Goal: Task Accomplishment & Management: Manage account settings

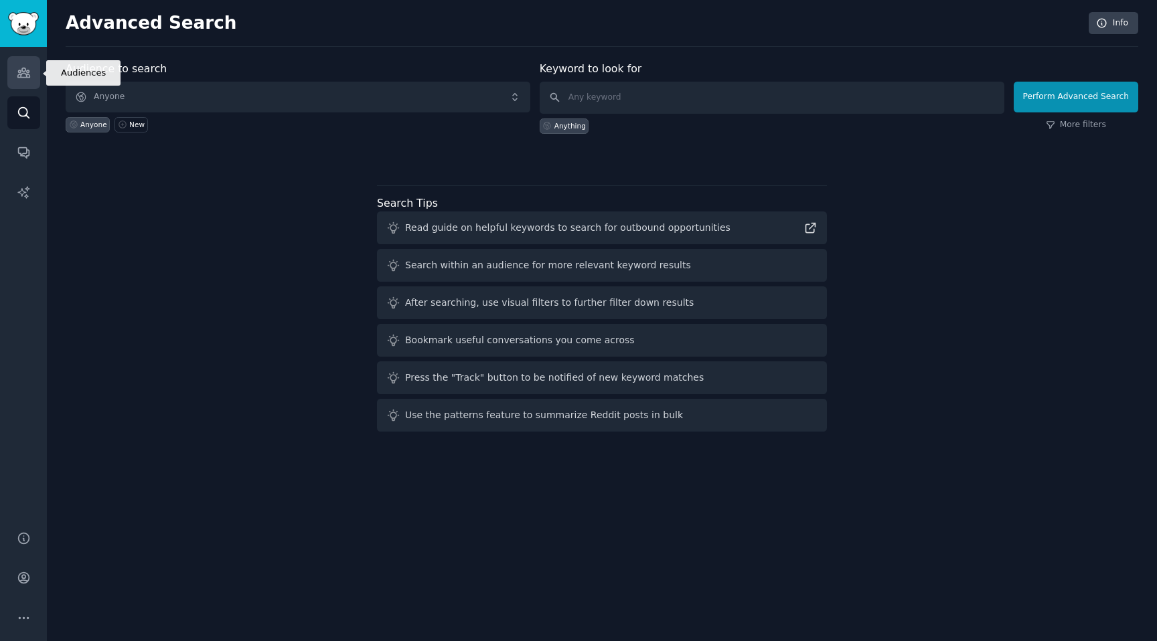
click at [25, 70] on icon "Sidebar" at bounding box center [23, 72] width 12 height 9
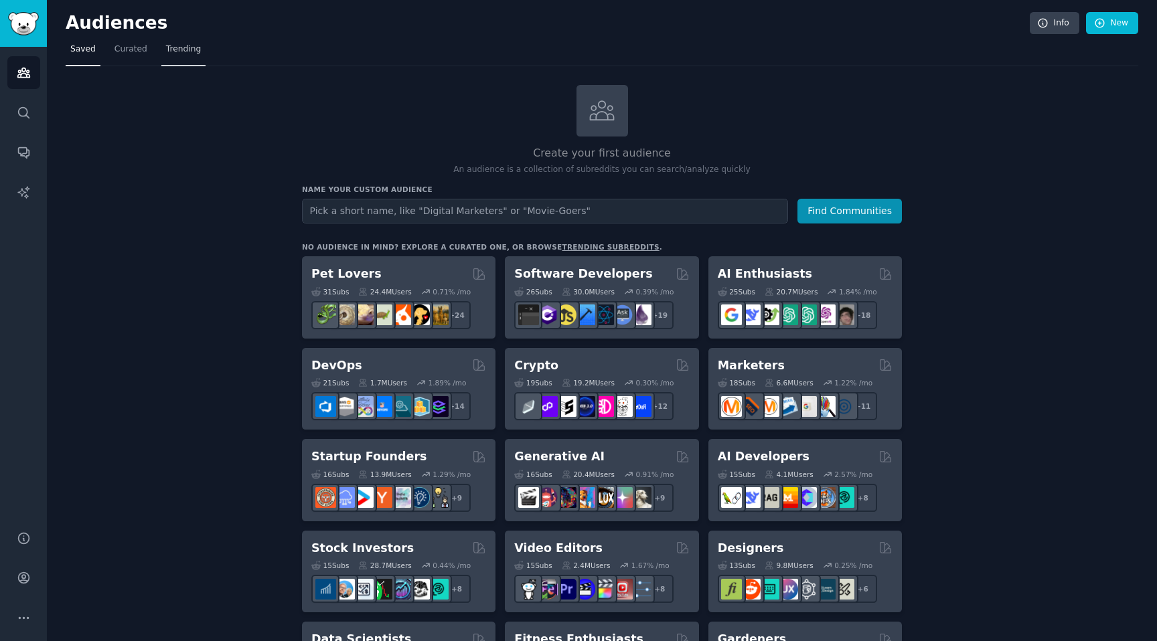
click at [187, 47] on span "Trending" at bounding box center [183, 50] width 35 height 12
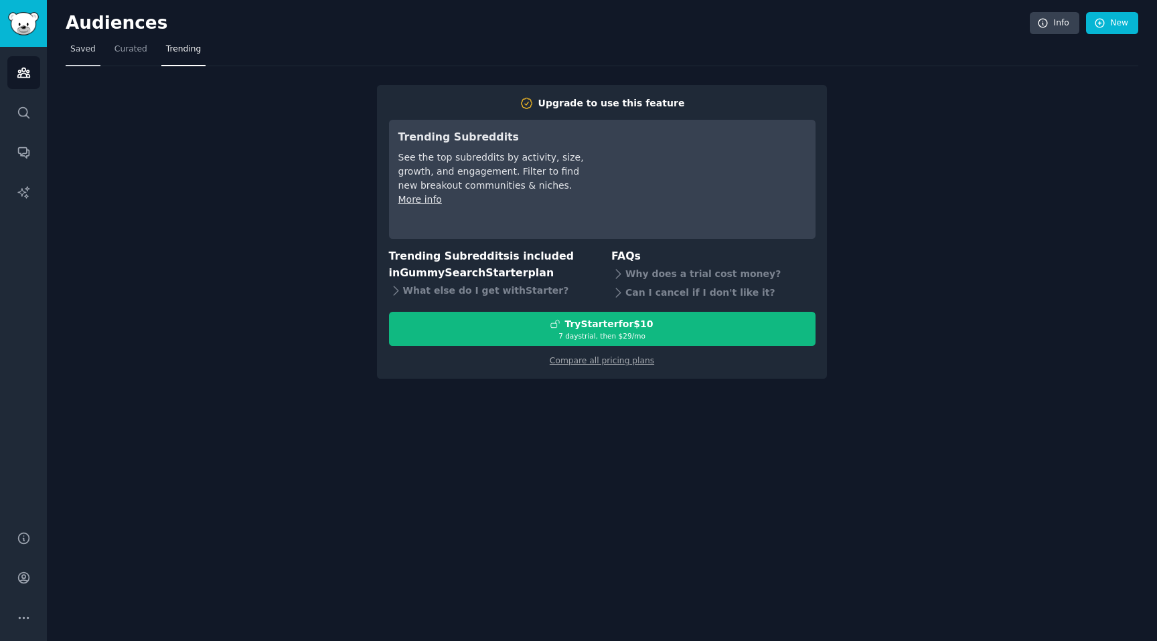
click at [80, 50] on span "Saved" at bounding box center [82, 50] width 25 height 12
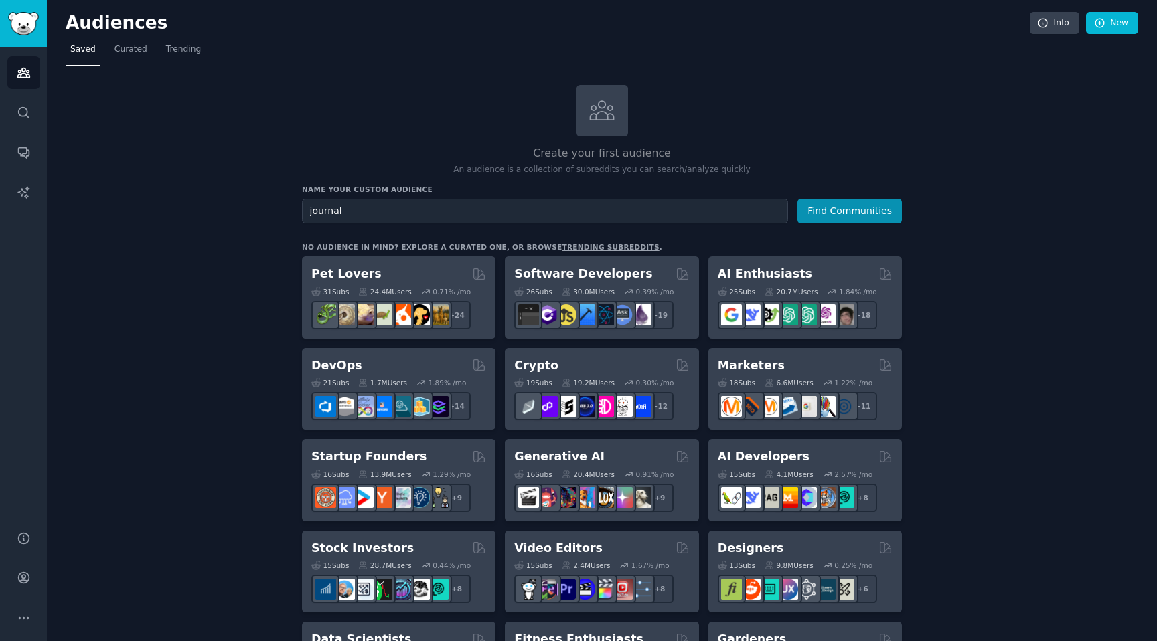
type input "journal"
click at [797, 199] on button "Find Communities" at bounding box center [849, 211] width 104 height 25
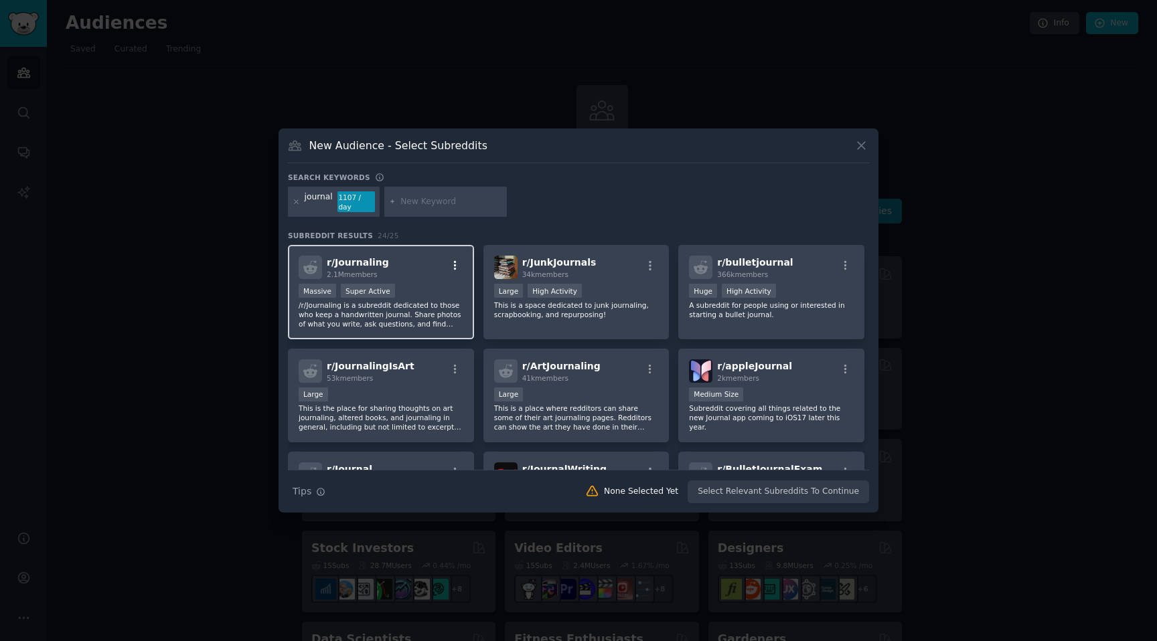
click at [453, 263] on icon "button" at bounding box center [455, 266] width 12 height 12
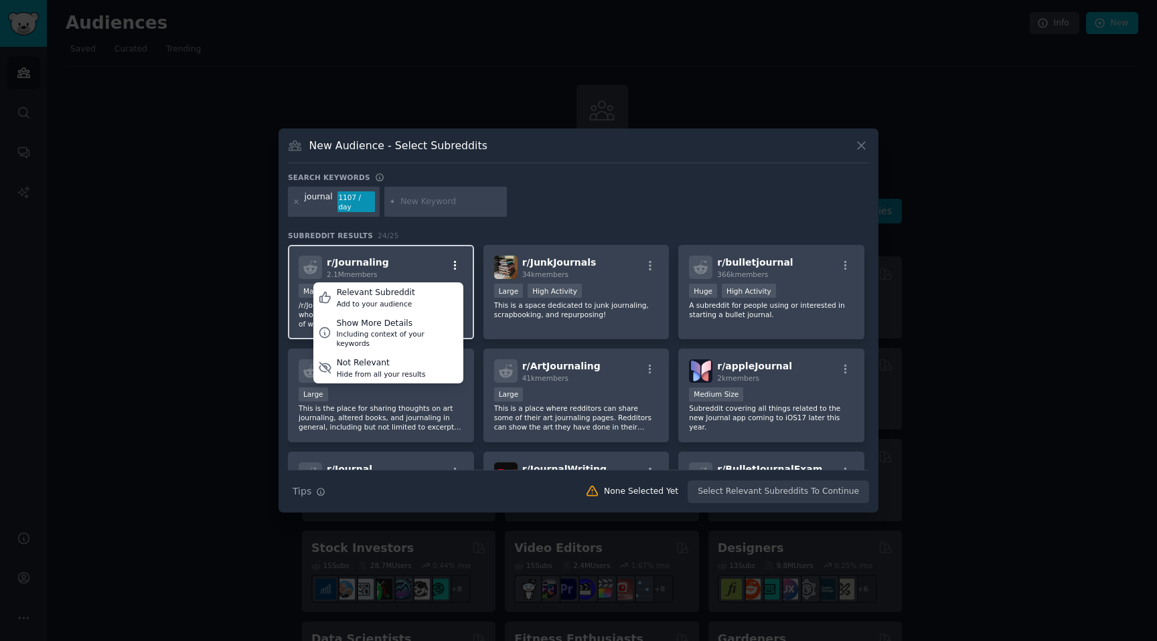
click at [454, 262] on icon "button" at bounding box center [455, 265] width 3 height 9
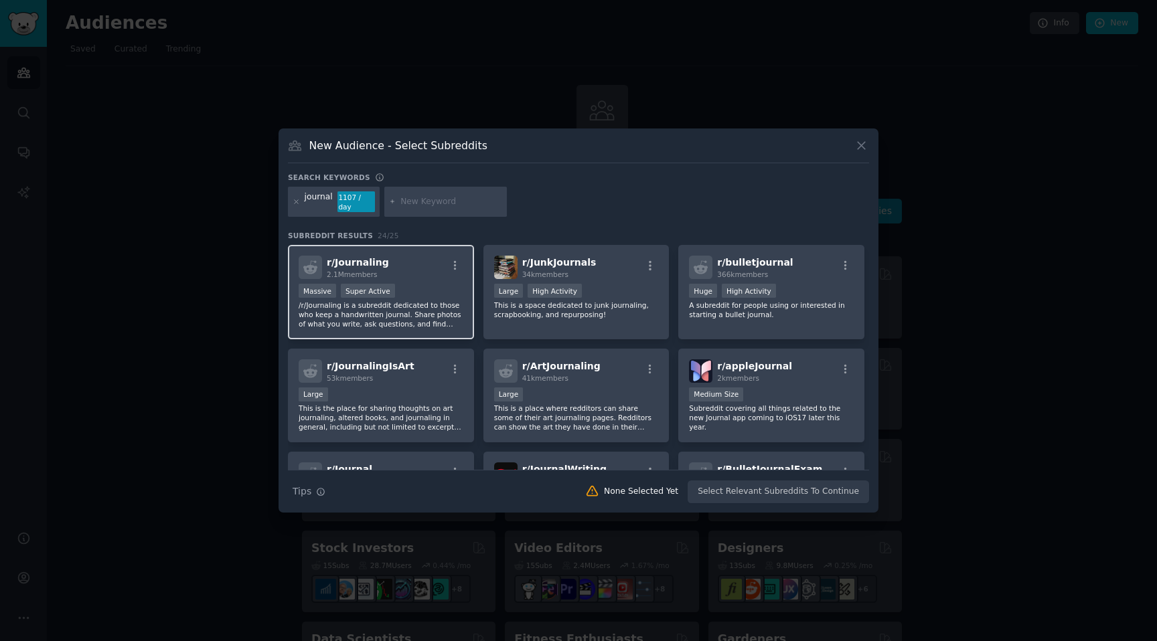
click at [391, 308] on p "/r/Journaling is a subreddit dedicated to those who keep a handwritten journal.…" at bounding box center [381, 315] width 165 height 28
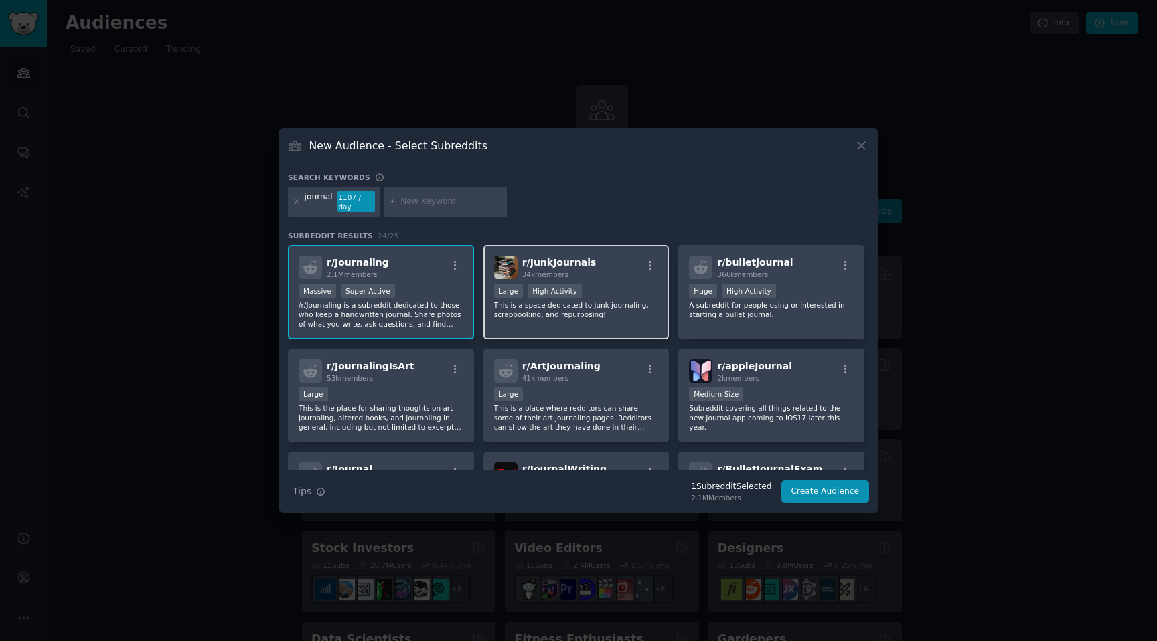
click at [591, 306] on p "This is a space dedicated to junk journaling, scrapbooking, and repurposing!" at bounding box center [576, 310] width 165 height 19
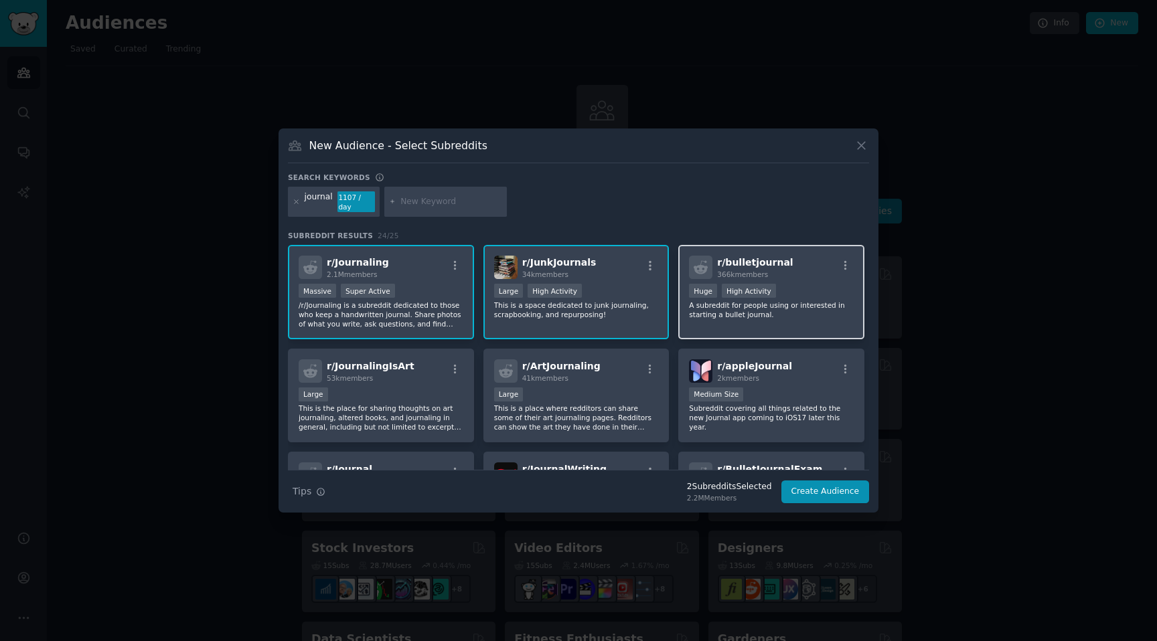
click at [710, 310] on p "A subreddit for people using or interested in starting a bullet journal." at bounding box center [771, 310] width 165 height 19
click at [586, 301] on p "This is a space dedicated to junk journaling, scrapbooking, and repurposing!" at bounding box center [576, 310] width 165 height 19
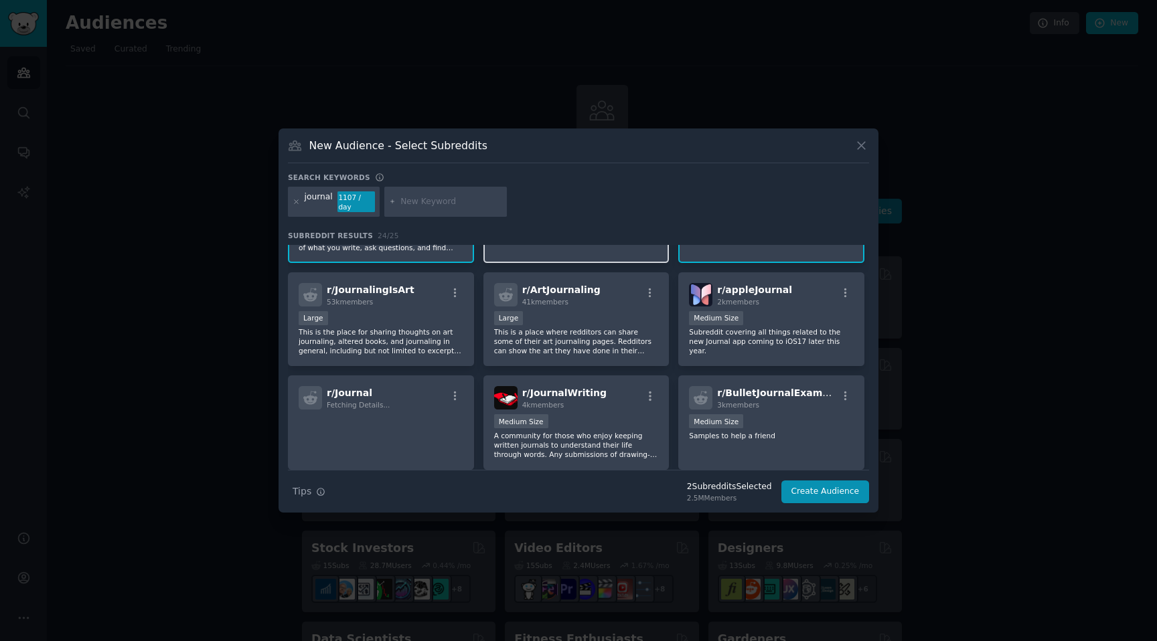
scroll to position [88, 0]
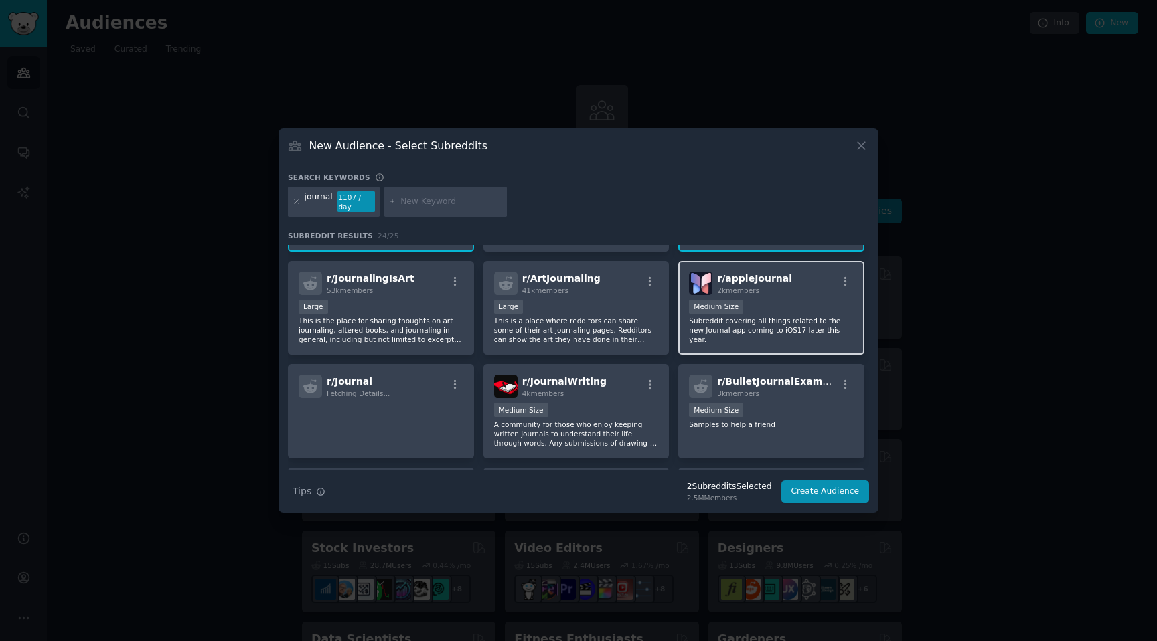
click at [728, 328] on p "Subreddit covering all things related to the new Journal app coming to iOS17 la…" at bounding box center [771, 330] width 165 height 28
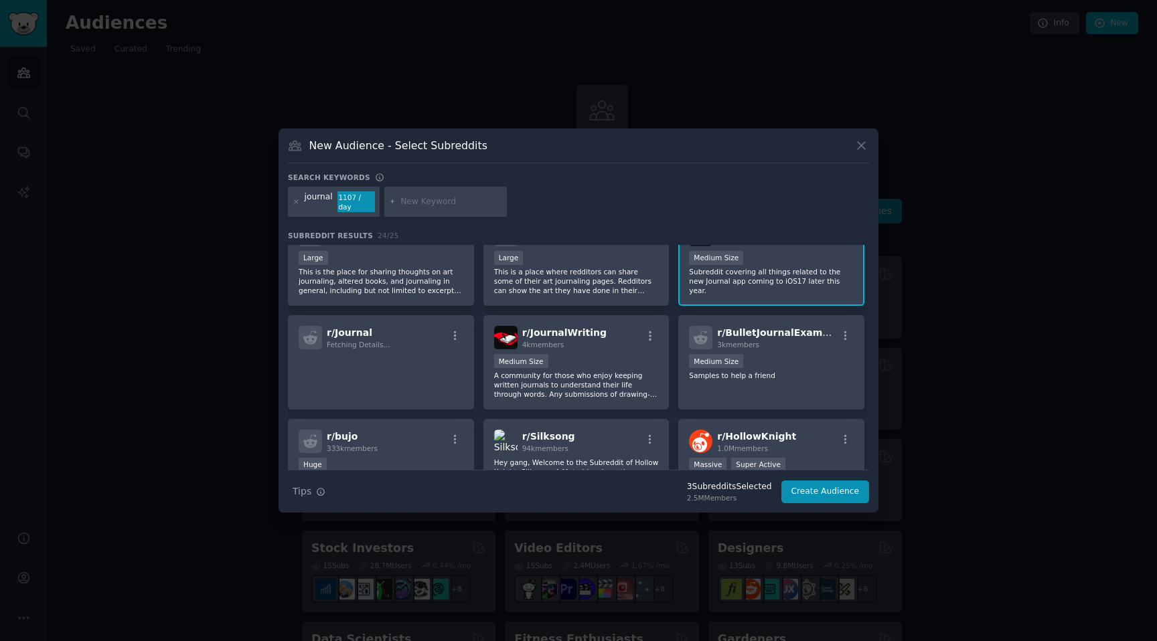
scroll to position [0, 0]
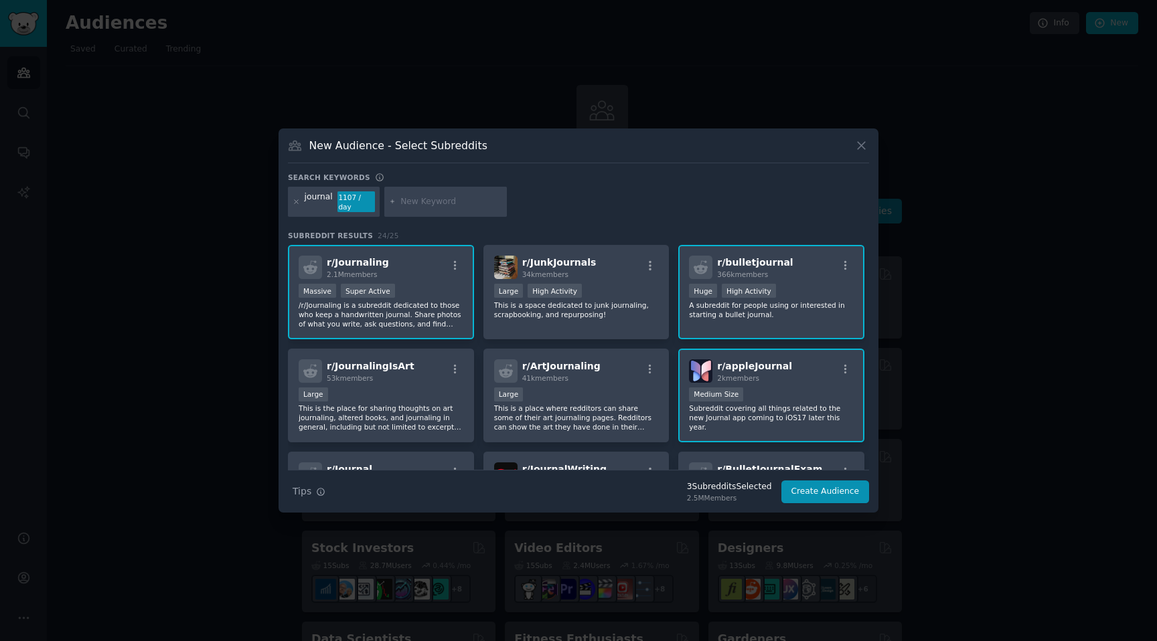
click at [417, 206] on input "text" at bounding box center [451, 202] width 102 height 12
type input "therapy"
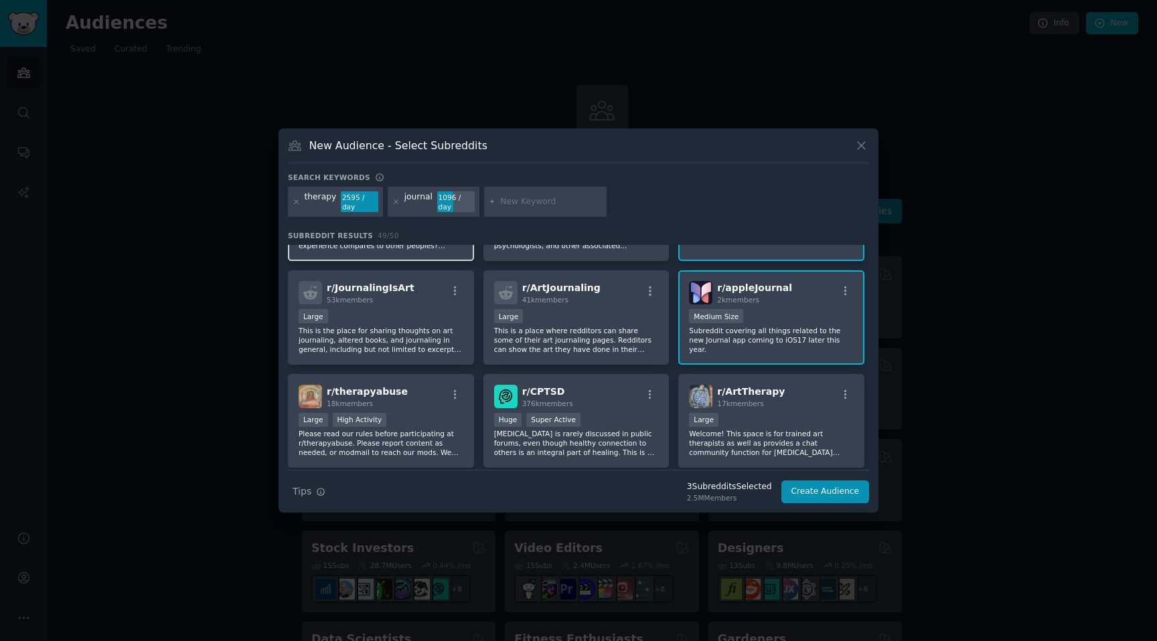
scroll to position [185, 0]
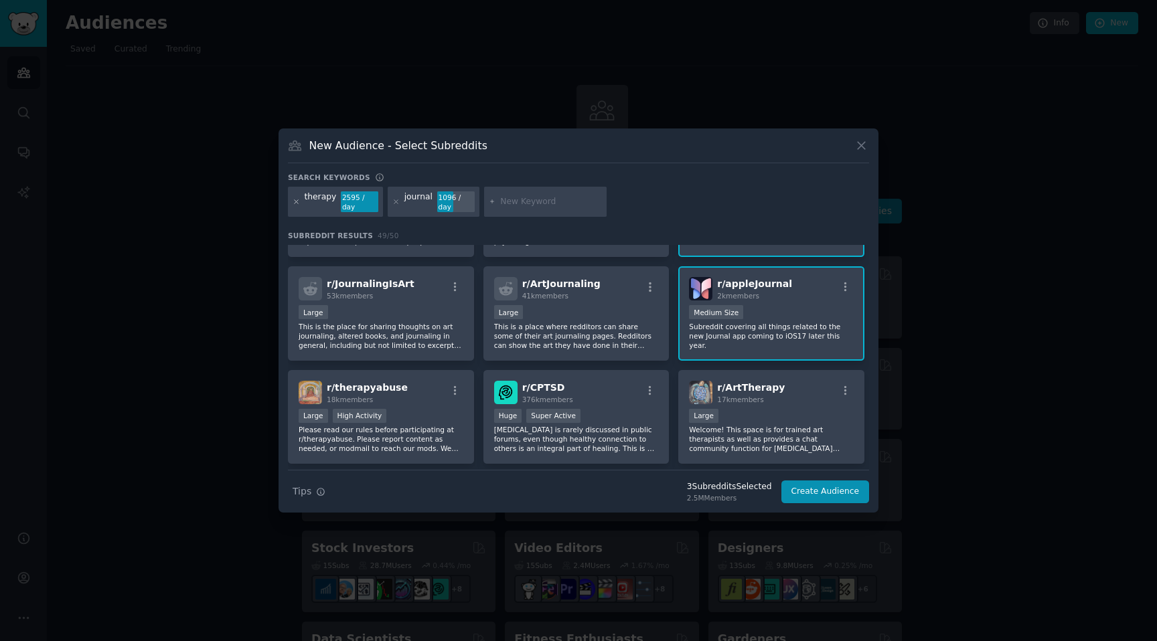
click at [293, 203] on icon at bounding box center [296, 201] width 7 height 7
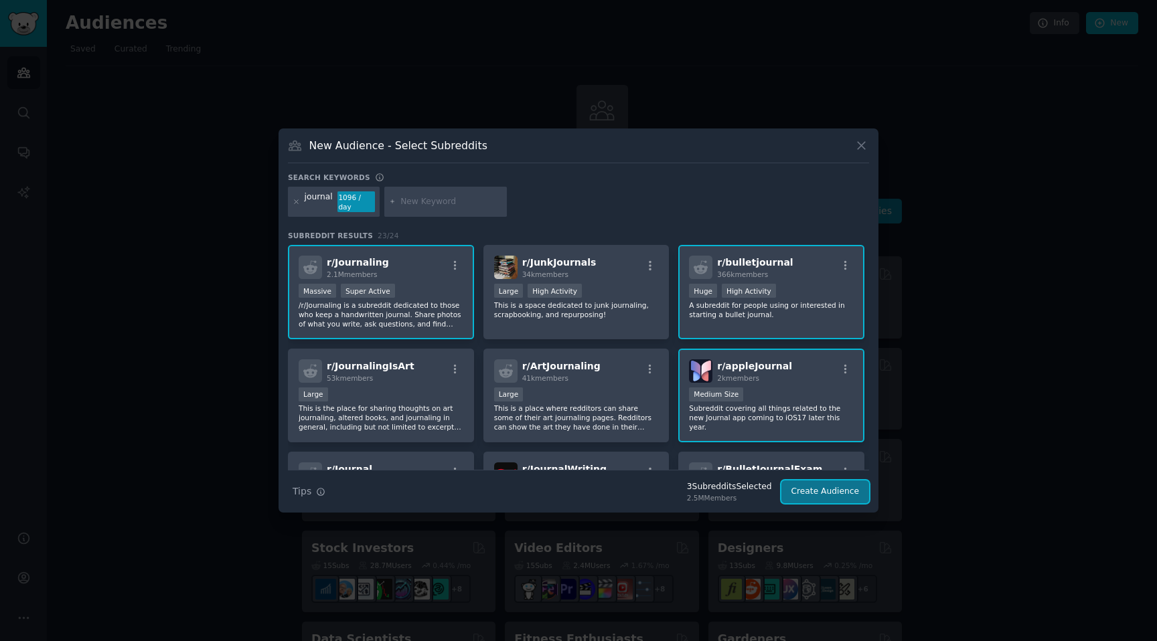
click at [832, 493] on button "Create Audience" at bounding box center [825, 492] width 88 height 23
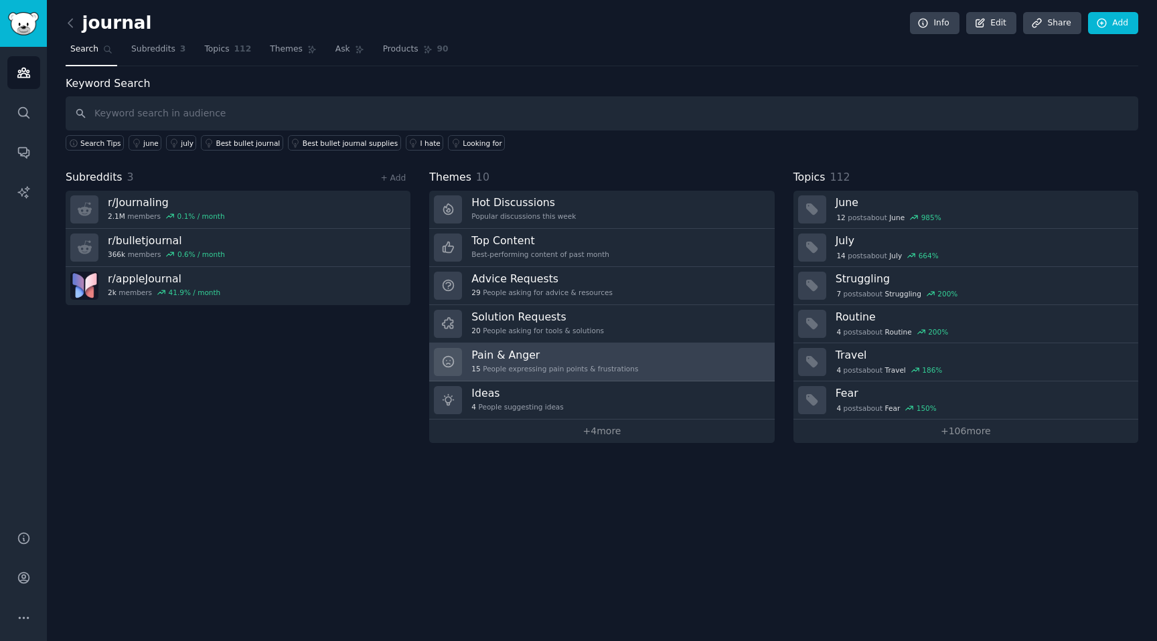
click at [544, 358] on h3 "Pain & Anger" at bounding box center [554, 355] width 167 height 14
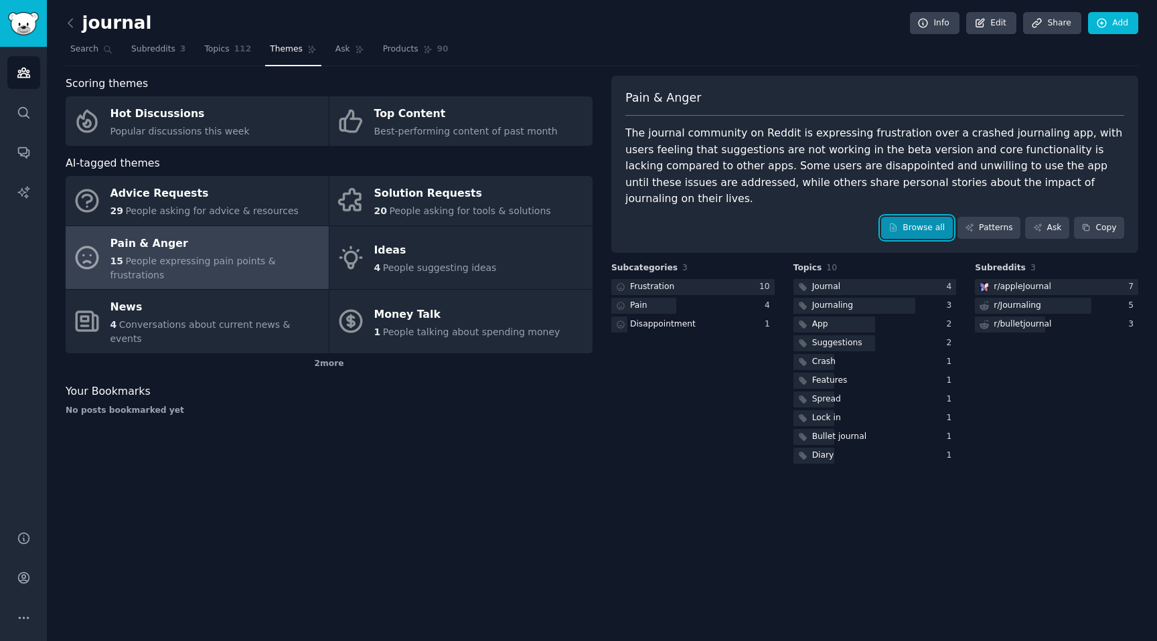
click at [909, 217] on link "Browse all" at bounding box center [917, 228] width 72 height 23
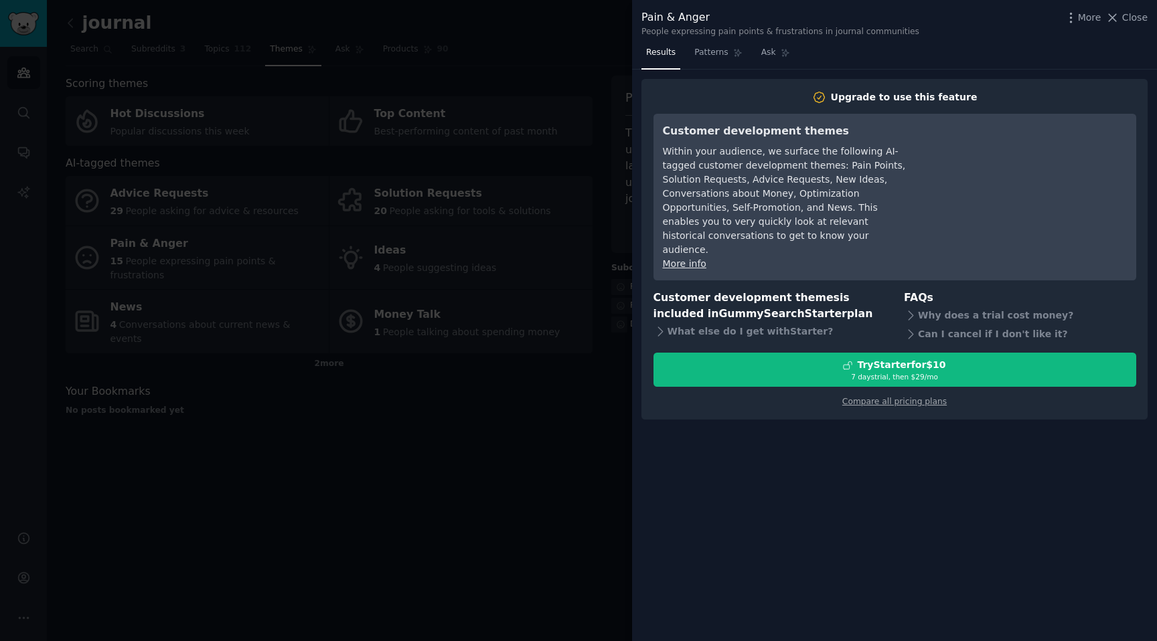
click at [831, 481] on div "Results Patterns Ask Upgrade to use this feature Customer development themes Wi…" at bounding box center [894, 341] width 525 height 599
click at [1125, 17] on span "Close" at bounding box center [1134, 18] width 25 height 14
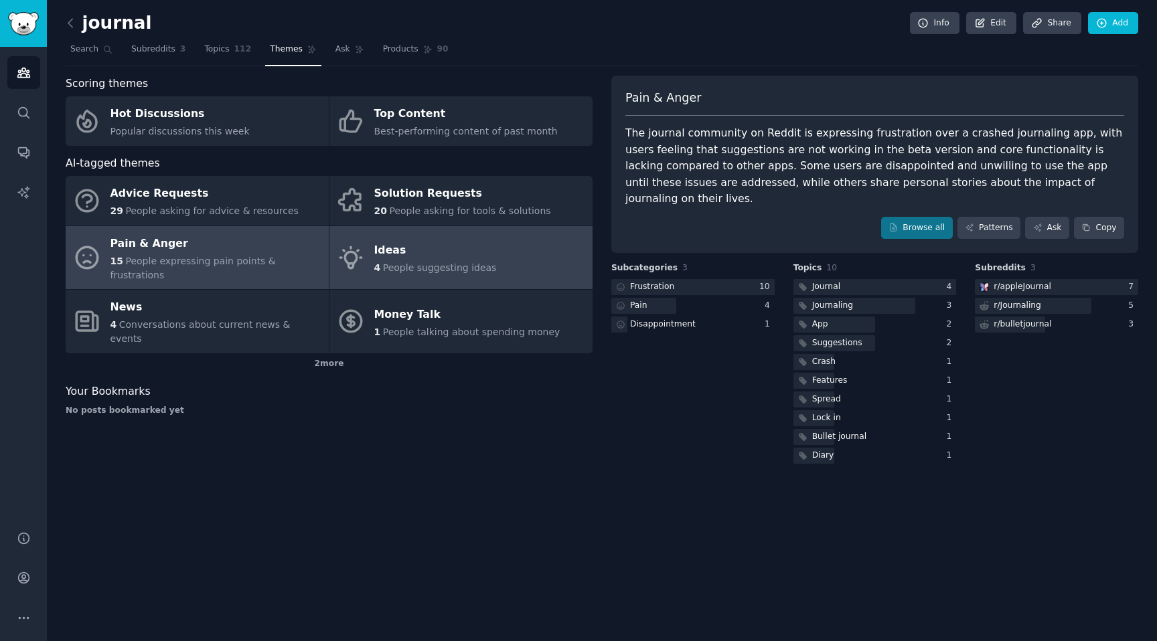
click at [433, 252] on div "Ideas" at bounding box center [435, 250] width 123 height 21
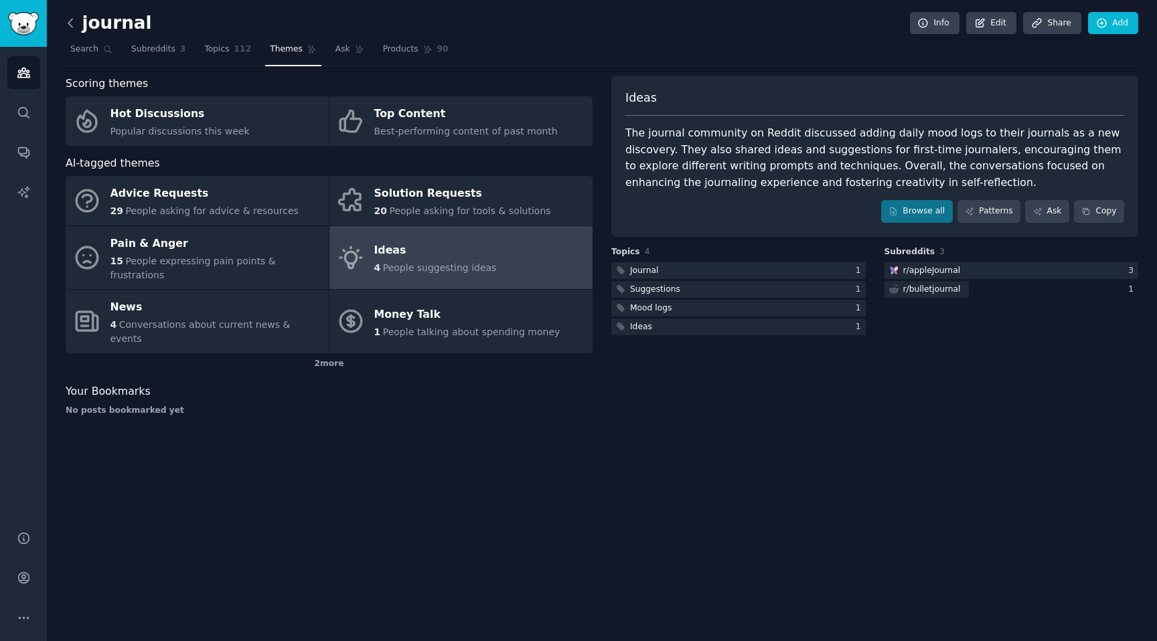
click at [70, 27] on icon at bounding box center [71, 23] width 14 height 14
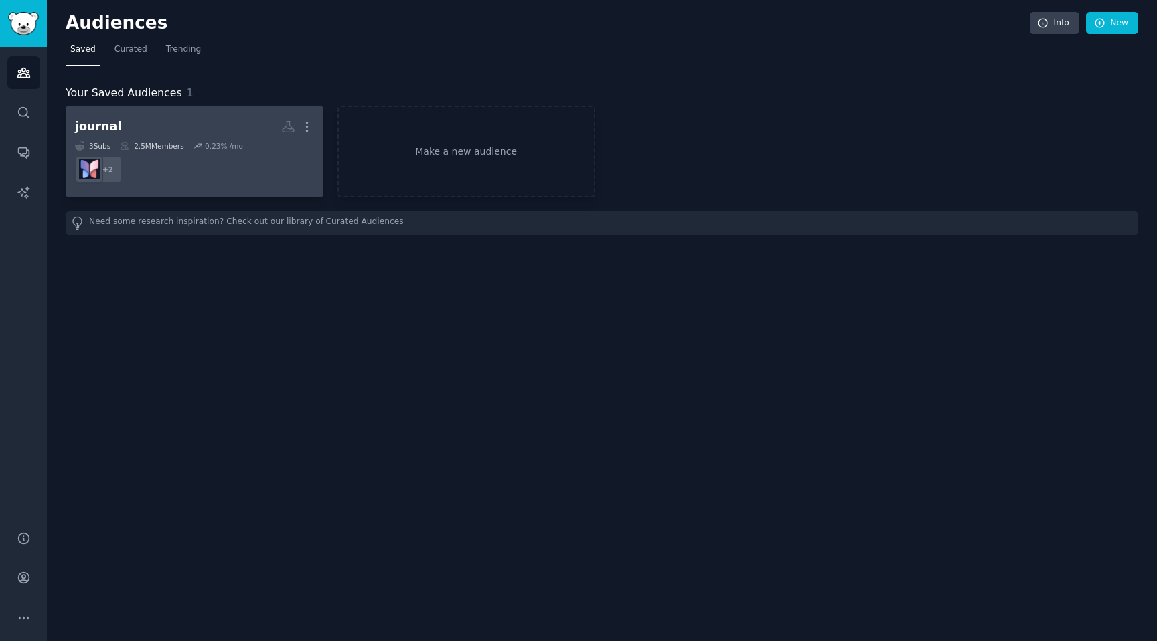
click at [175, 121] on h2 "journal More" at bounding box center [194, 126] width 239 height 23
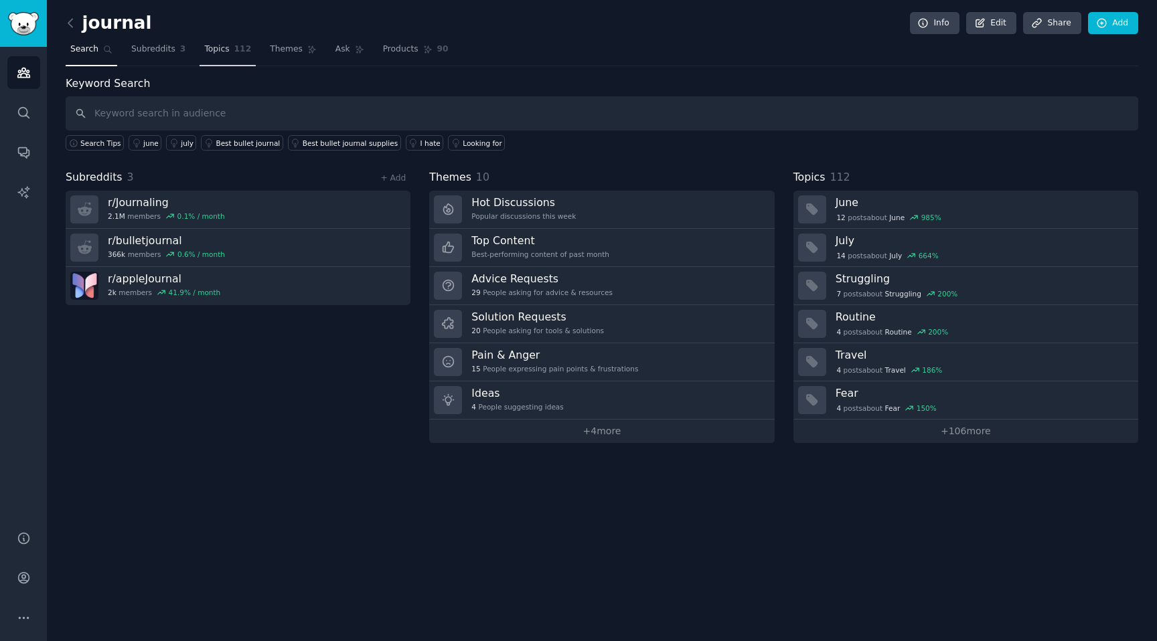
click at [224, 54] on span "Topics" at bounding box center [216, 50] width 25 height 12
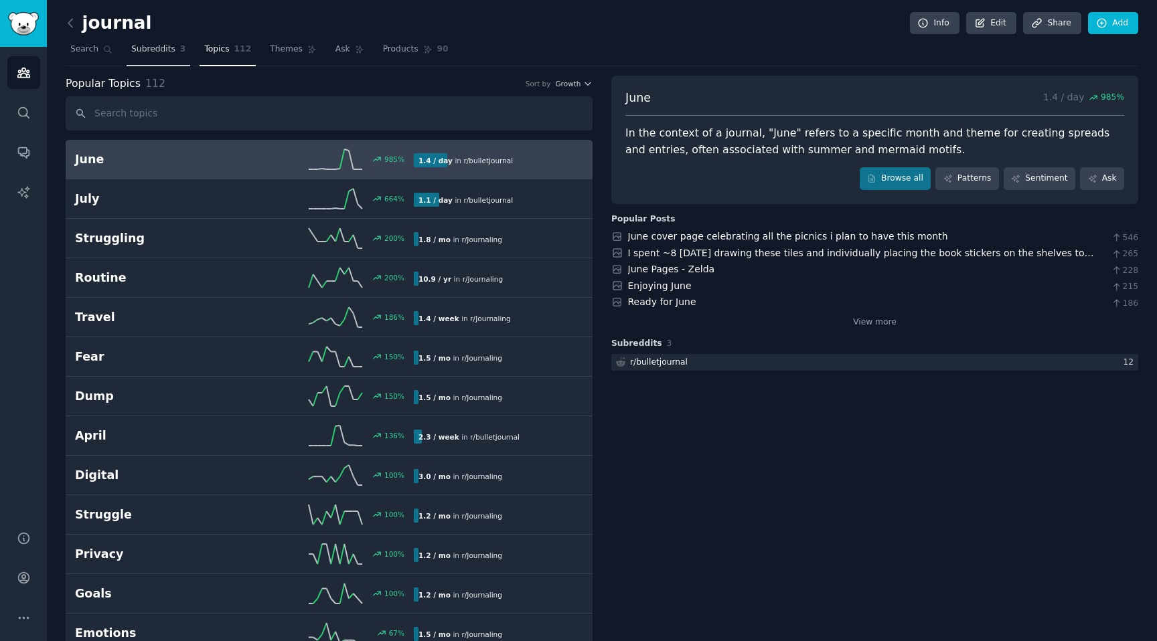
click at [164, 58] on link "Subreddits 3" at bounding box center [159, 52] width 64 height 27
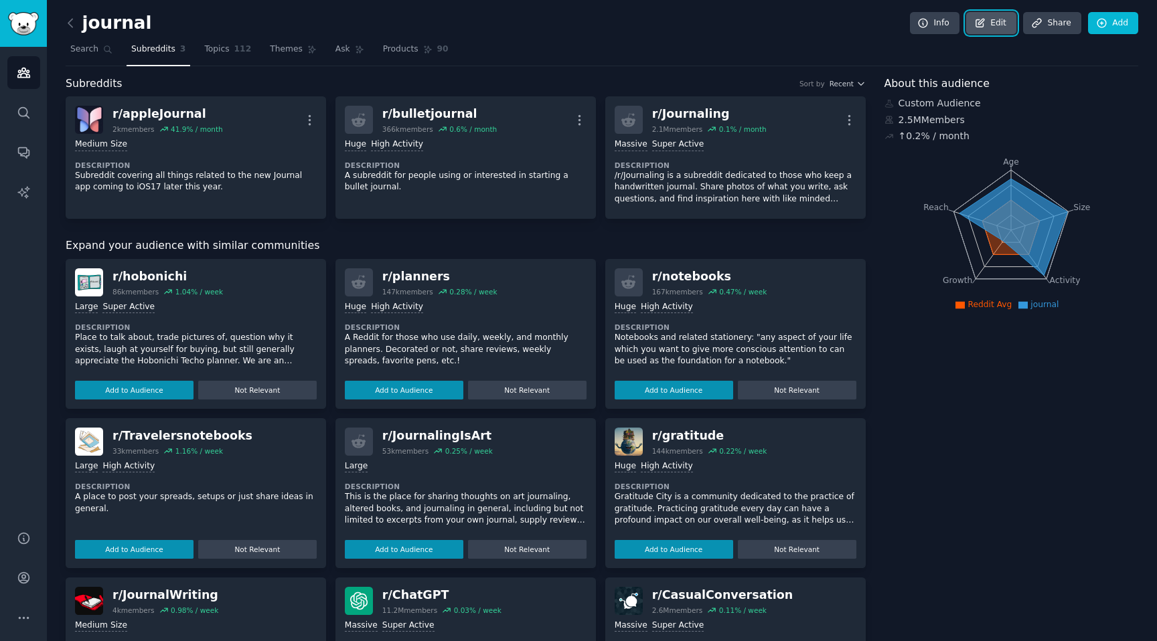
click at [993, 28] on link "Edit" at bounding box center [991, 23] width 50 height 23
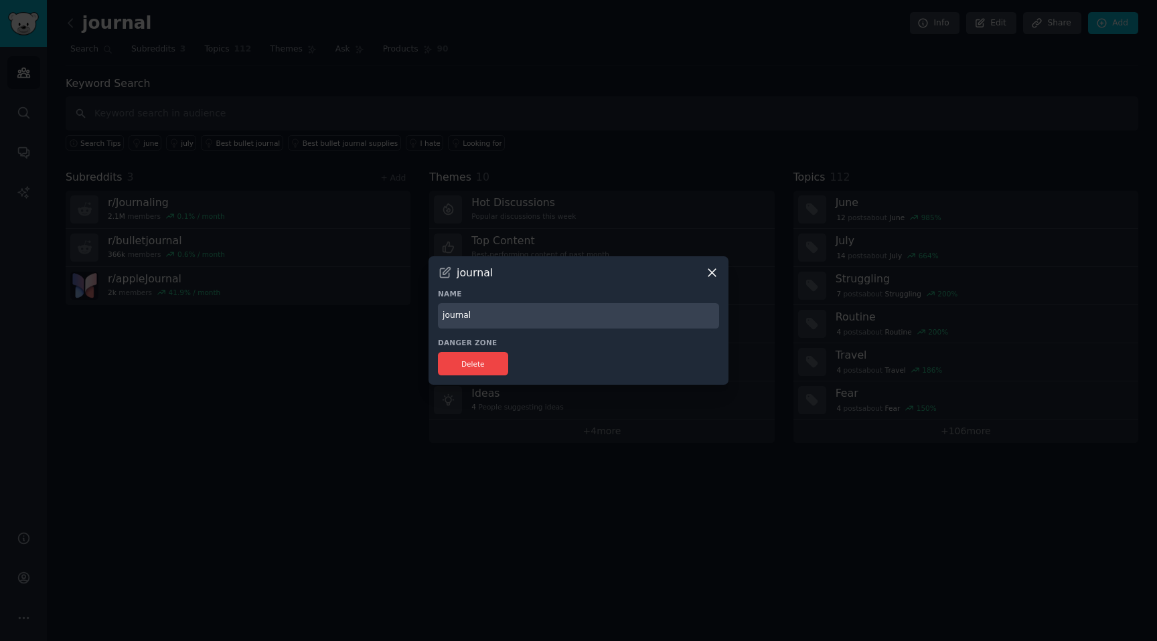
click at [708, 271] on icon at bounding box center [712, 273] width 14 height 14
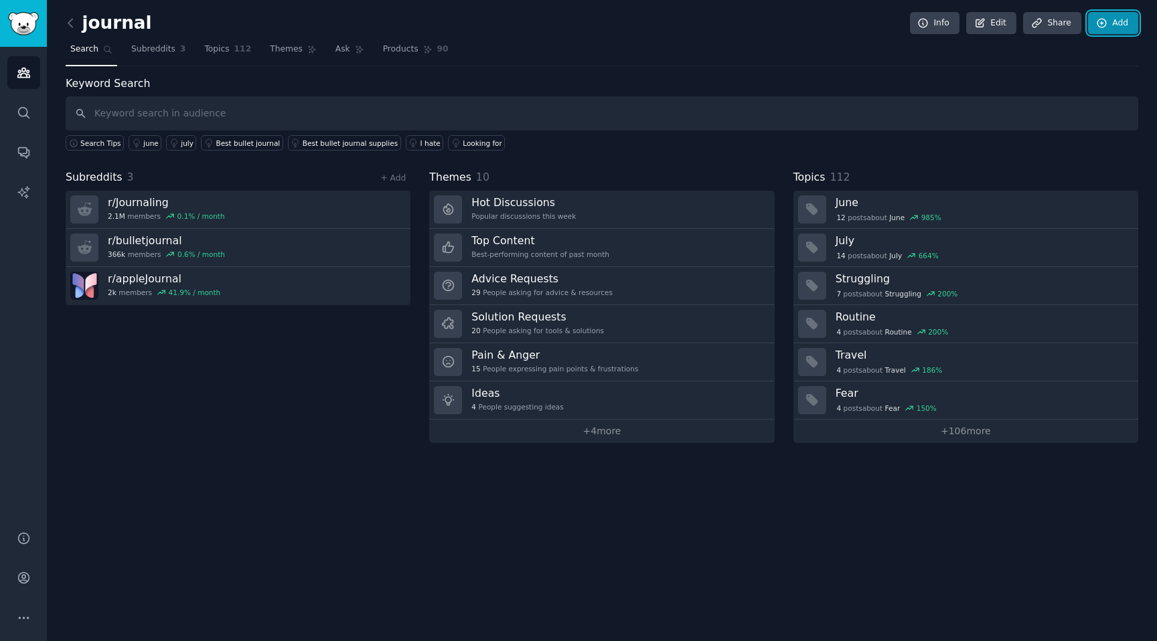
click at [1115, 21] on link "Add" at bounding box center [1113, 23] width 50 height 23
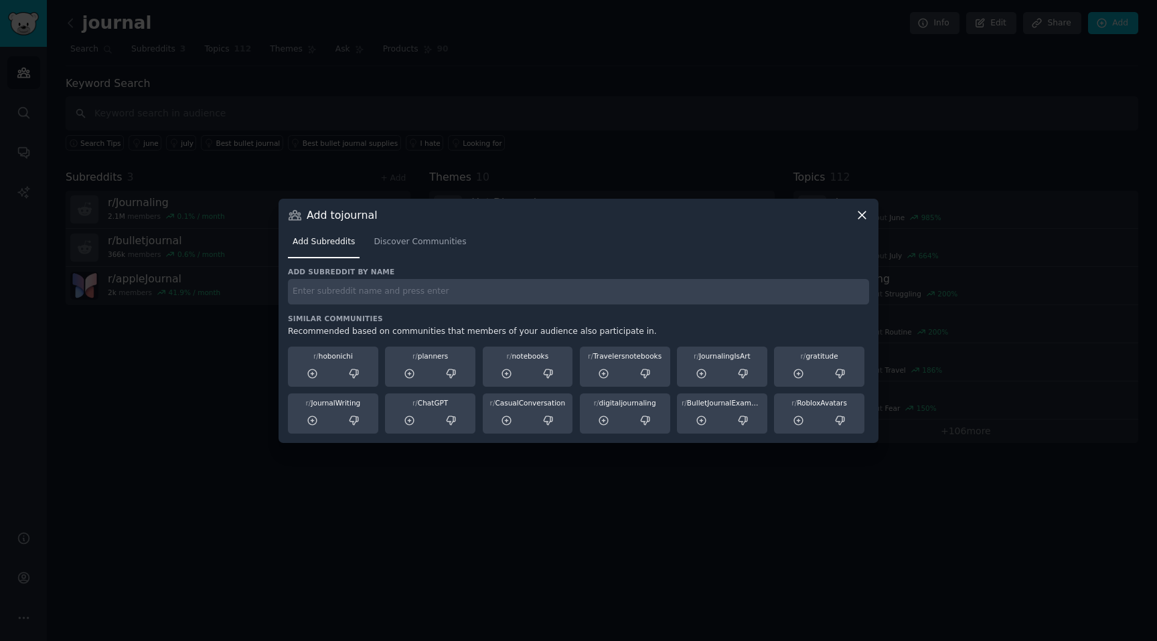
click at [414, 293] on input "text" at bounding box center [578, 292] width 581 height 26
type input "voice"
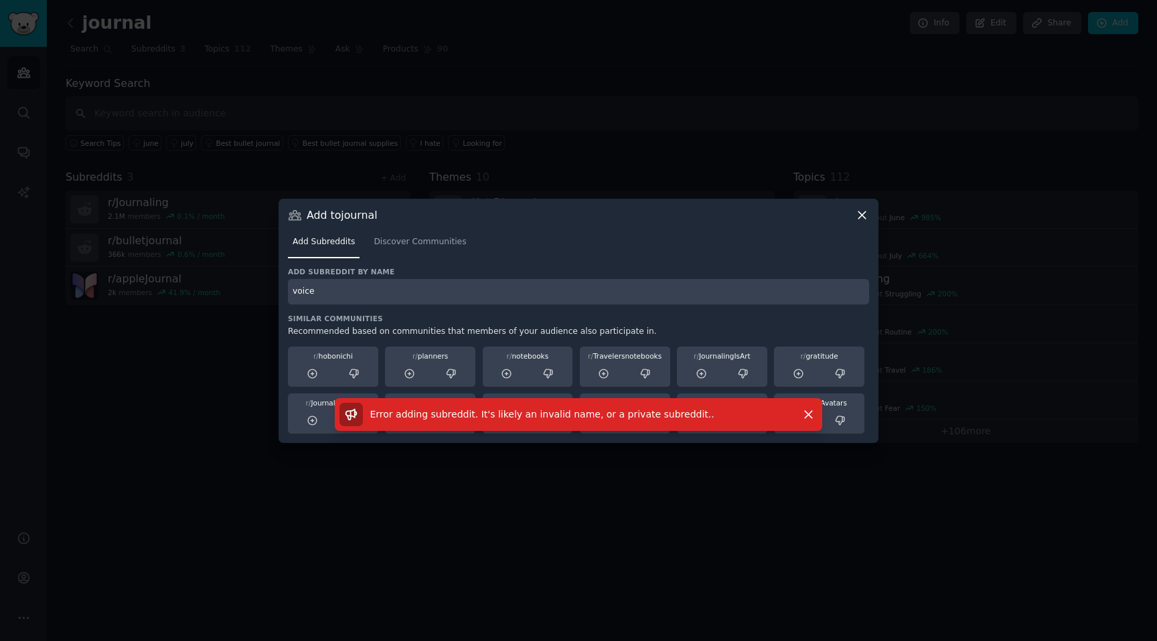
click at [384, 289] on input "voice" at bounding box center [578, 292] width 581 height 26
click at [401, 234] on link "Discover Communities" at bounding box center [420, 245] width 102 height 27
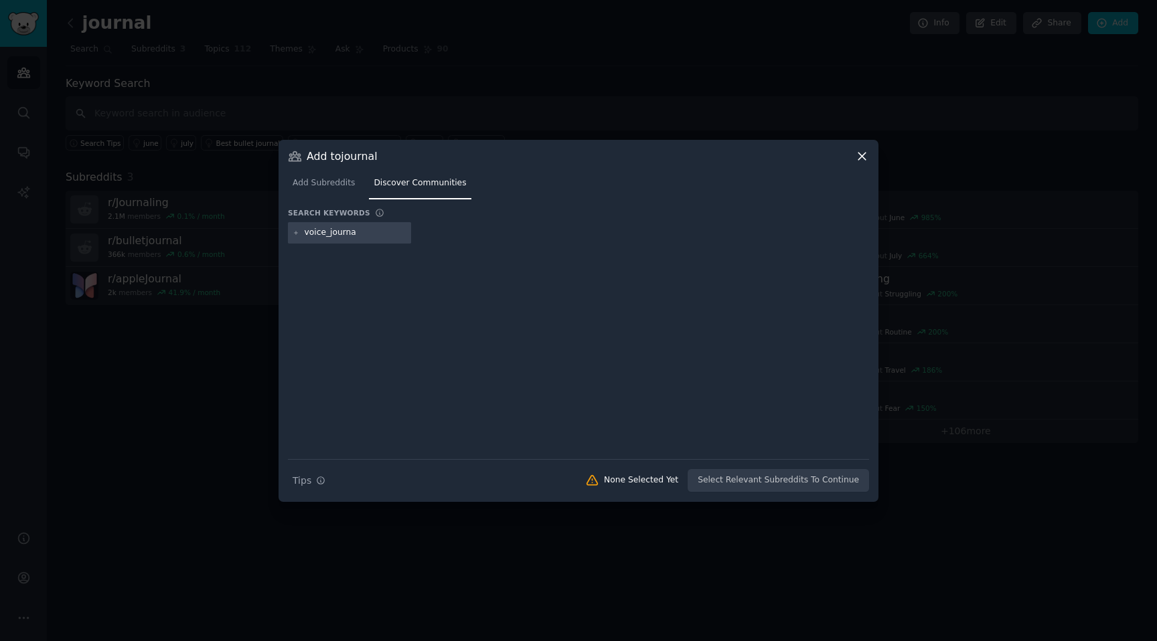
type input "voice_journal"
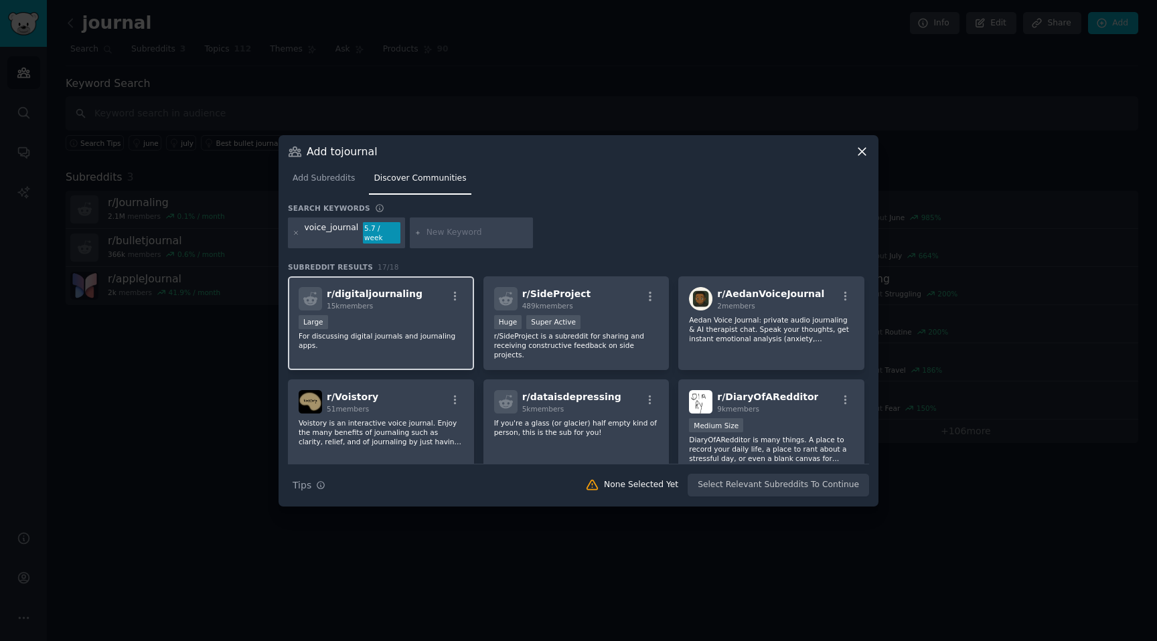
click at [419, 297] on div "r/ digitaljournaling 15k members" at bounding box center [381, 298] width 165 height 23
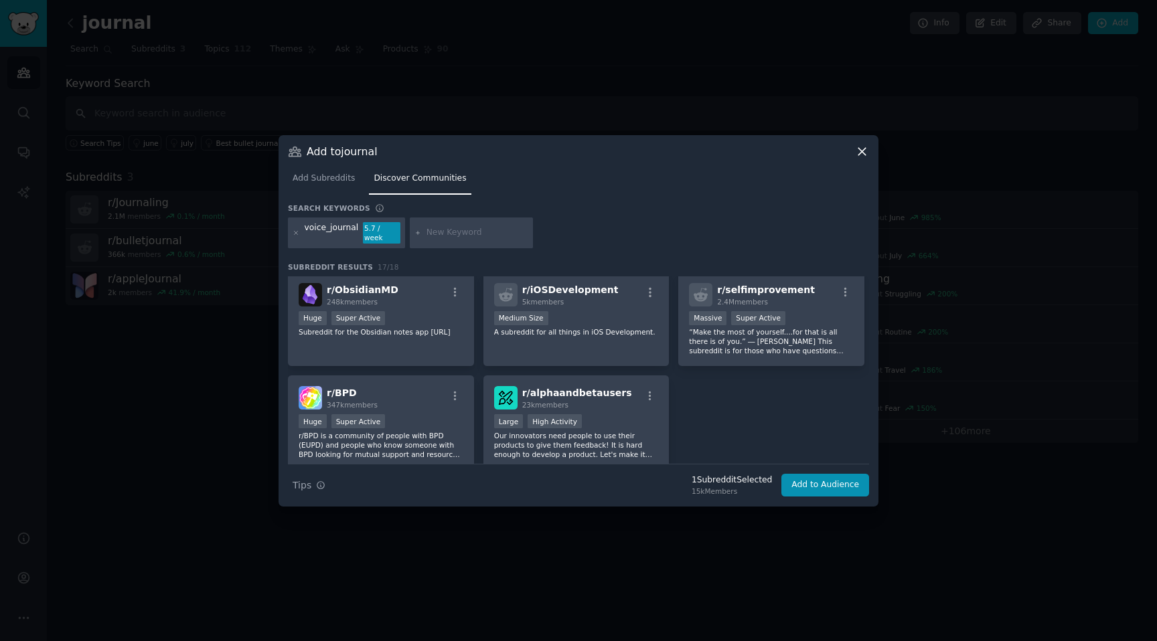
scroll to position [408, 0]
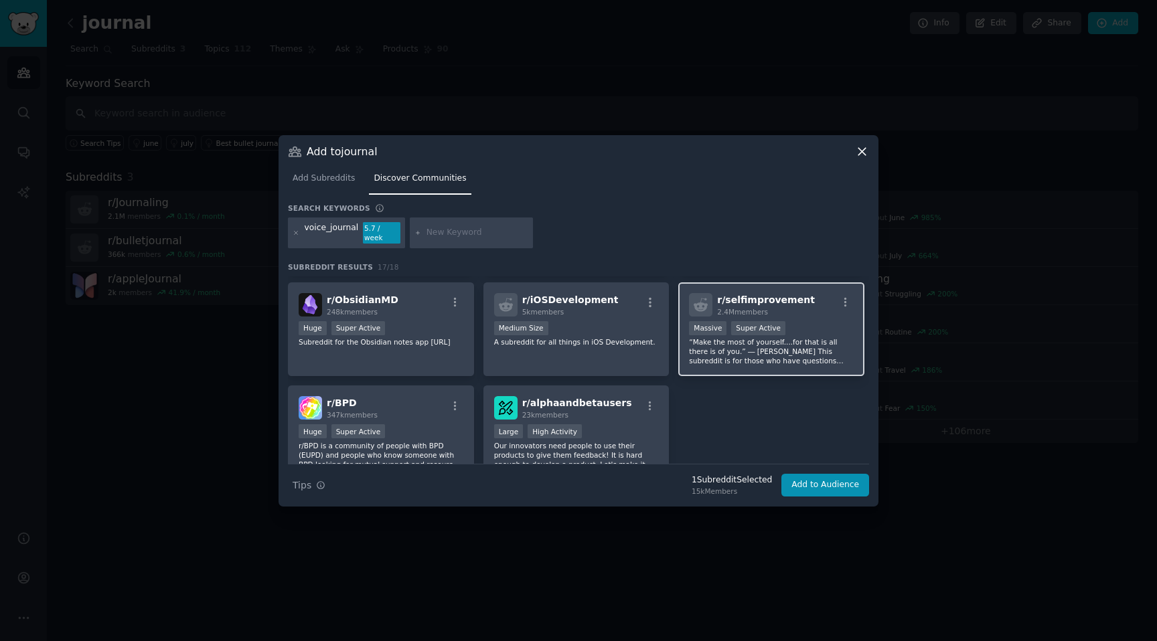
click at [763, 340] on p "“Make the most of yourself....for that is all there is of you.” ― [PERSON_NAME]…" at bounding box center [771, 351] width 165 height 28
click at [842, 297] on icon "button" at bounding box center [846, 303] width 12 height 12
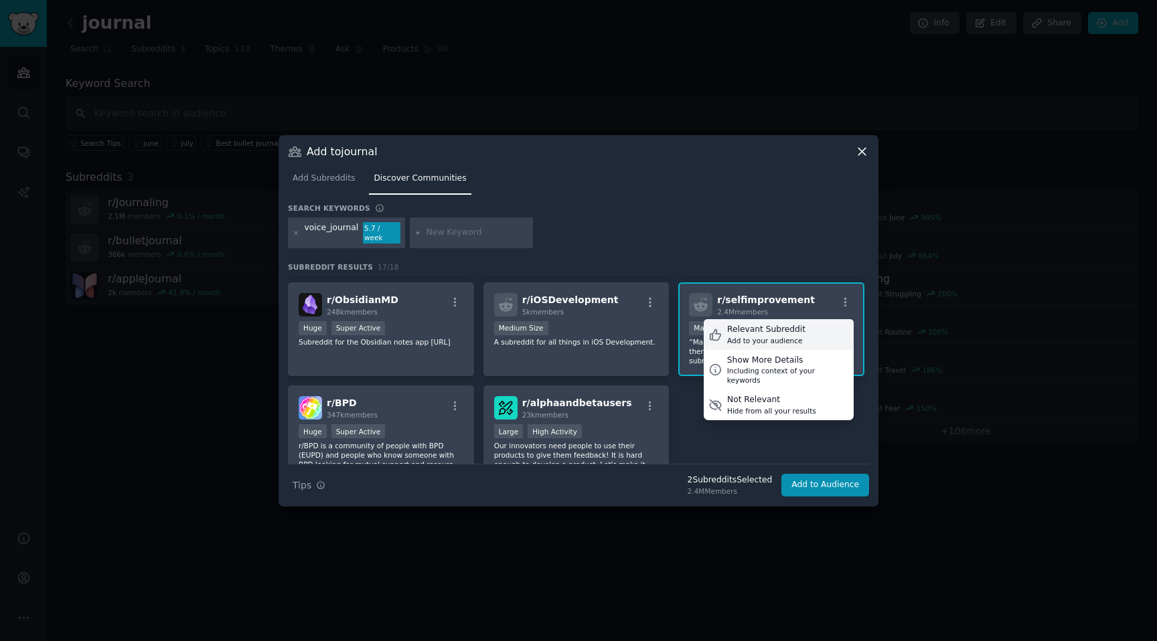
click at [806, 329] on div "Relevant Subreddit Add to your audience" at bounding box center [779, 334] width 150 height 31
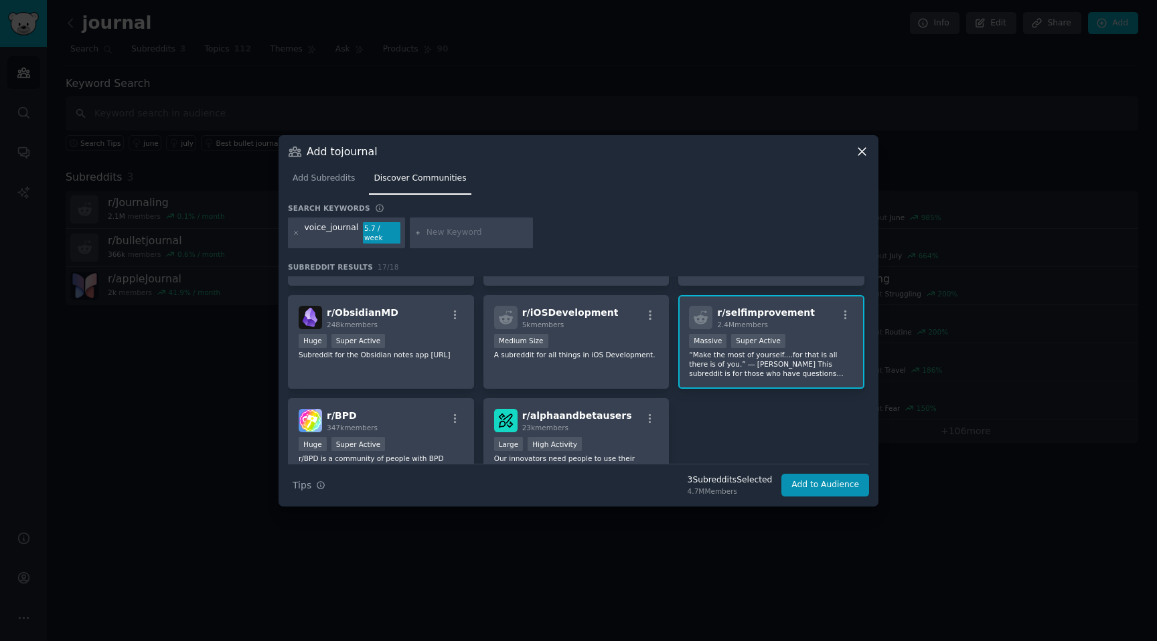
scroll to position [394, 0]
click at [431, 233] on input "text" at bounding box center [477, 233] width 102 height 12
type input "selfhelp"
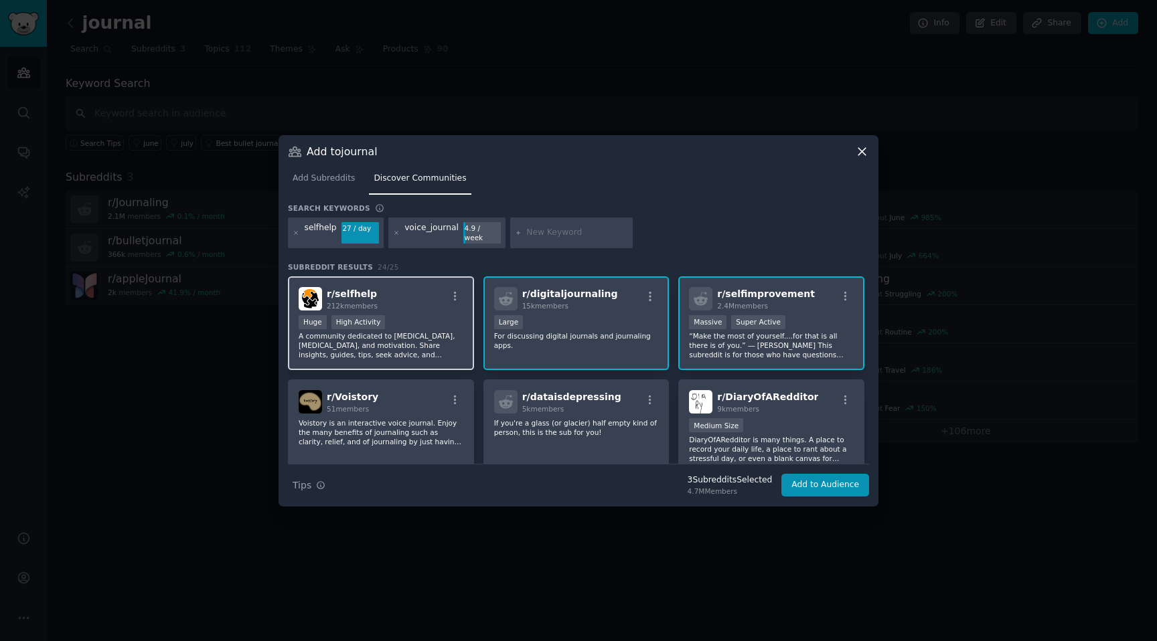
click at [425, 293] on div "r/ selfhelp 212k members" at bounding box center [381, 298] width 165 height 23
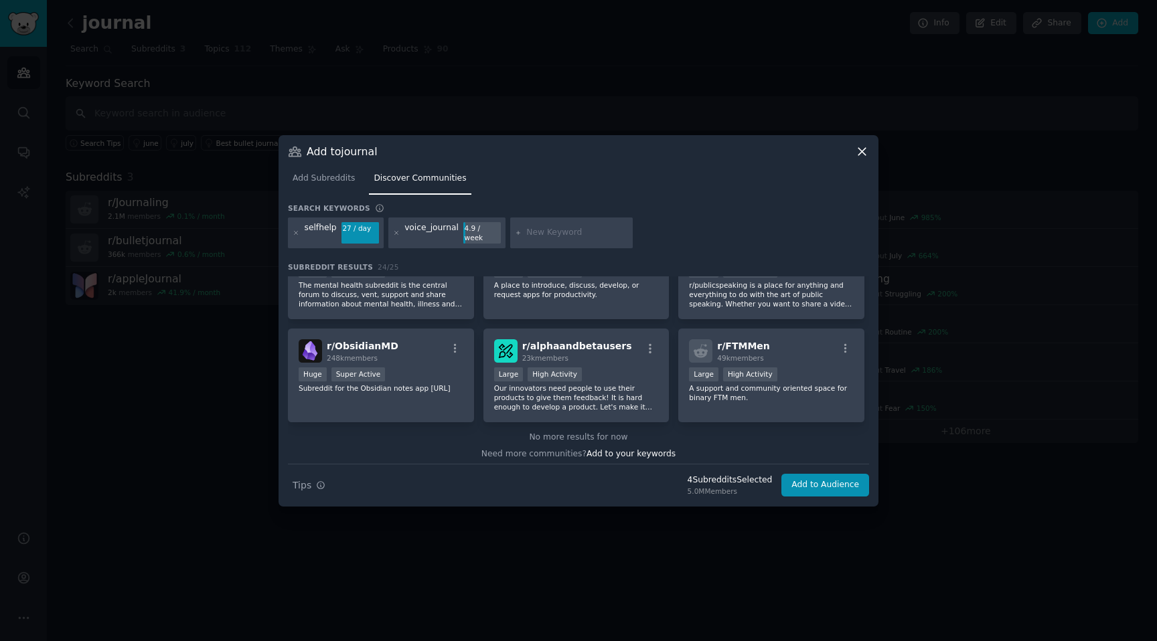
scroll to position [661, 0]
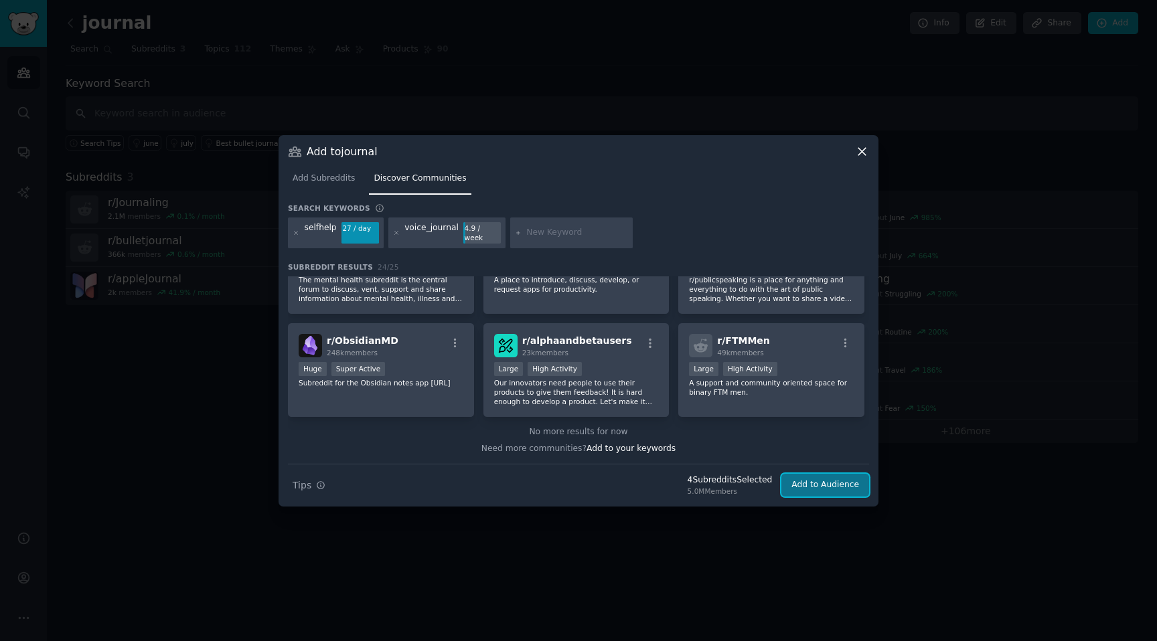
click at [817, 487] on button "Add to Audience" at bounding box center [825, 485] width 88 height 23
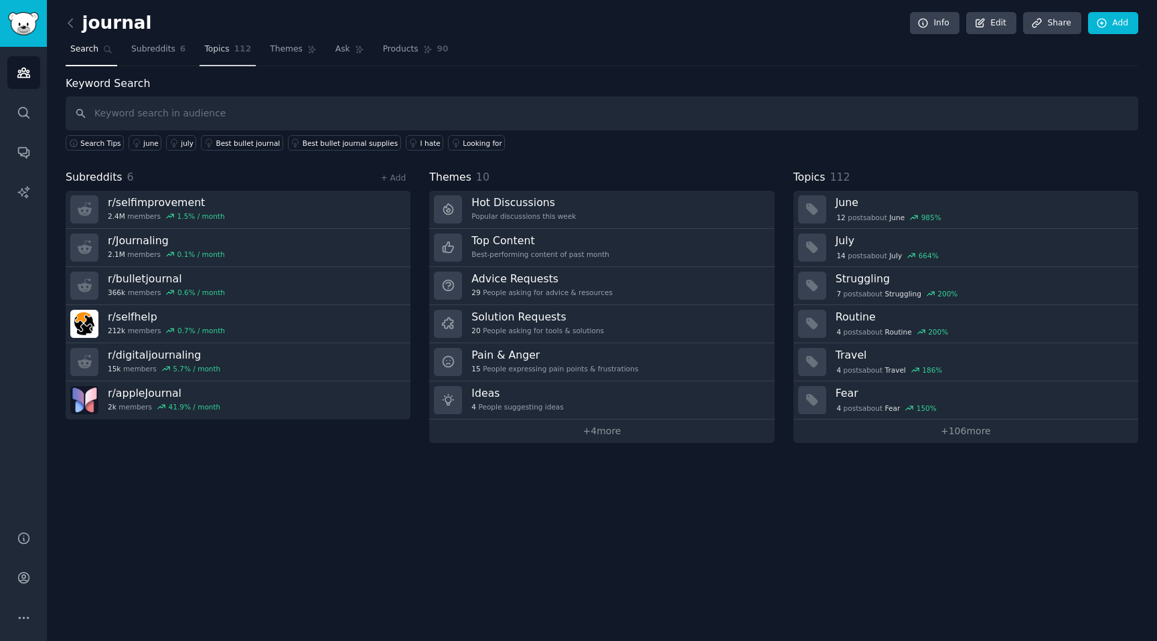
click at [217, 46] on span "Topics" at bounding box center [216, 50] width 25 height 12
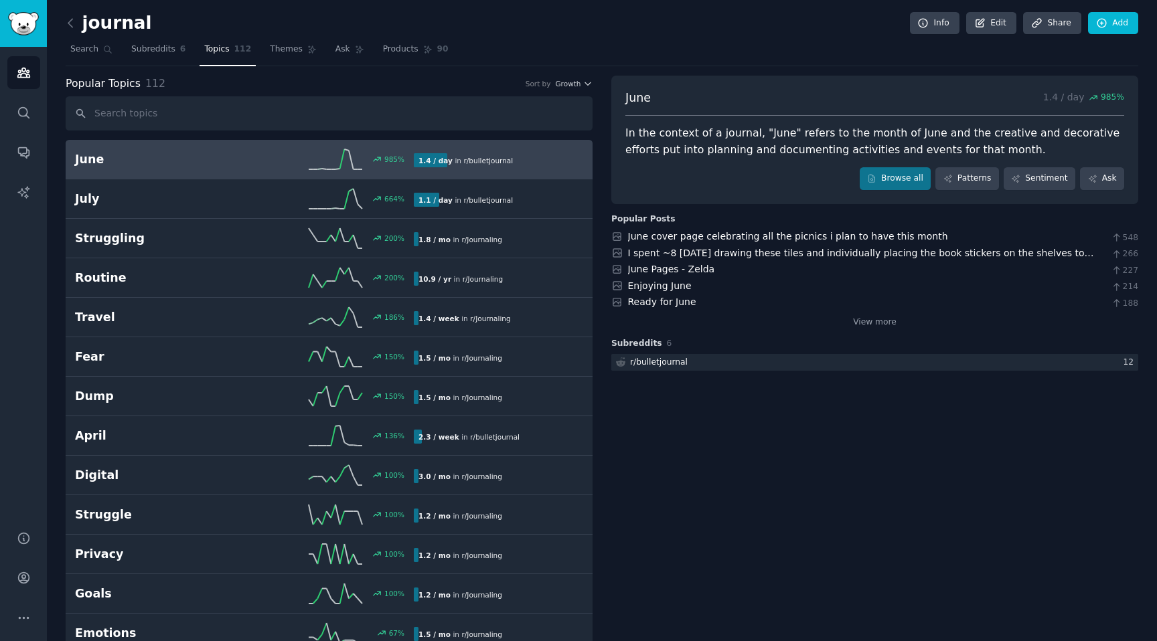
click at [574, 90] on div "Popular Topics 112 Sort by Growth" at bounding box center [329, 84] width 527 height 17
click at [574, 85] on span "Growth" at bounding box center [567, 83] width 25 height 9
click at [551, 133] on div "Velocity" at bounding box center [525, 132] width 125 height 23
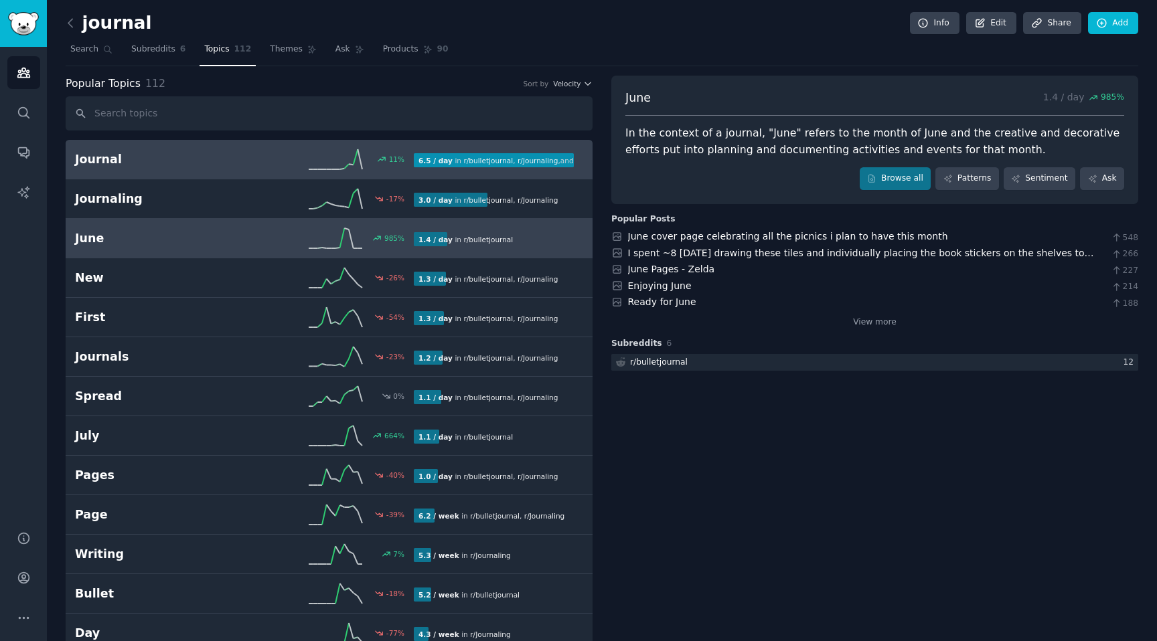
click at [245, 168] on div "11 %" at bounding box center [328, 159] width 169 height 20
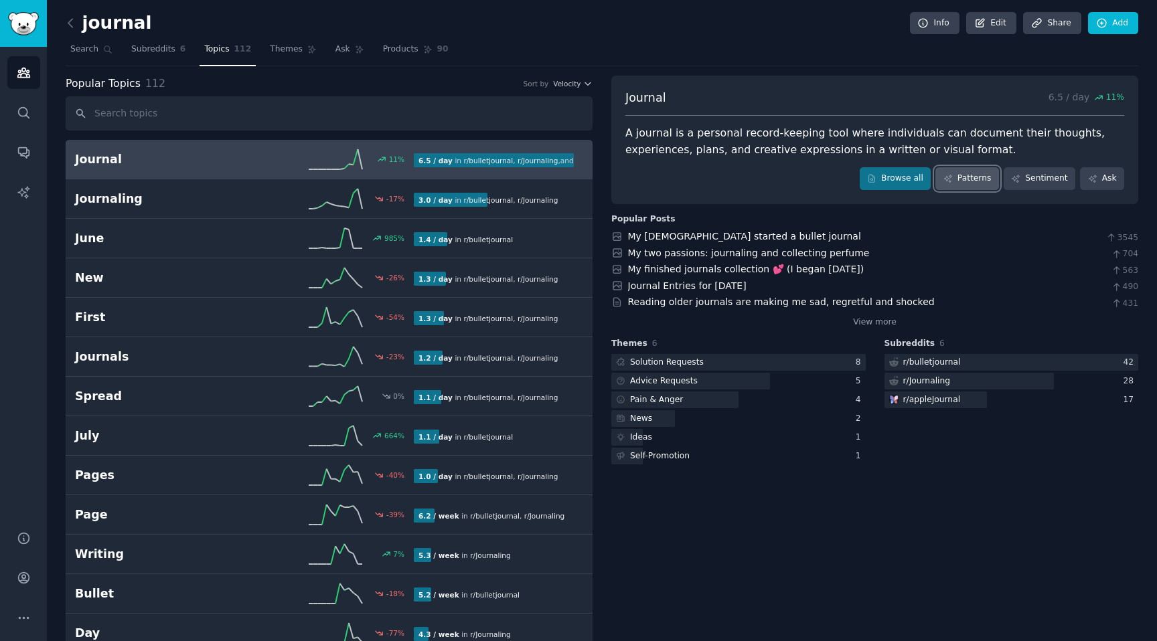
click at [957, 171] on link "Patterns" at bounding box center [966, 178] width 63 height 23
click at [724, 236] on link "My 7 year old started a bullet journal" at bounding box center [744, 236] width 233 height 11
click at [645, 267] on link "My finished journals collection 💕 (I began 5 years ago)" at bounding box center [746, 269] width 236 height 11
click at [289, 50] on span "Themes" at bounding box center [286, 50] width 33 height 12
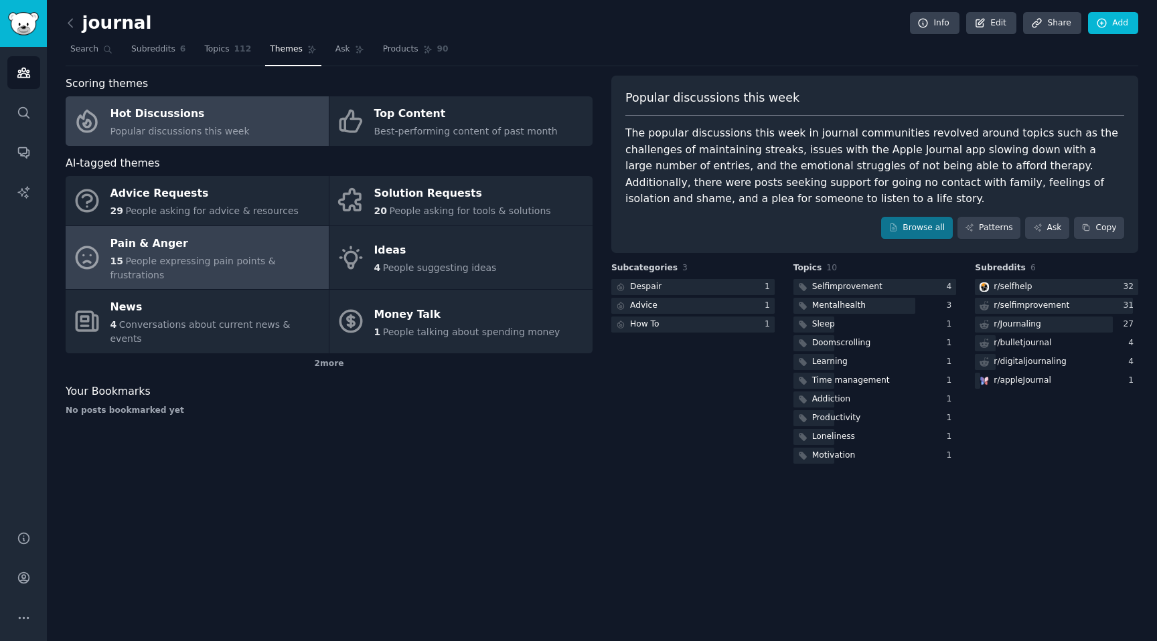
click at [222, 248] on div "Pain & Anger" at bounding box center [216, 243] width 212 height 21
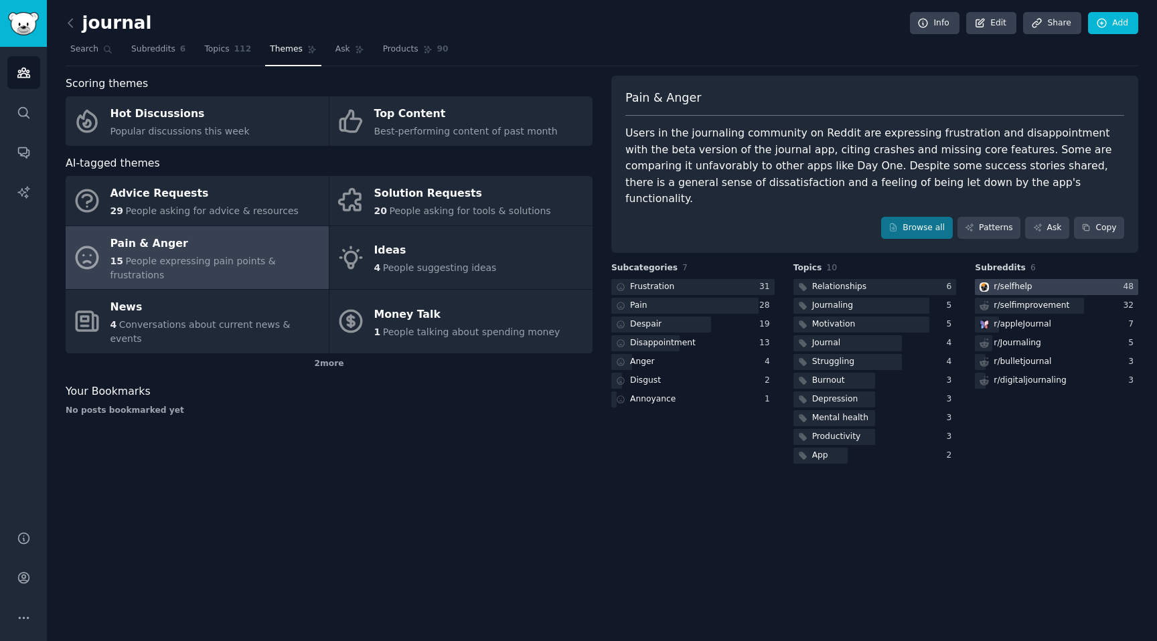
click at [1025, 281] on div "r/ selfhelp" at bounding box center [1013, 287] width 38 height 12
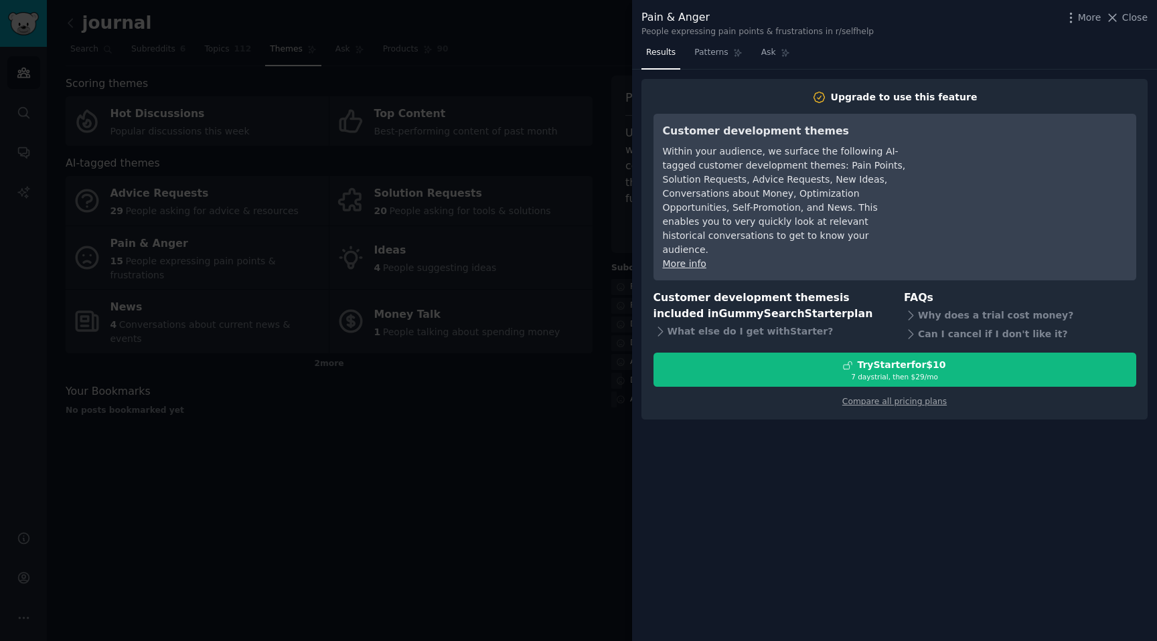
click at [490, 446] on div at bounding box center [578, 320] width 1157 height 641
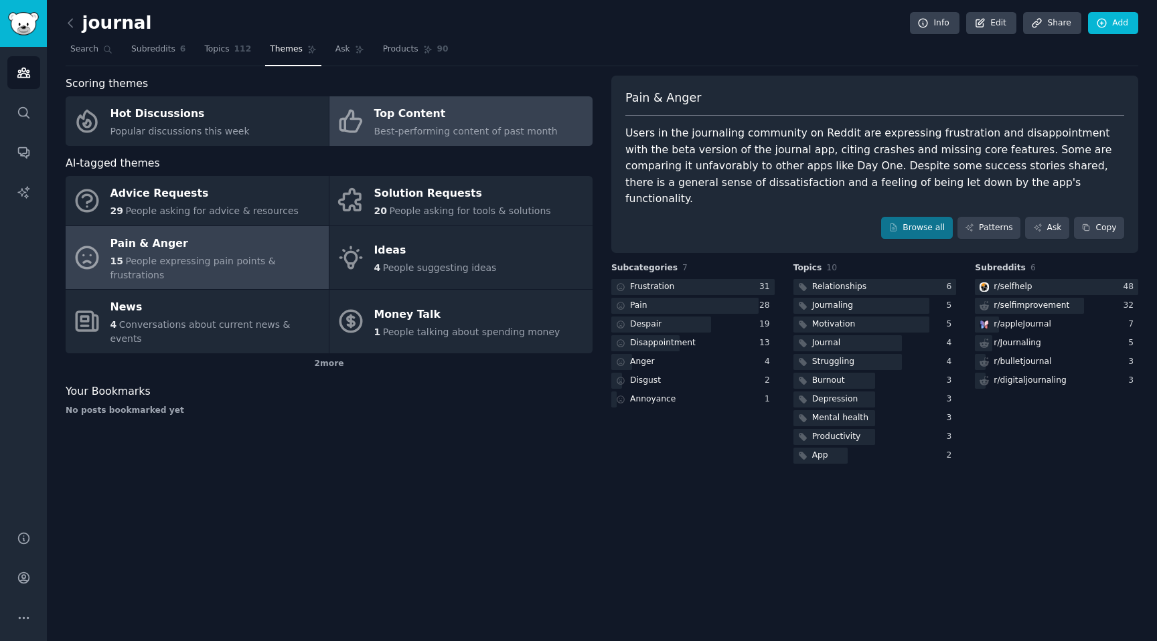
click at [437, 122] on div "Top Content" at bounding box center [465, 114] width 183 height 21
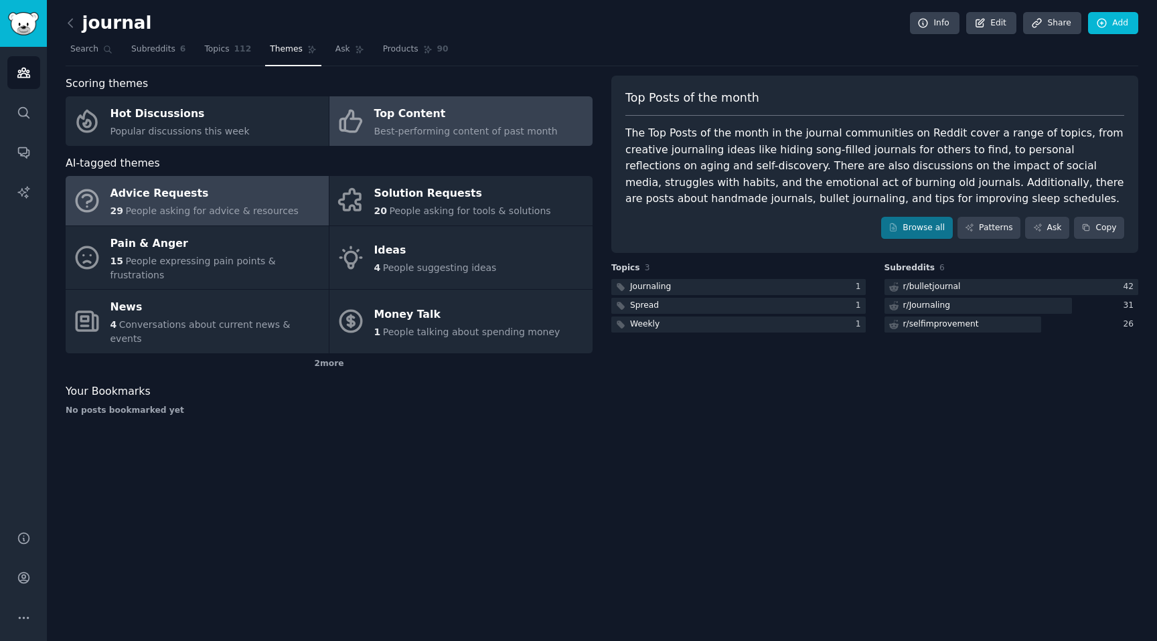
click at [212, 201] on div "Advice Requests" at bounding box center [204, 193] width 188 height 21
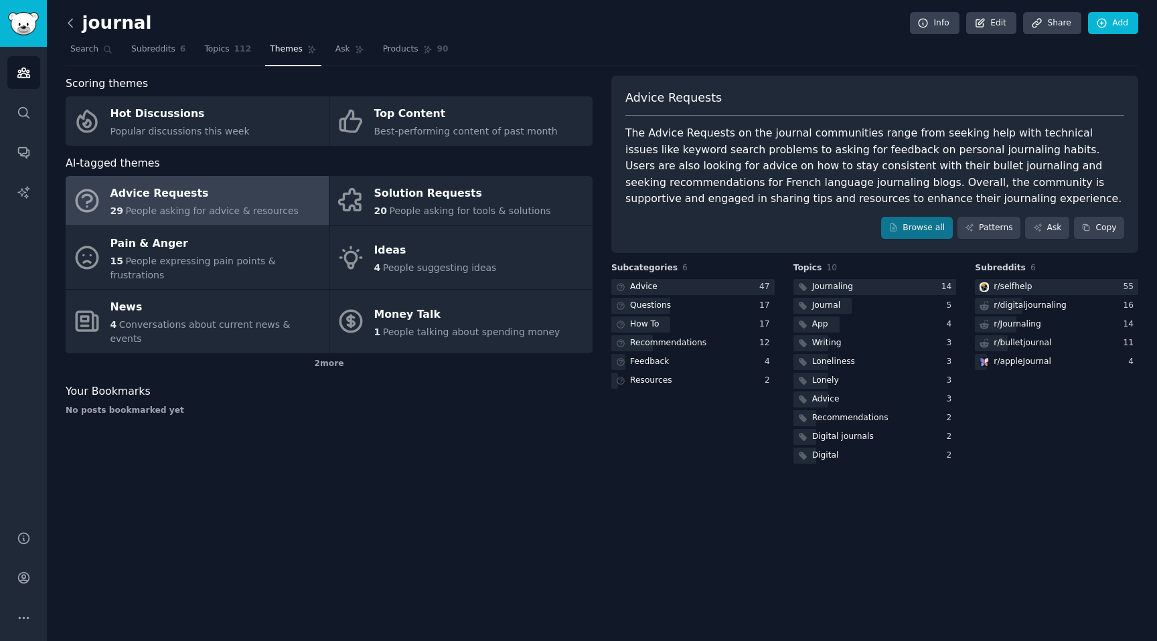
click at [69, 27] on icon at bounding box center [71, 23] width 14 height 14
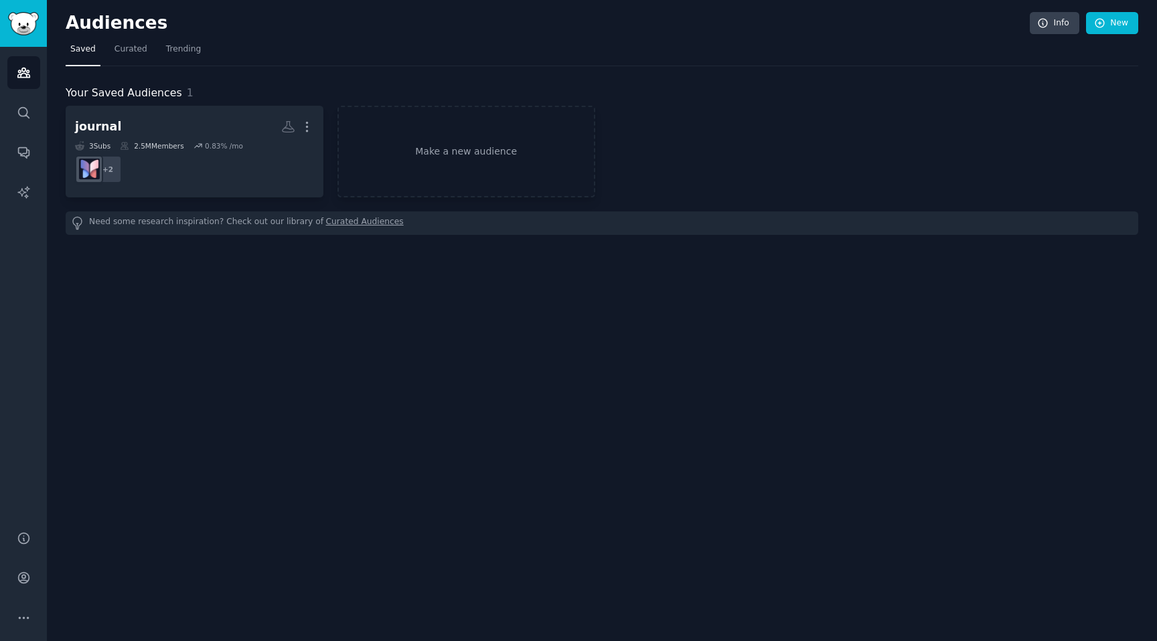
click at [250, 292] on div "Audiences Info New Saved Curated Trending Your Saved Audiences 1 journal More 3…" at bounding box center [602, 320] width 1110 height 641
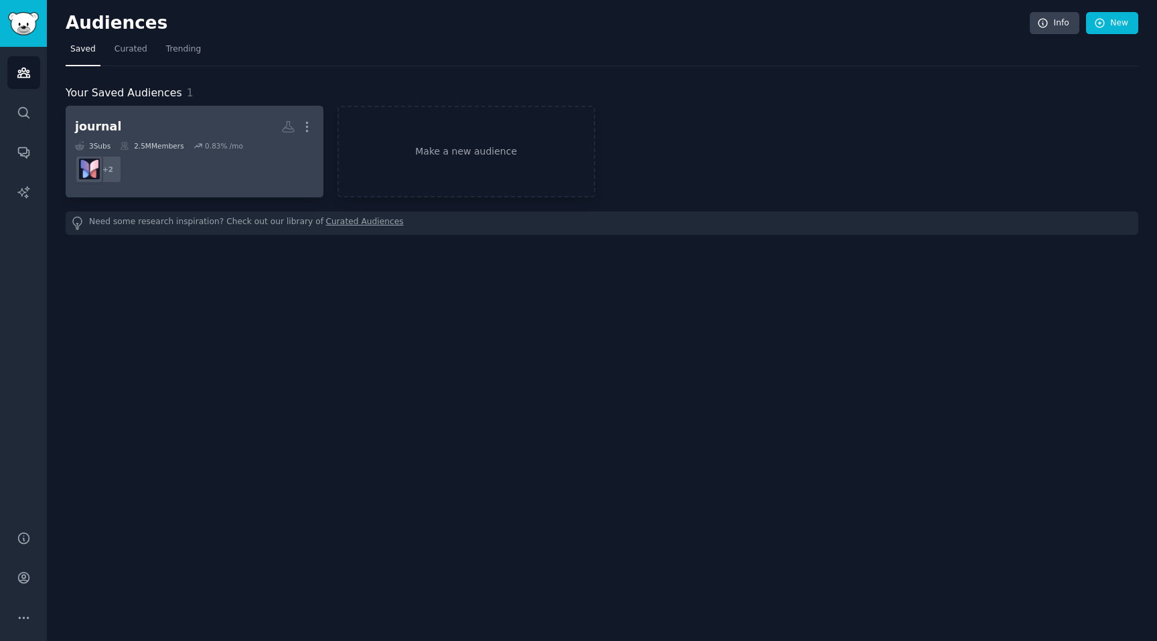
click at [149, 169] on dd "r/bulletjournal, r/Journaling + 2" at bounding box center [194, 169] width 239 height 37
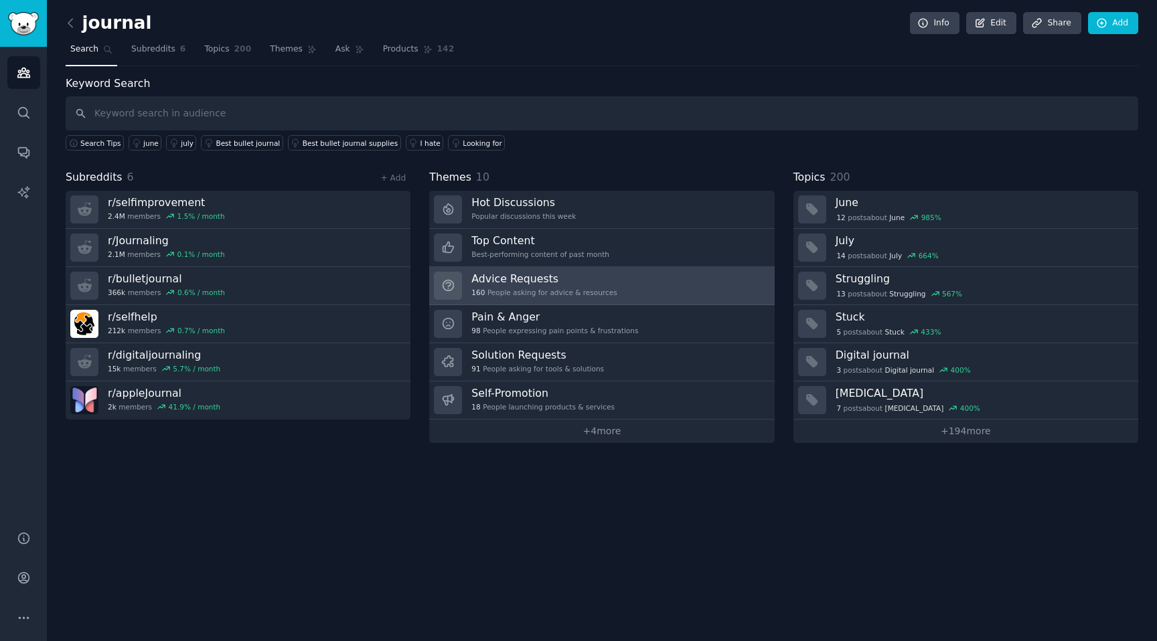
click at [565, 278] on h3 "Advice Requests" at bounding box center [543, 279] width 145 height 14
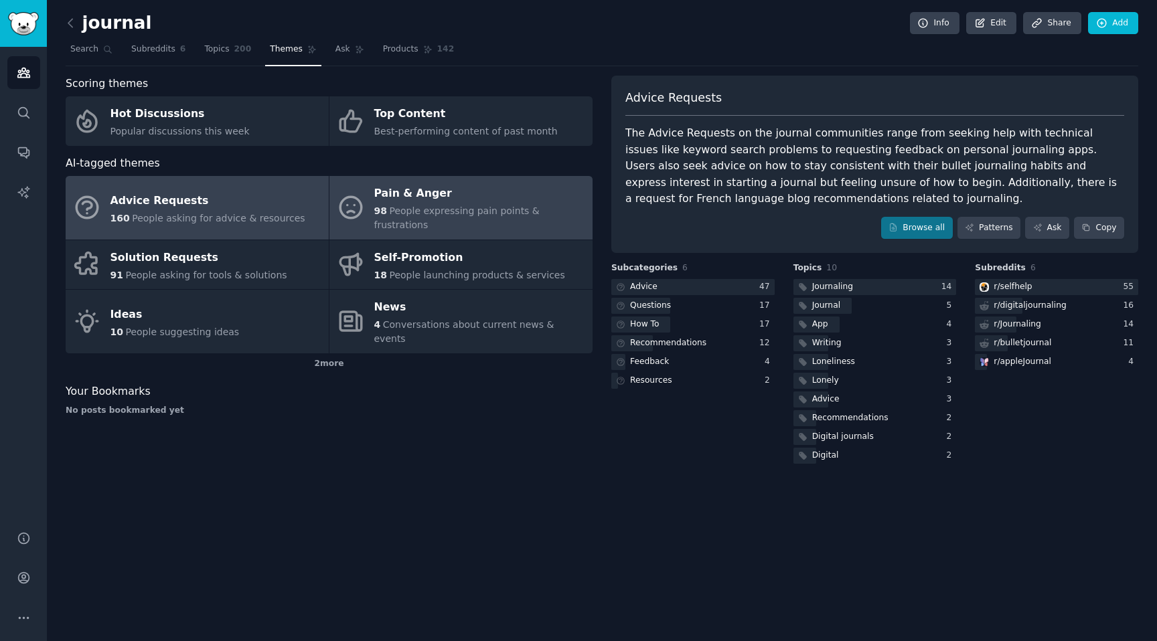
click at [455, 191] on div "Pain & Anger" at bounding box center [480, 193] width 212 height 21
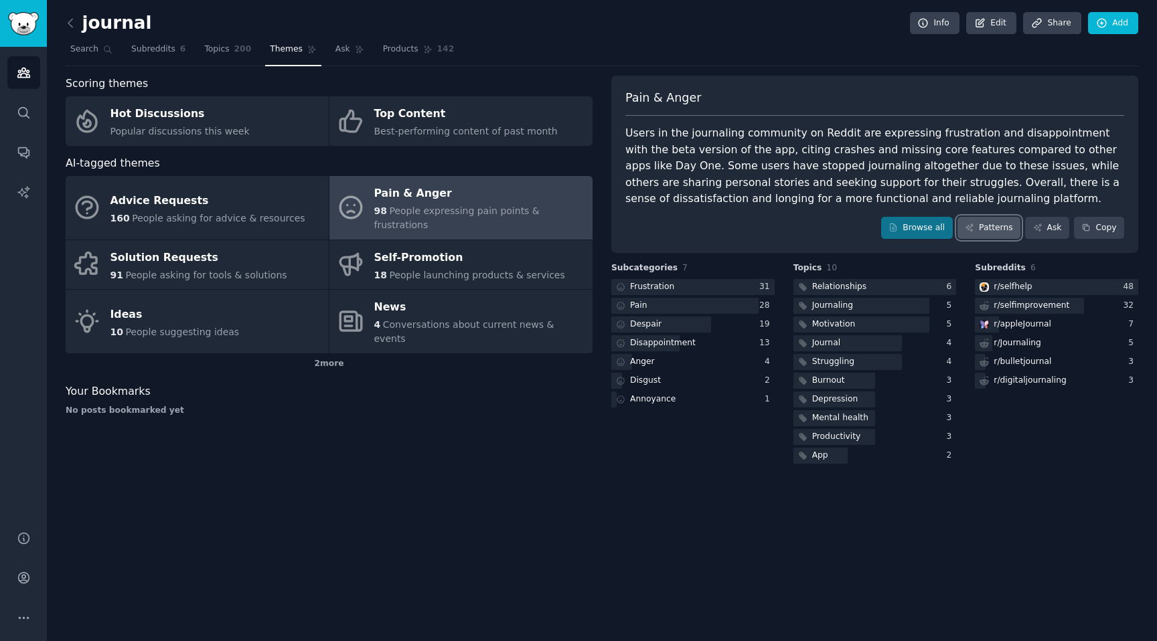
click at [1007, 229] on link "Patterns" at bounding box center [988, 228] width 63 height 23
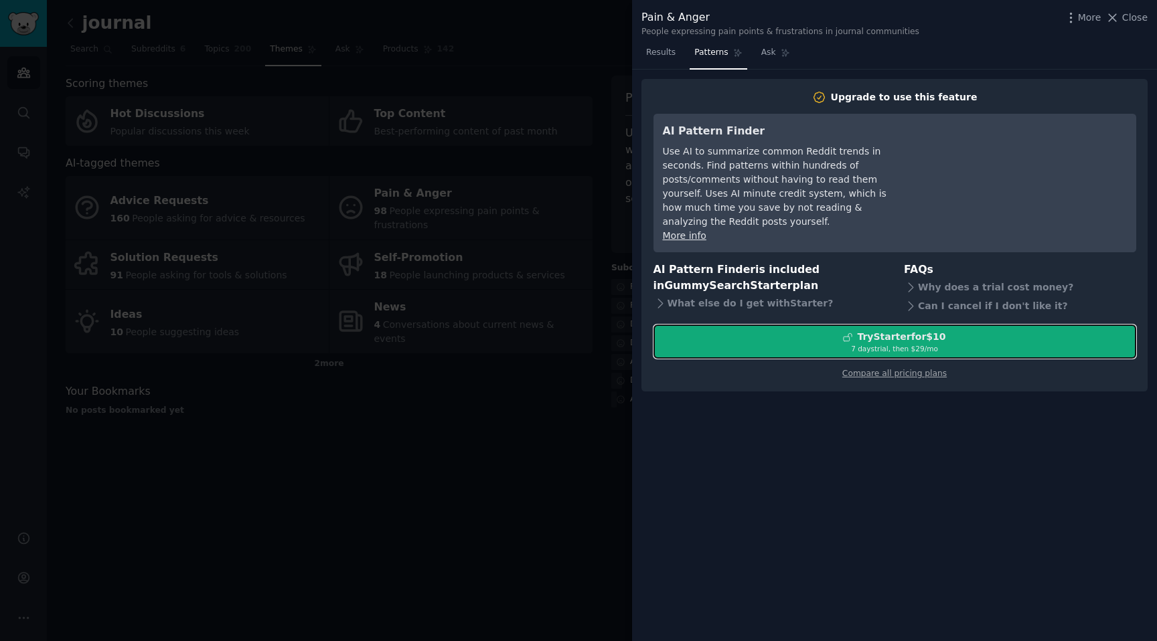
click at [933, 344] on div "7 days trial, then $ 29 /mo" at bounding box center [894, 348] width 481 height 9
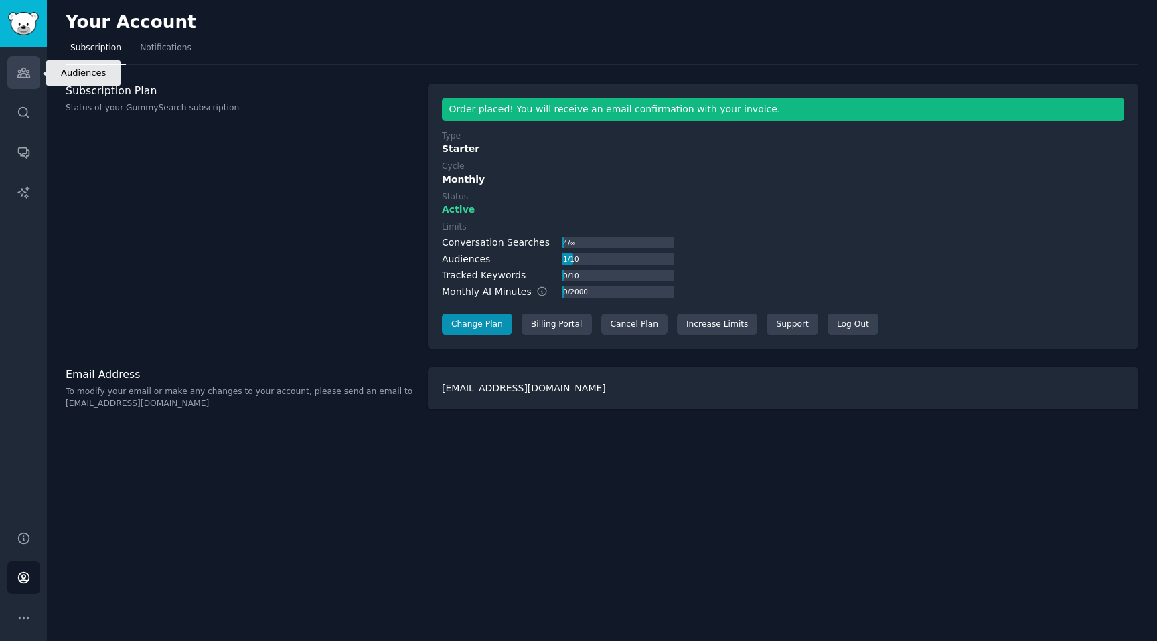
click at [8, 68] on link "Audiences" at bounding box center [23, 72] width 33 height 33
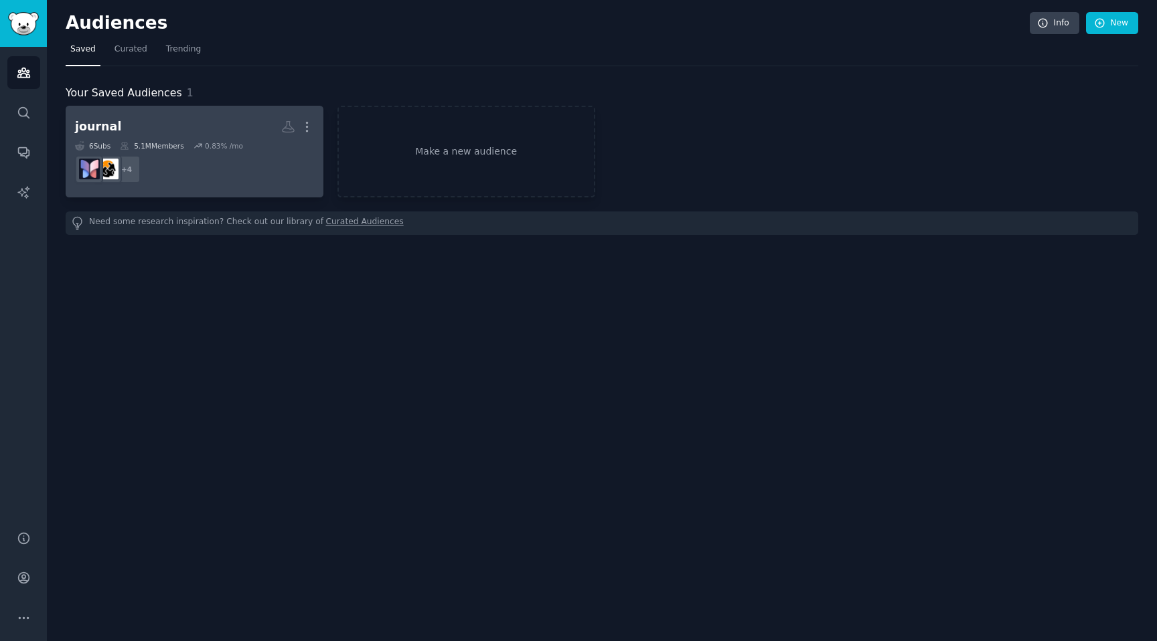
click at [180, 130] on h2 "journal More" at bounding box center [194, 126] width 239 height 23
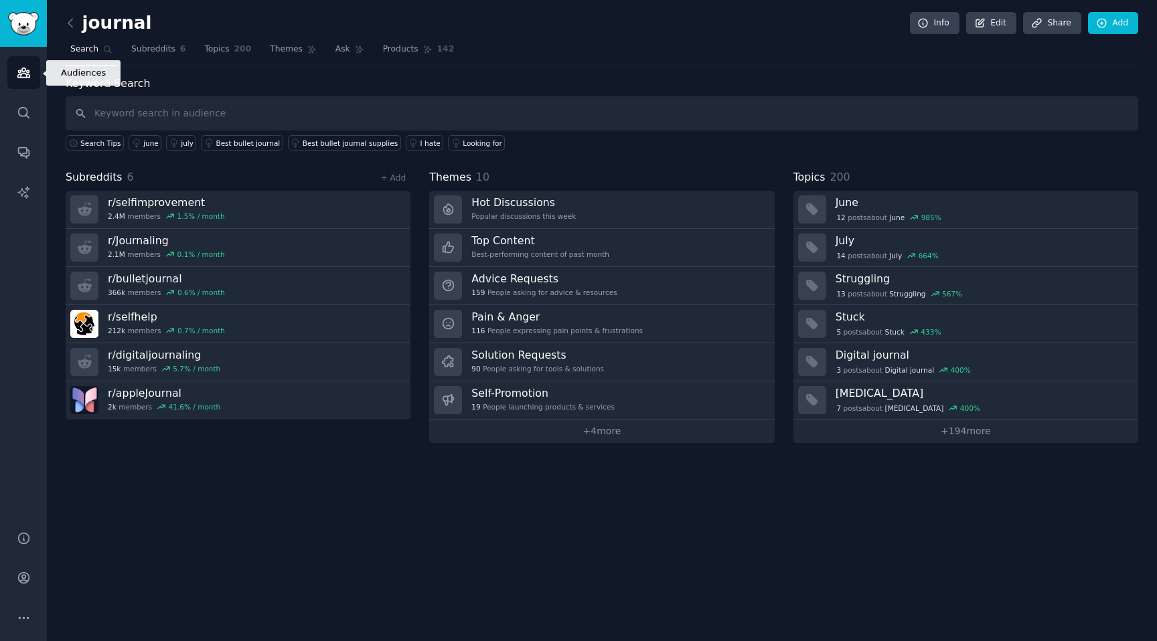
click at [21, 76] on icon "Sidebar" at bounding box center [23, 72] width 12 height 9
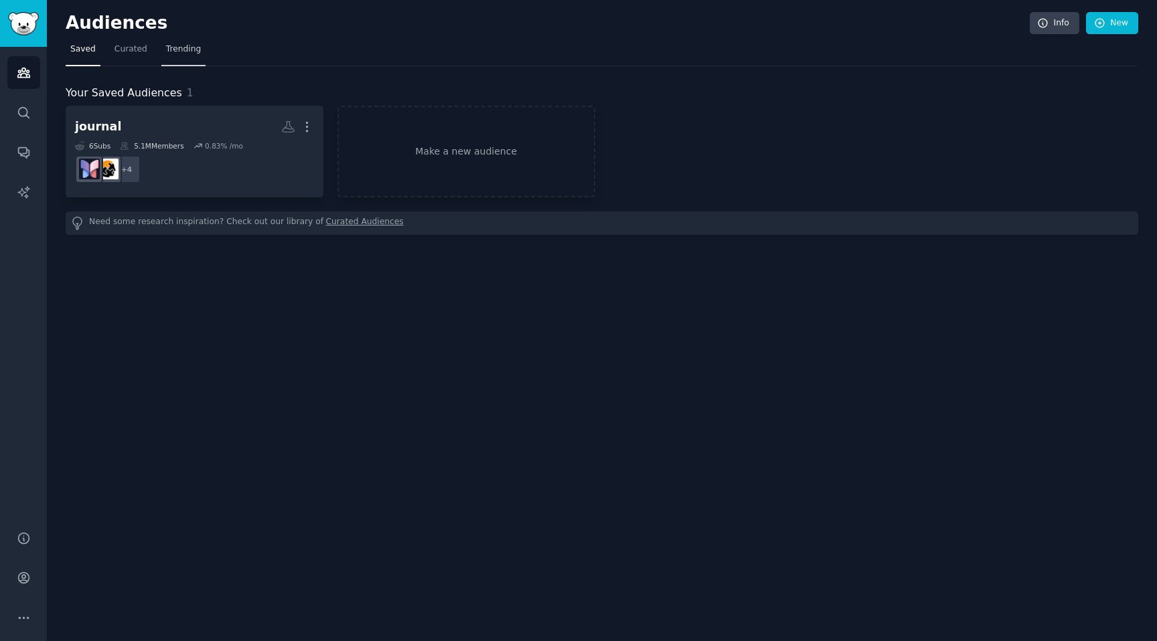
click at [174, 54] on span "Trending" at bounding box center [183, 50] width 35 height 12
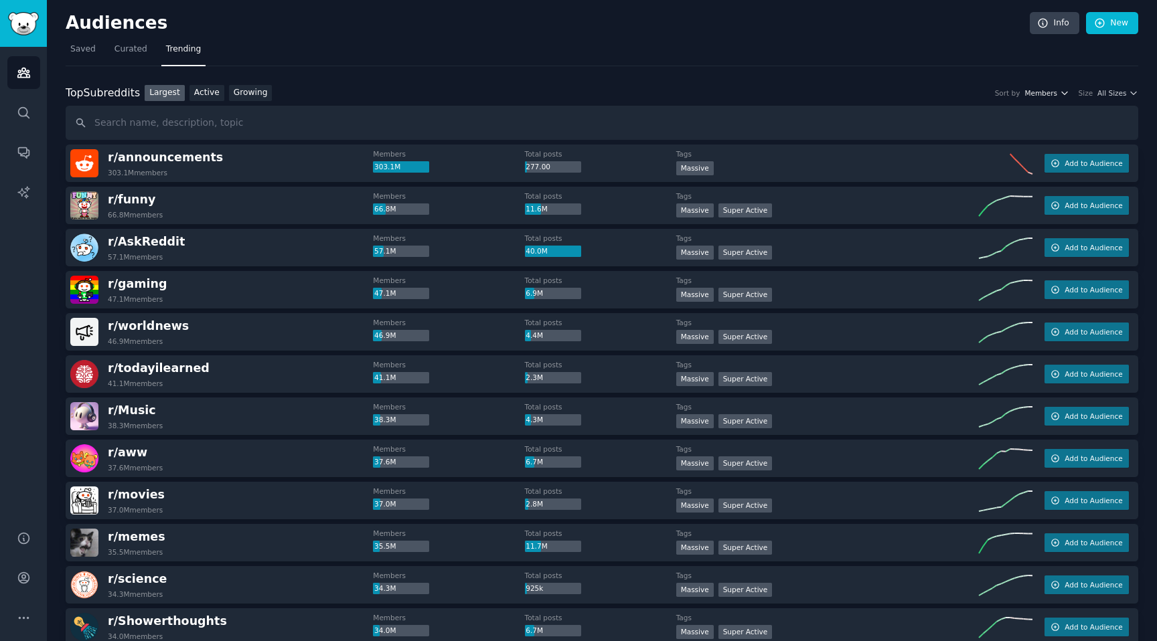
click at [1044, 90] on span "Members" at bounding box center [1040, 92] width 33 height 9
click at [1101, 87] on div "Top Subreddits Top Subreddits Largest Active Growing Sort by Members Members To…" at bounding box center [602, 93] width 1073 height 17
click at [1101, 92] on span "All Sizes" at bounding box center [1111, 92] width 29 height 9
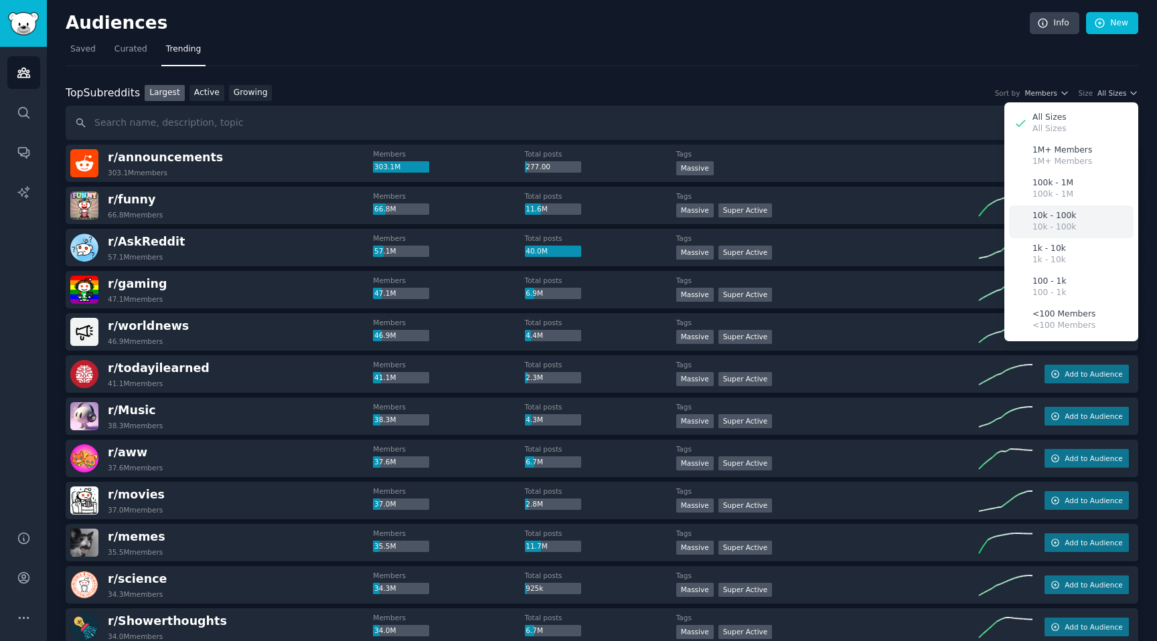
click at [1082, 226] on div "10k - 100k 10k - 100k" at bounding box center [1071, 222] width 125 height 33
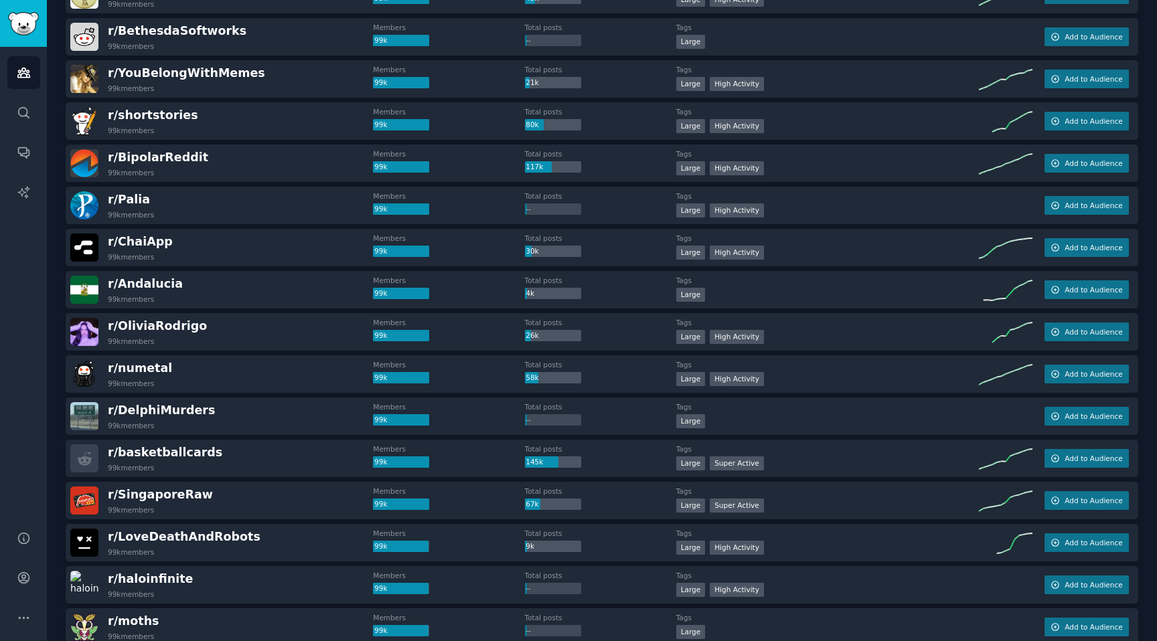
scroll to position [1356, 0]
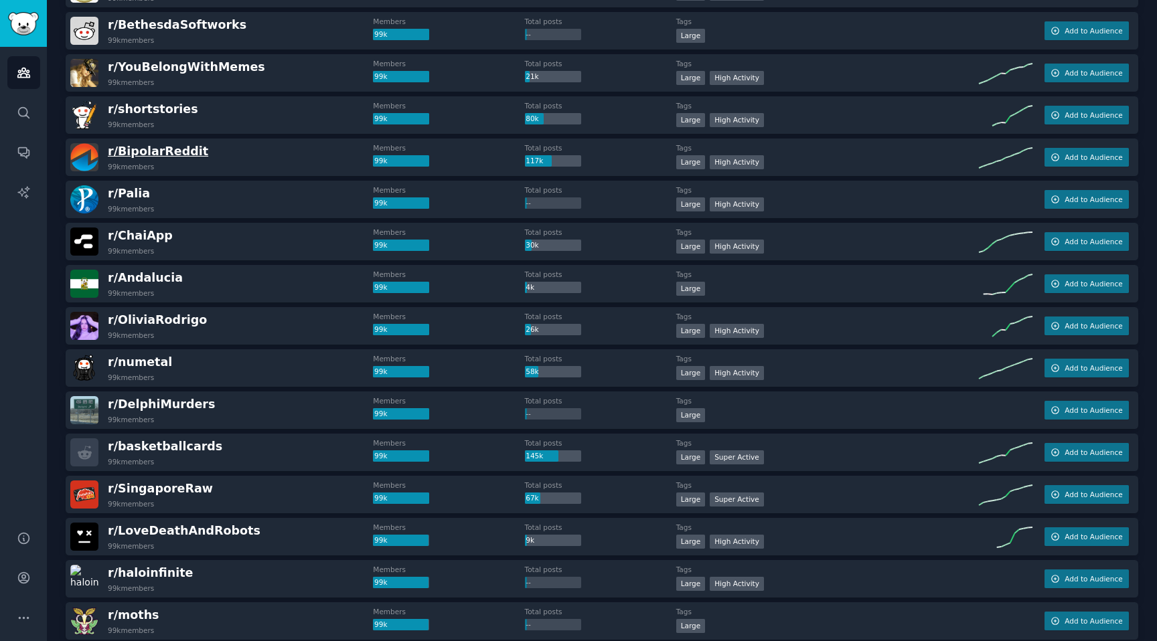
click at [178, 150] on span "r/ BipolarReddit" at bounding box center [158, 151] width 100 height 13
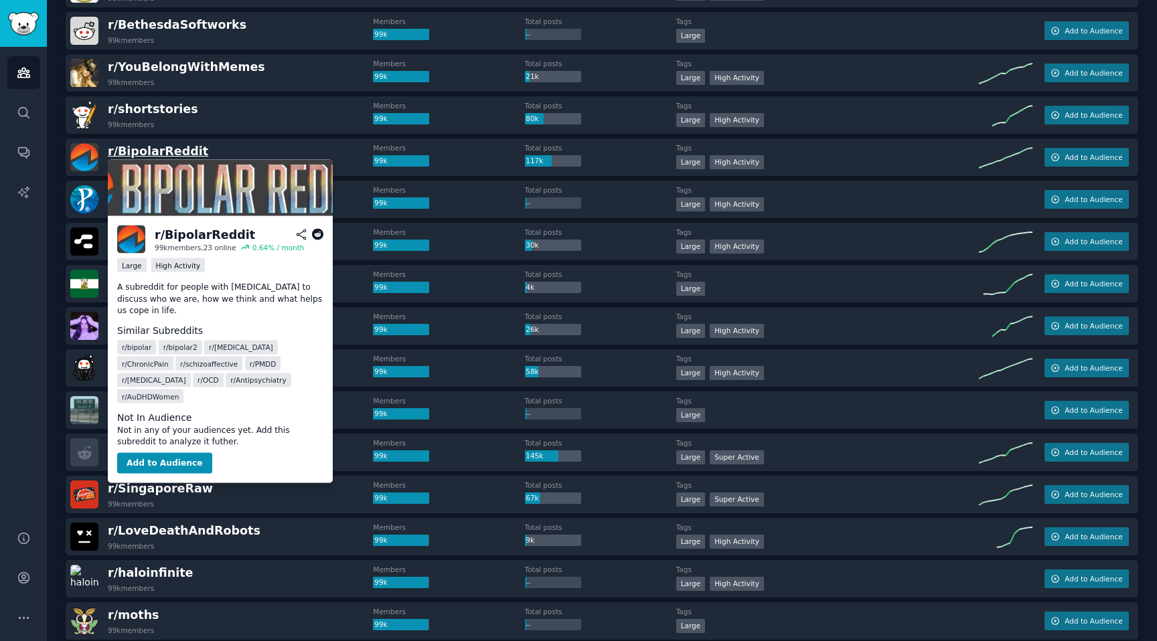
click at [172, 155] on span "r/ BipolarReddit" at bounding box center [158, 151] width 100 height 13
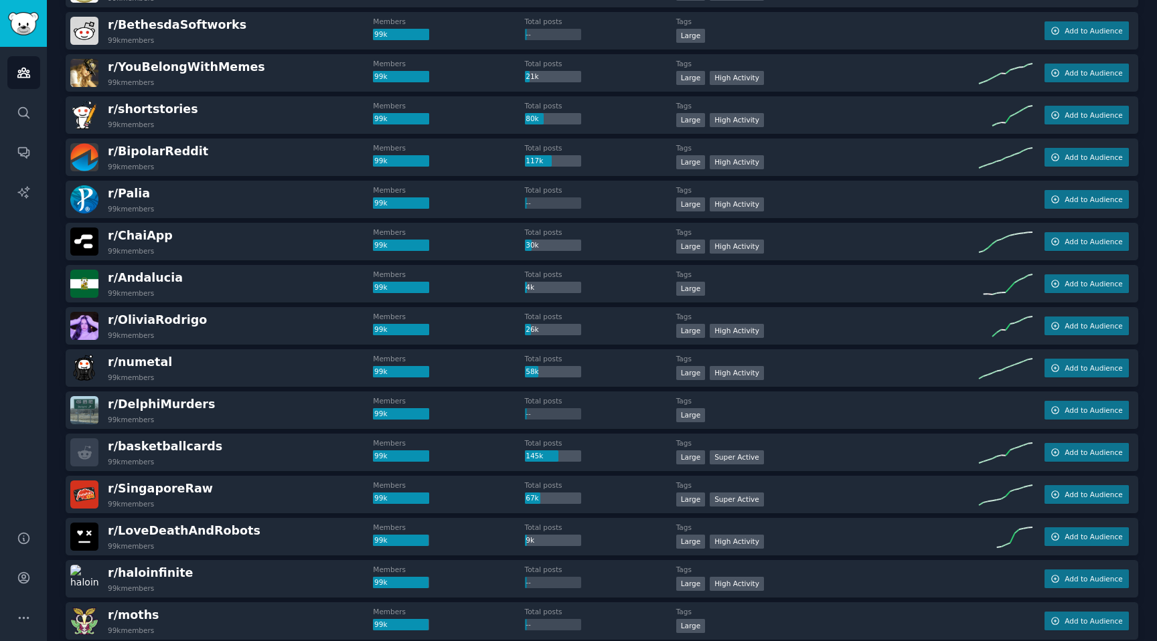
click at [90, 152] on img at bounding box center [84, 157] width 28 height 28
click at [145, 158] on span "r/ BipolarReddit" at bounding box center [158, 151] width 100 height 17
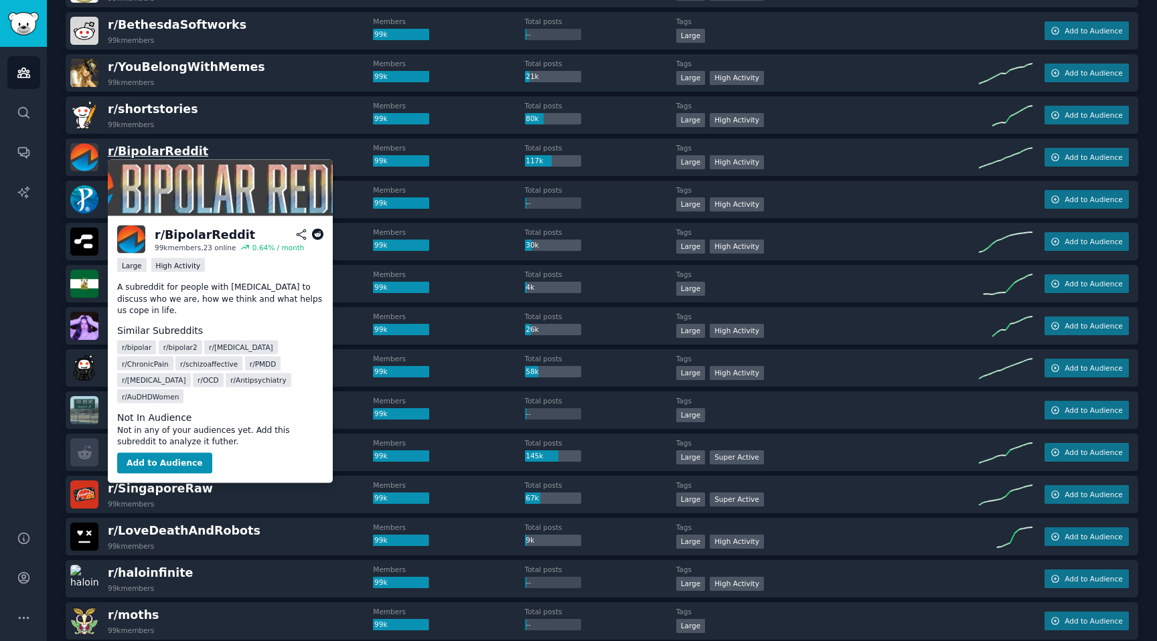
click at [137, 156] on span "r/ BipolarReddit" at bounding box center [158, 151] width 100 height 13
click at [165, 453] on button "Add to Audience" at bounding box center [164, 463] width 95 height 21
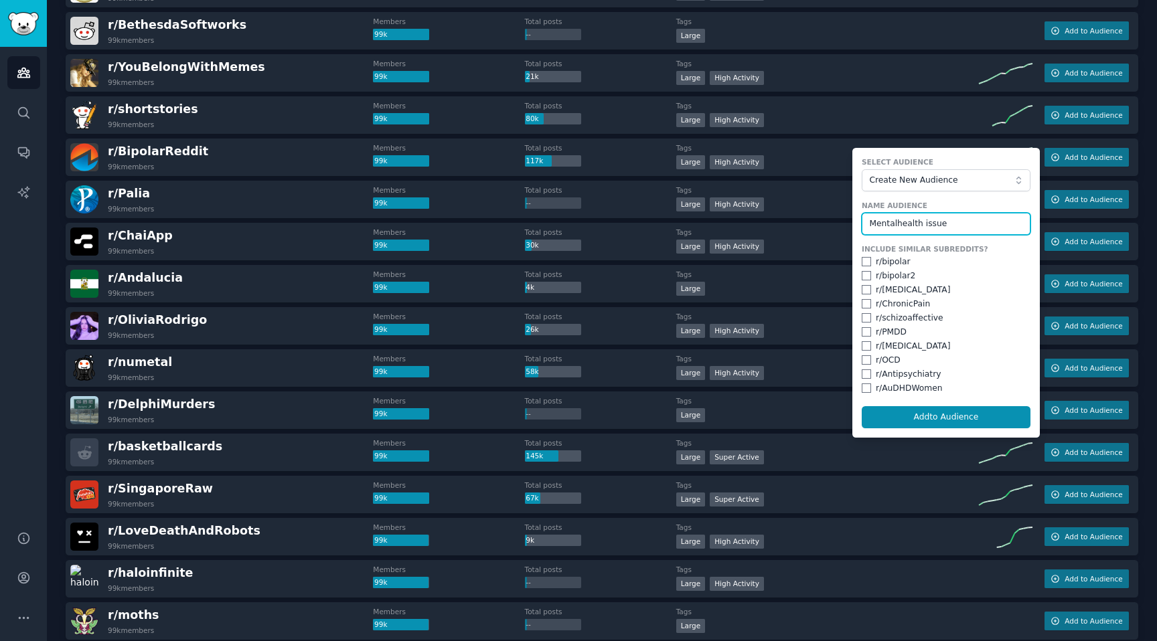
type input "Mentalhealth issue"
click at [864, 287] on input "checkbox" at bounding box center [866, 289] width 9 height 9
click at [862, 289] on input "checkbox" at bounding box center [866, 289] width 9 height 9
click at [866, 289] on input "checkbox" at bounding box center [866, 289] width 9 height 9
click at [866, 291] on input "checkbox" at bounding box center [866, 289] width 9 height 9
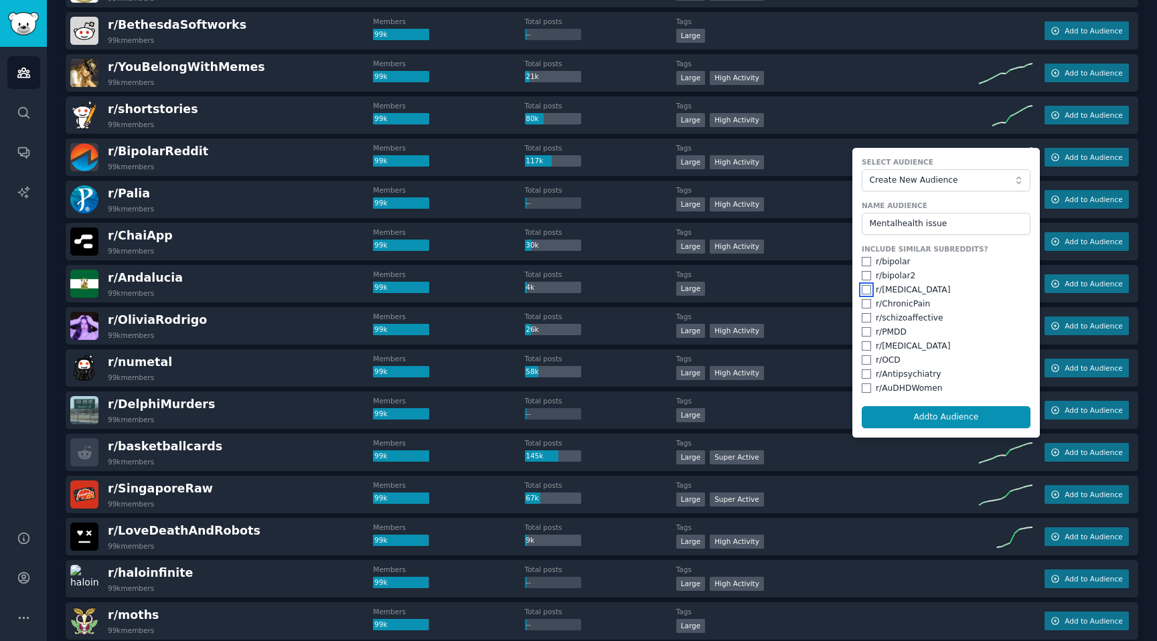
checkbox input "false"
click at [922, 229] on input "Mentalhealth issue" at bounding box center [946, 224] width 169 height 23
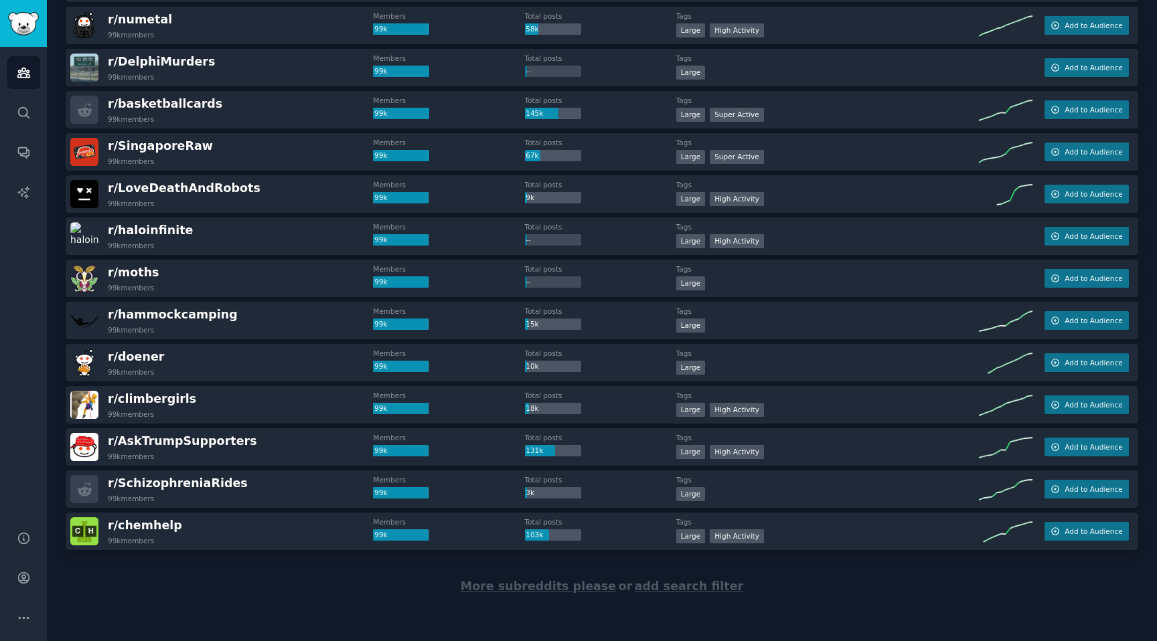
scroll to position [1697, 0]
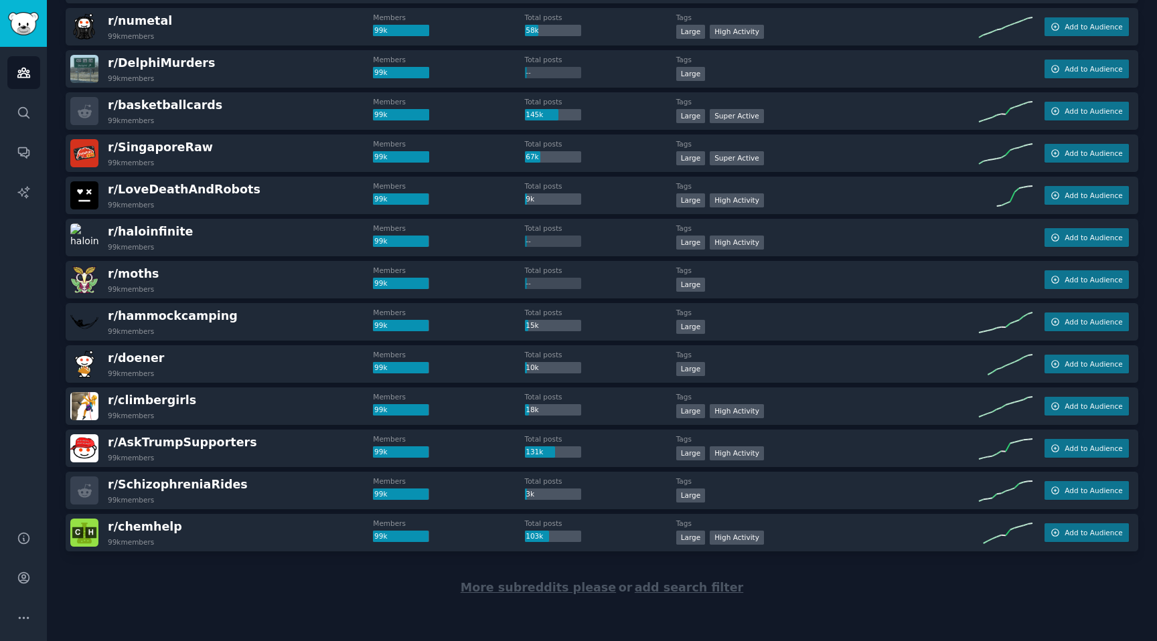
click at [564, 589] on span "More subreddits please" at bounding box center [538, 587] width 155 height 13
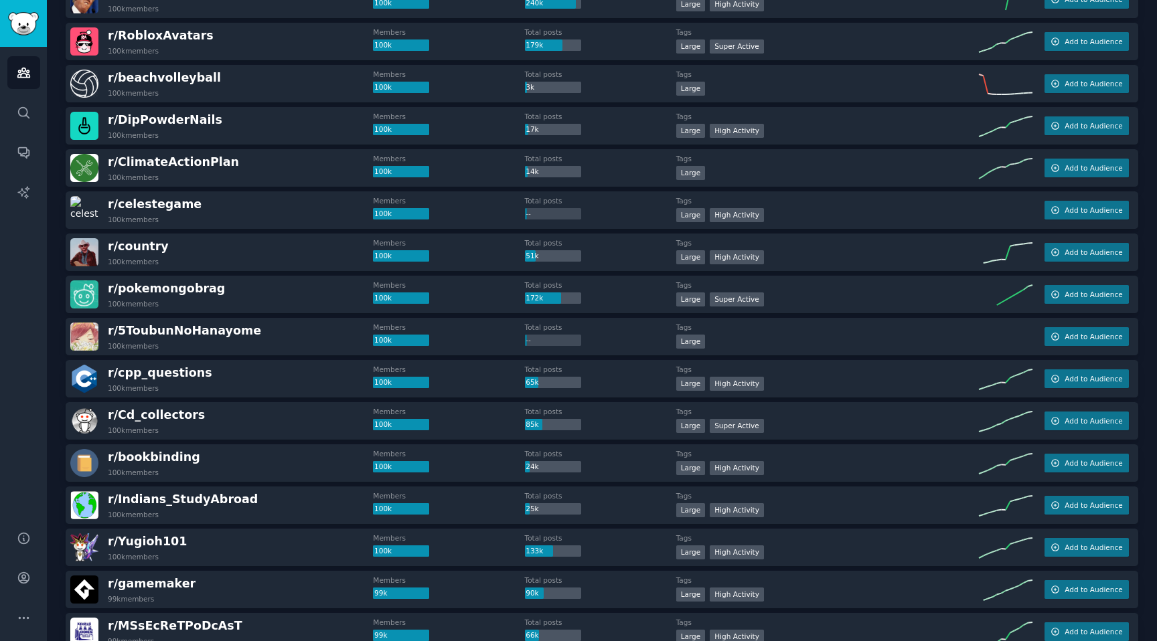
scroll to position [0, 0]
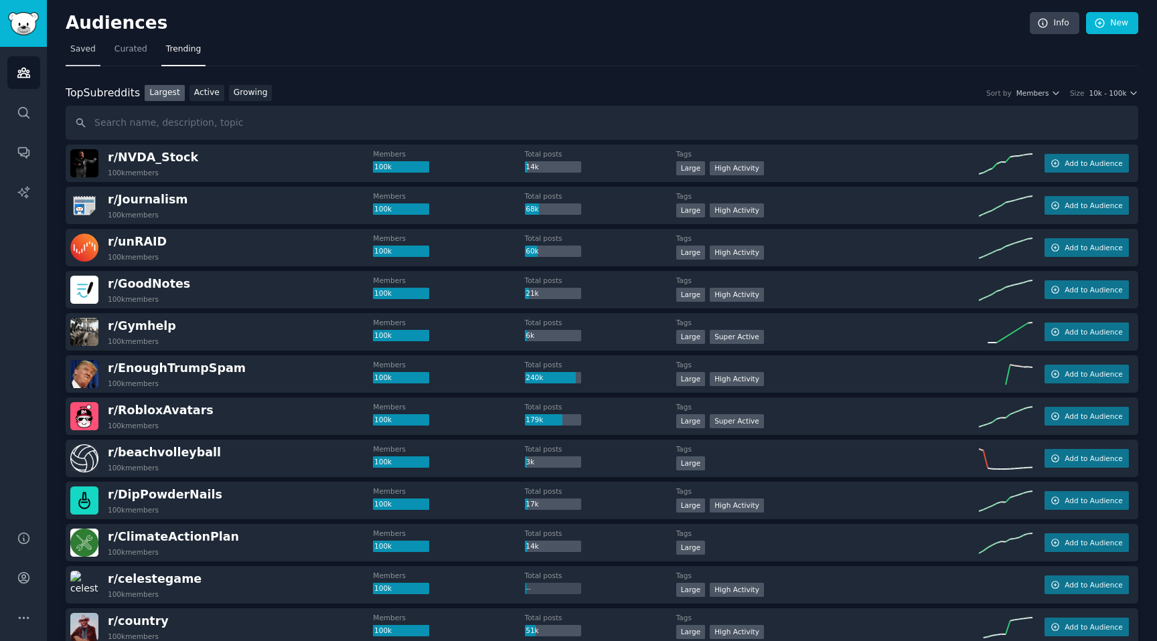
click at [79, 48] on span "Saved" at bounding box center [82, 50] width 25 height 12
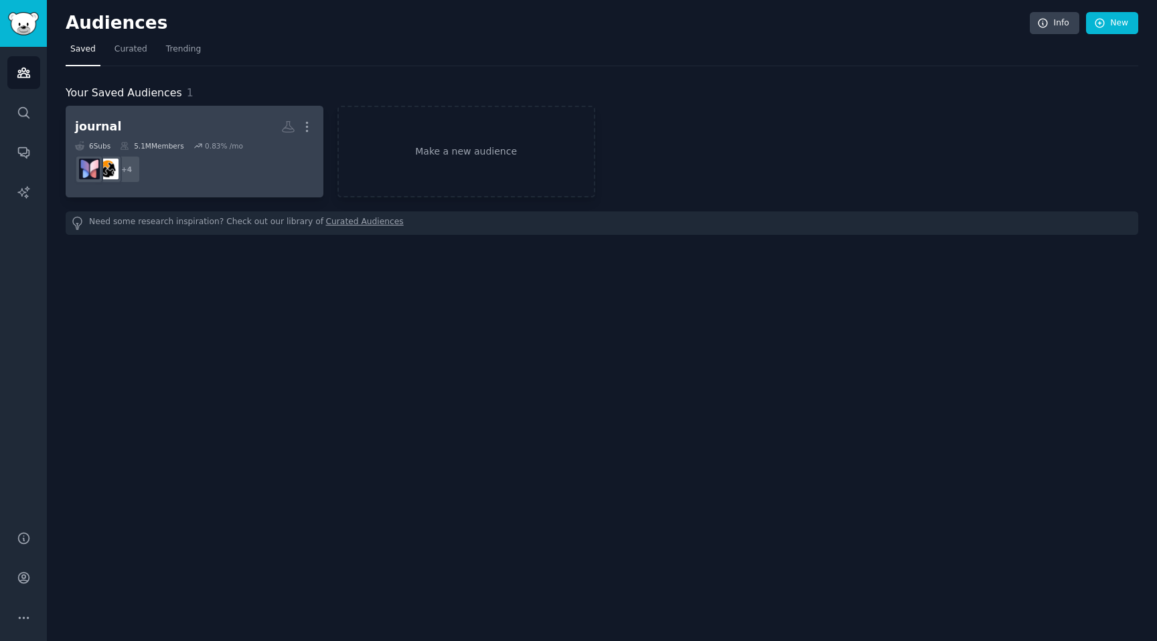
click at [207, 147] on div "0.83 % /mo" at bounding box center [224, 145] width 38 height 9
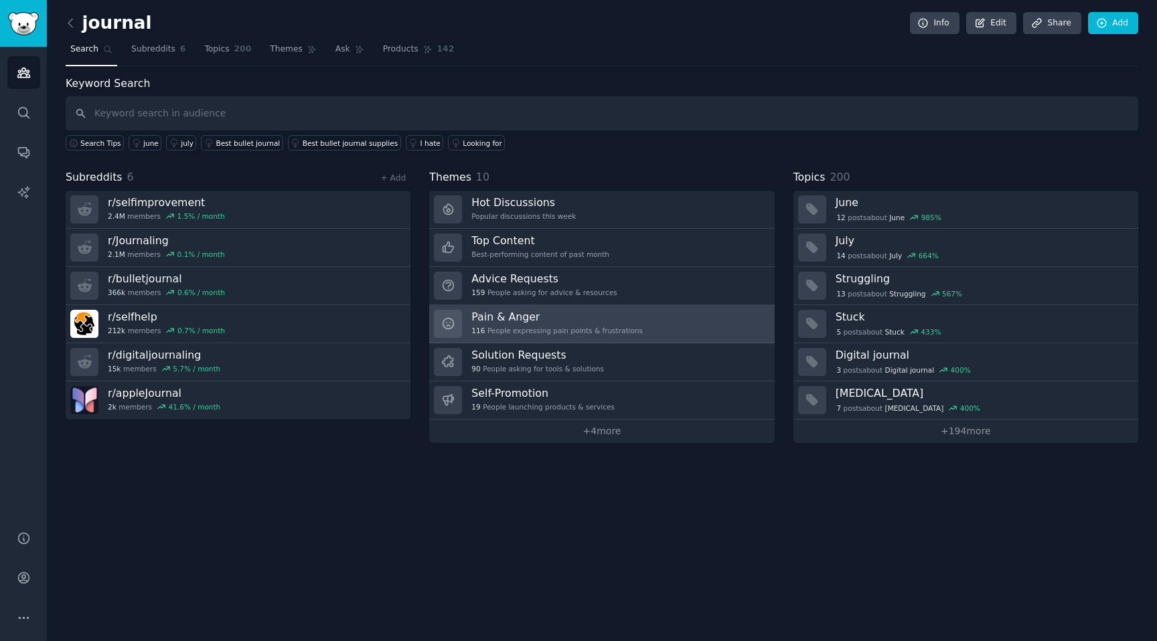
click at [570, 332] on div "116 People expressing pain points & frustrations" at bounding box center [556, 330] width 171 height 9
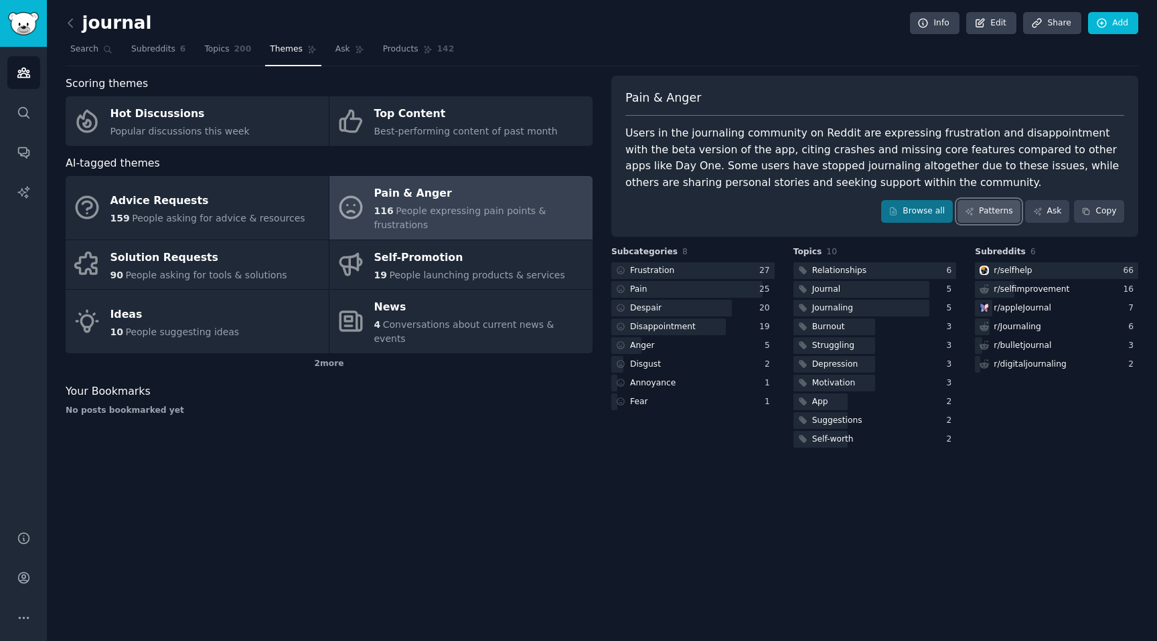
click at [997, 212] on link "Patterns" at bounding box center [988, 211] width 63 height 23
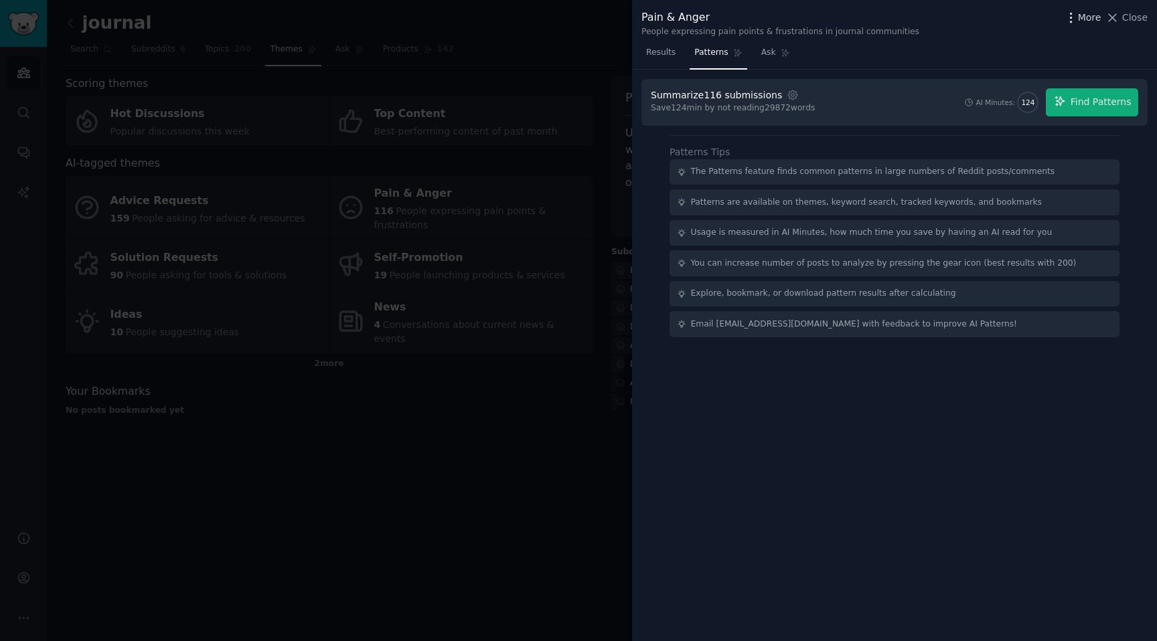
click at [1077, 16] on icon "button" at bounding box center [1071, 18] width 14 height 14
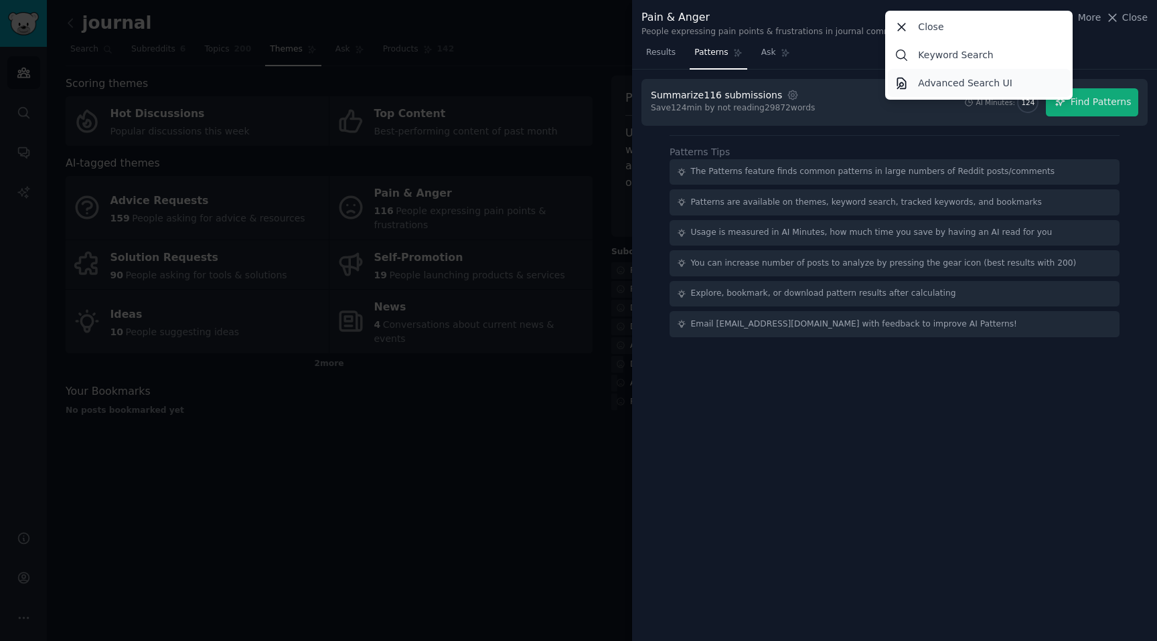
click at [949, 88] on p "Advanced Search UI" at bounding box center [965, 83] width 94 height 14
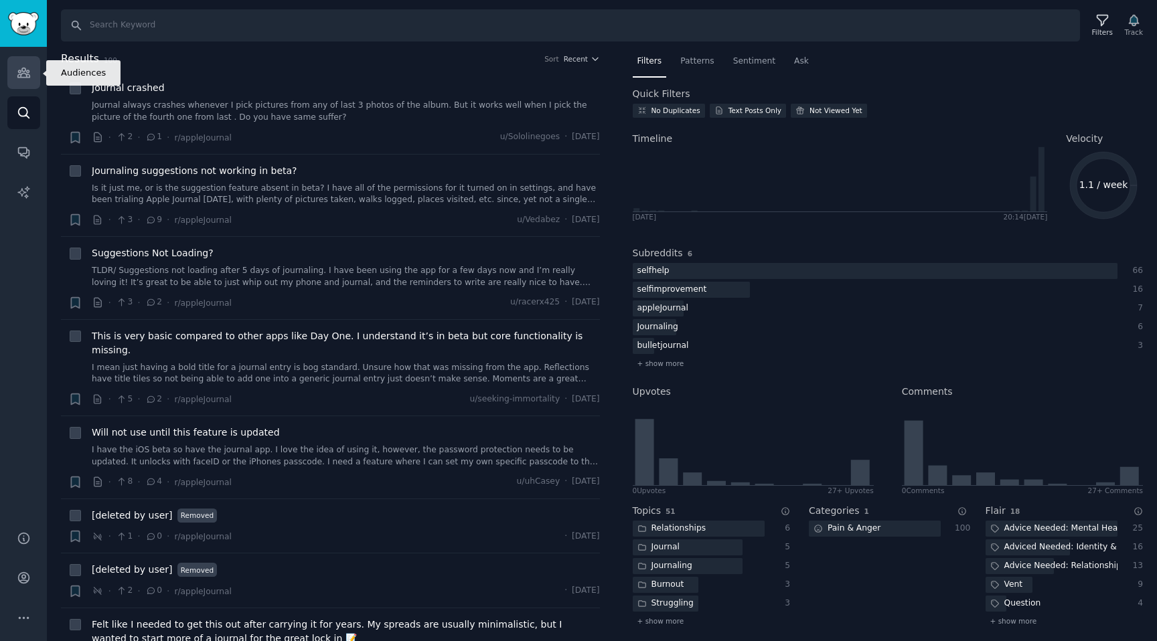
click at [31, 72] on link "Audiences" at bounding box center [23, 72] width 33 height 33
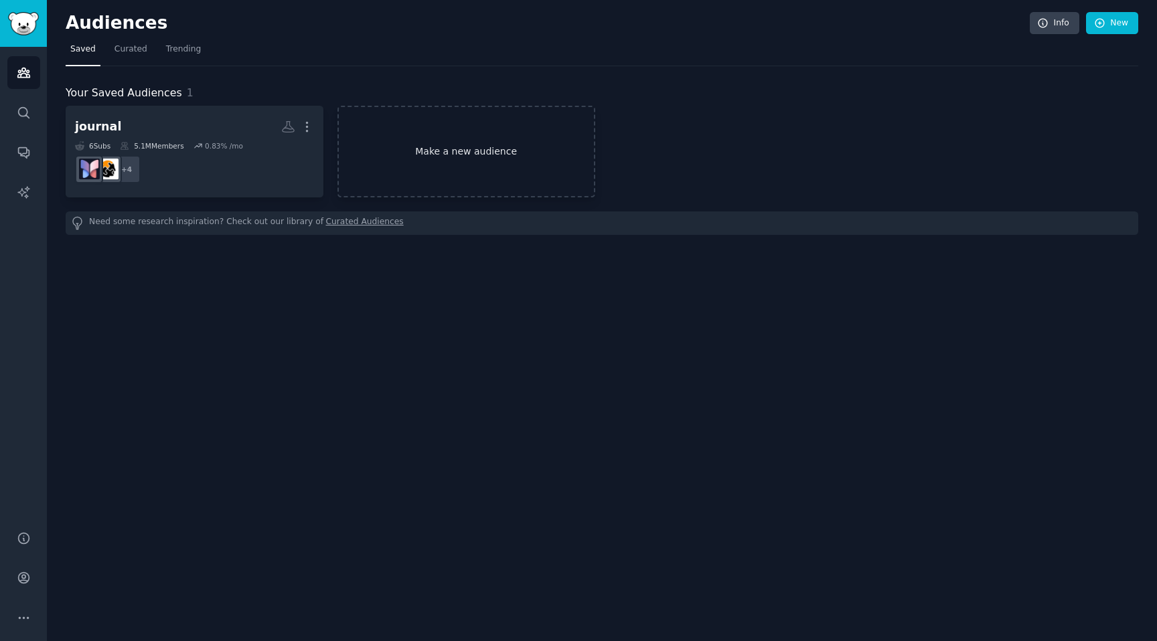
click at [409, 175] on link "Make a new audience" at bounding box center [466, 152] width 258 height 92
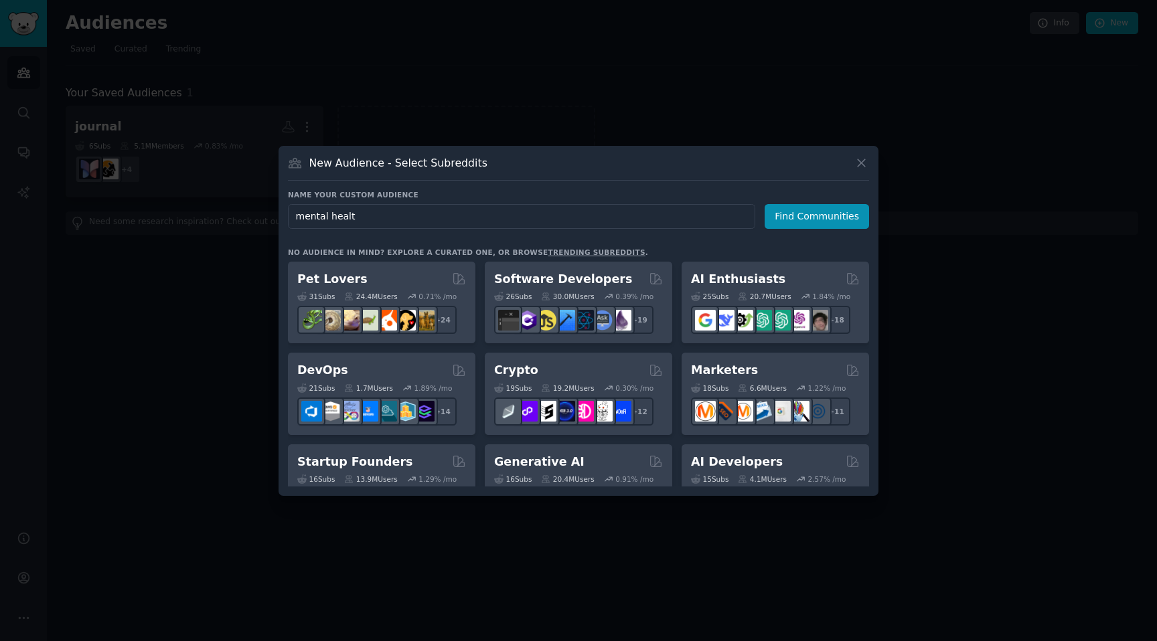
type input "mental health"
click button "Find Communities" at bounding box center [817, 216] width 104 height 25
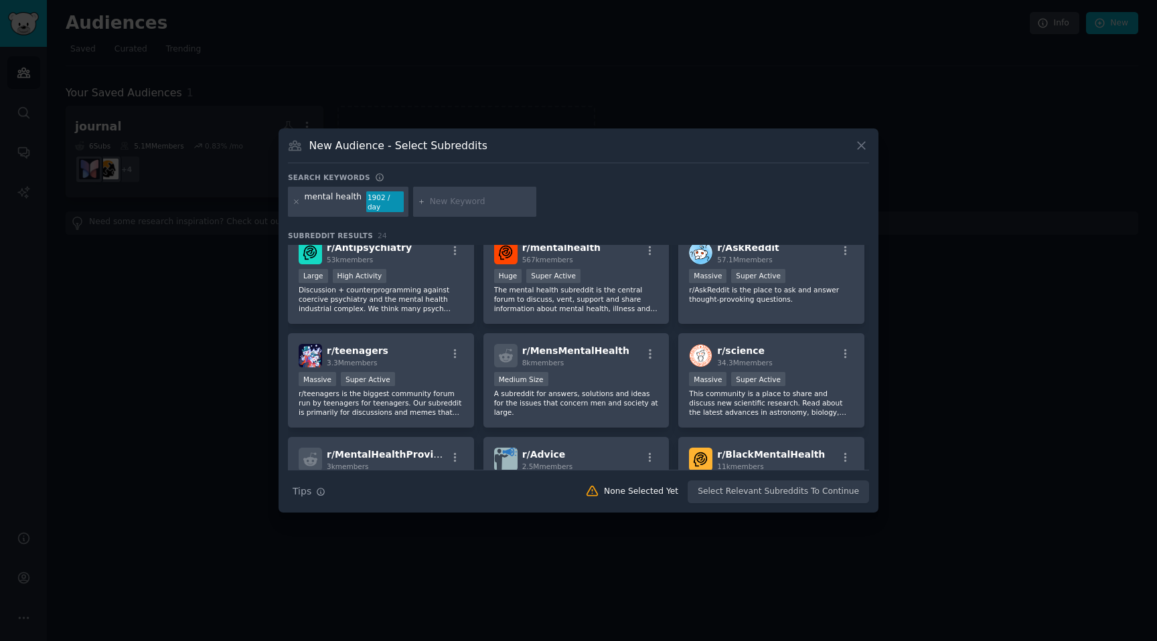
scroll to position [120, 0]
click at [605, 371] on div "1000 - 10,000 members Medium Size" at bounding box center [576, 379] width 165 height 17
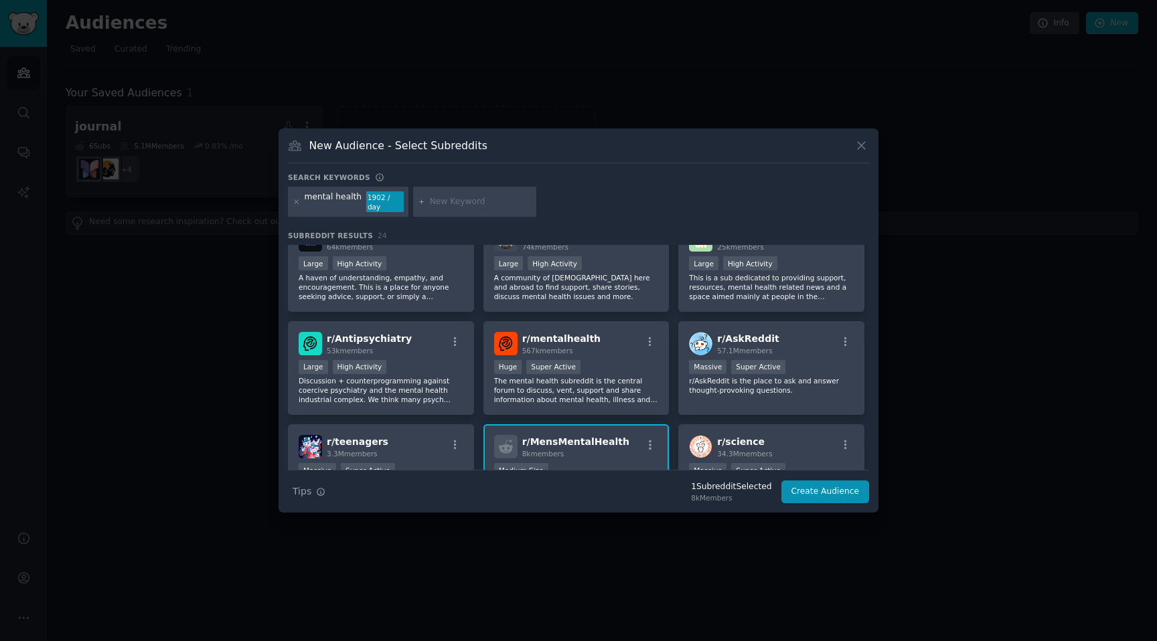
scroll to position [0, 0]
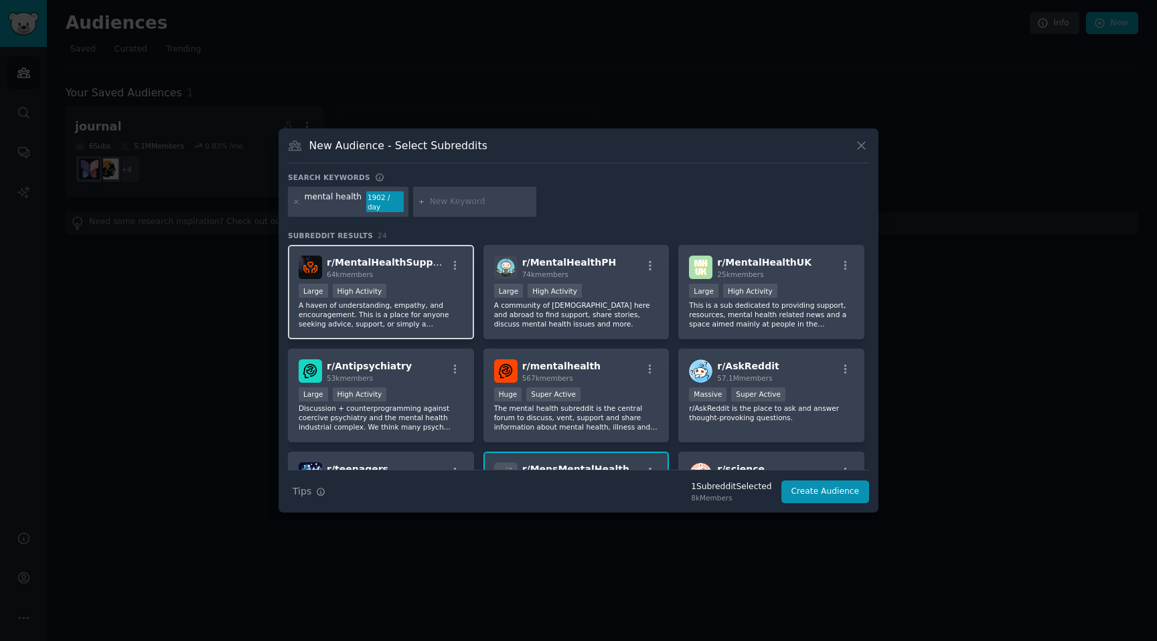
click at [421, 284] on div "Large High Activity" at bounding box center [381, 292] width 165 height 17
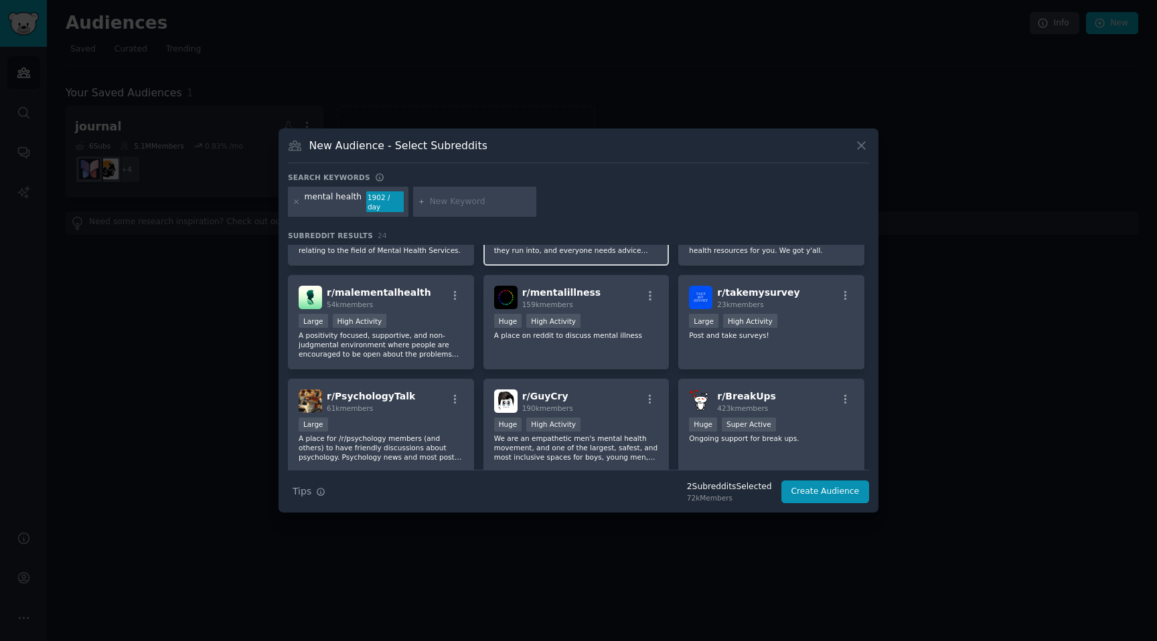
scroll to position [388, 0]
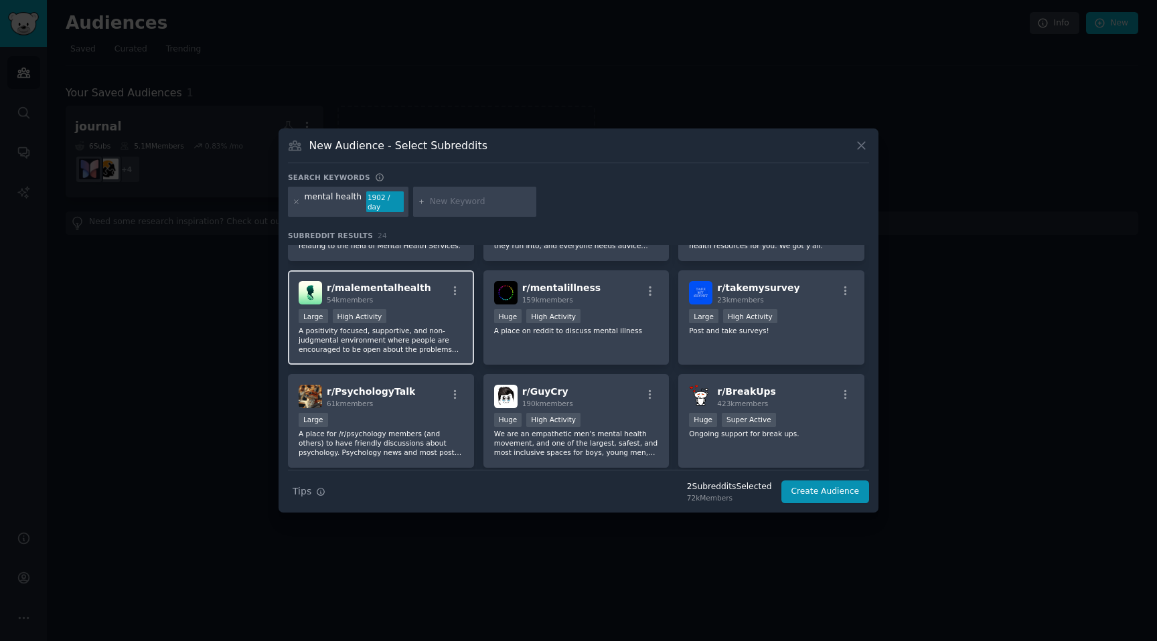
click at [412, 309] on div "Large High Activity" at bounding box center [381, 317] width 165 height 17
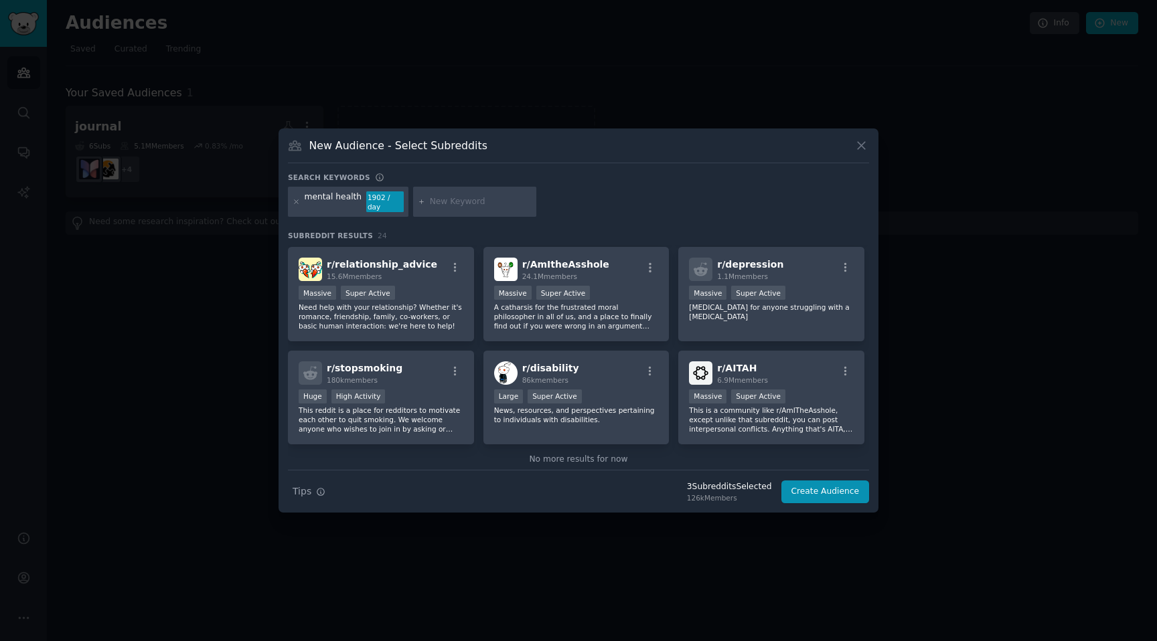
scroll to position [620, 0]
click at [338, 202] on div "mental health" at bounding box center [334, 201] width 58 height 21
click at [337, 202] on div "mental health" at bounding box center [334, 201] width 58 height 21
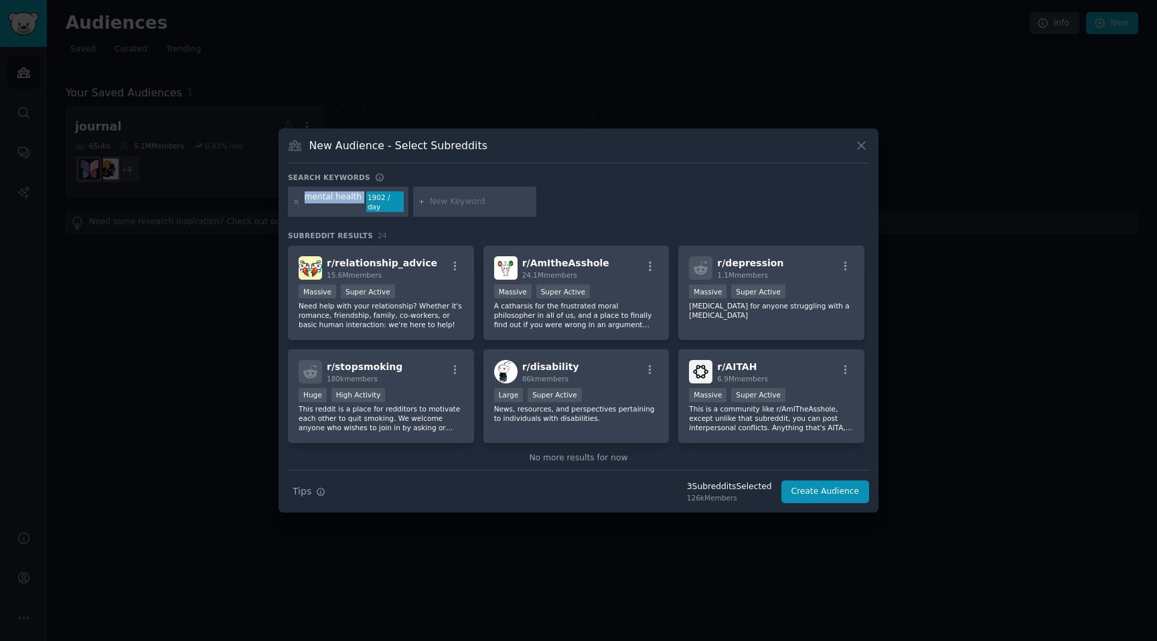
click at [337, 202] on div "mental health" at bounding box center [334, 201] width 58 height 21
click at [439, 197] on input "text" at bounding box center [481, 202] width 102 height 12
type input "men mental health"
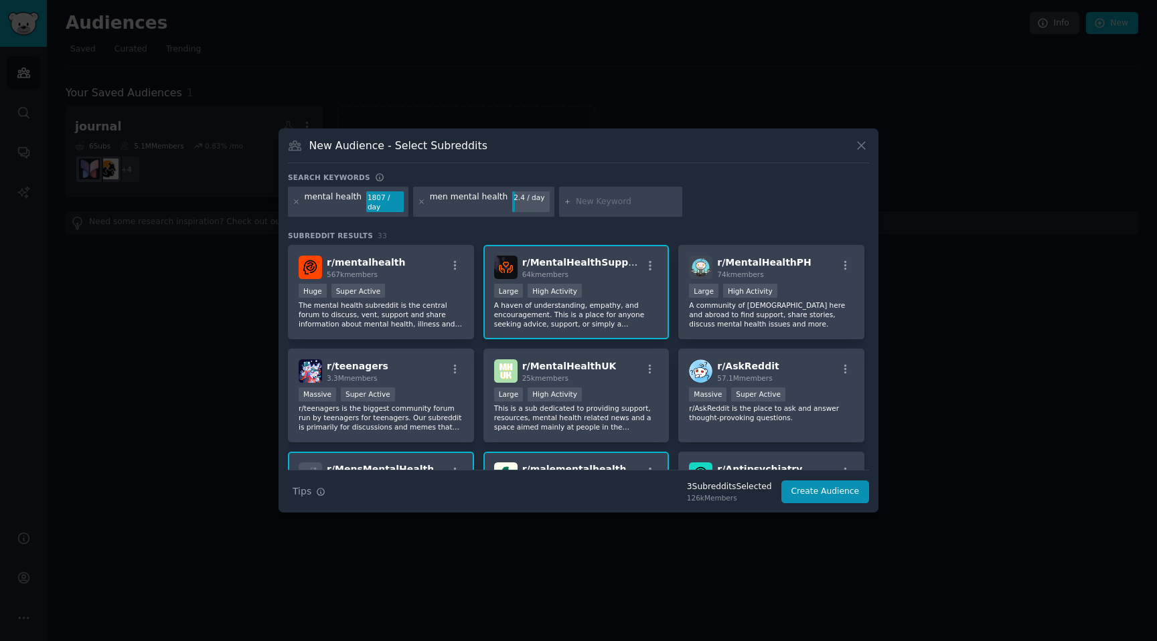
click at [622, 271] on div "64k members" at bounding box center [582, 274] width 120 height 9
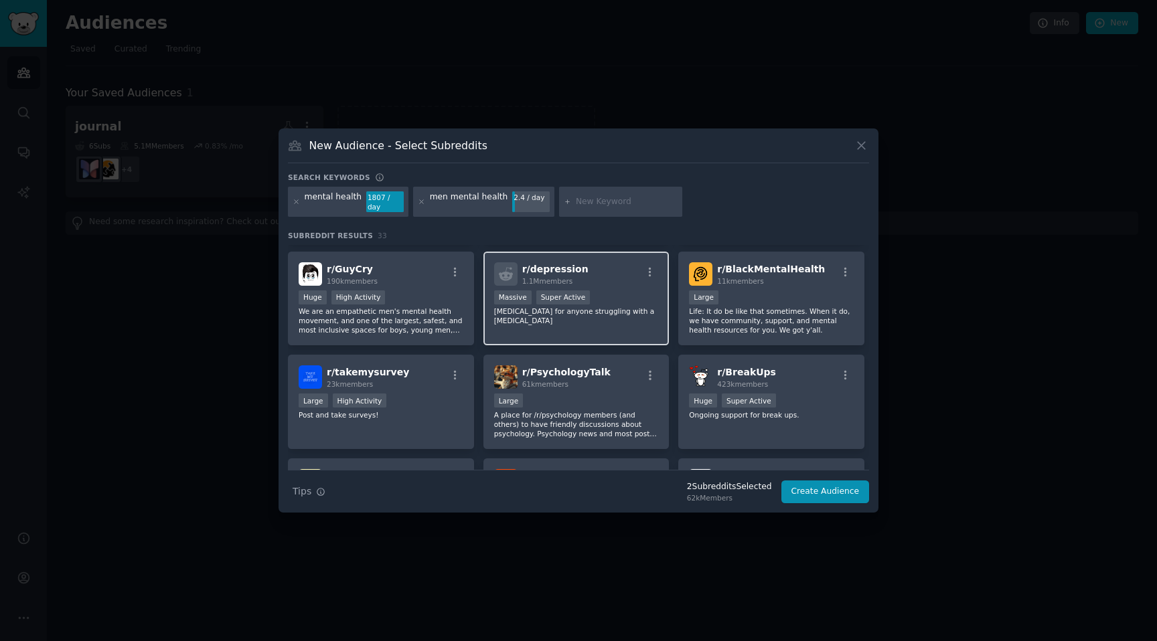
scroll to position [505, 0]
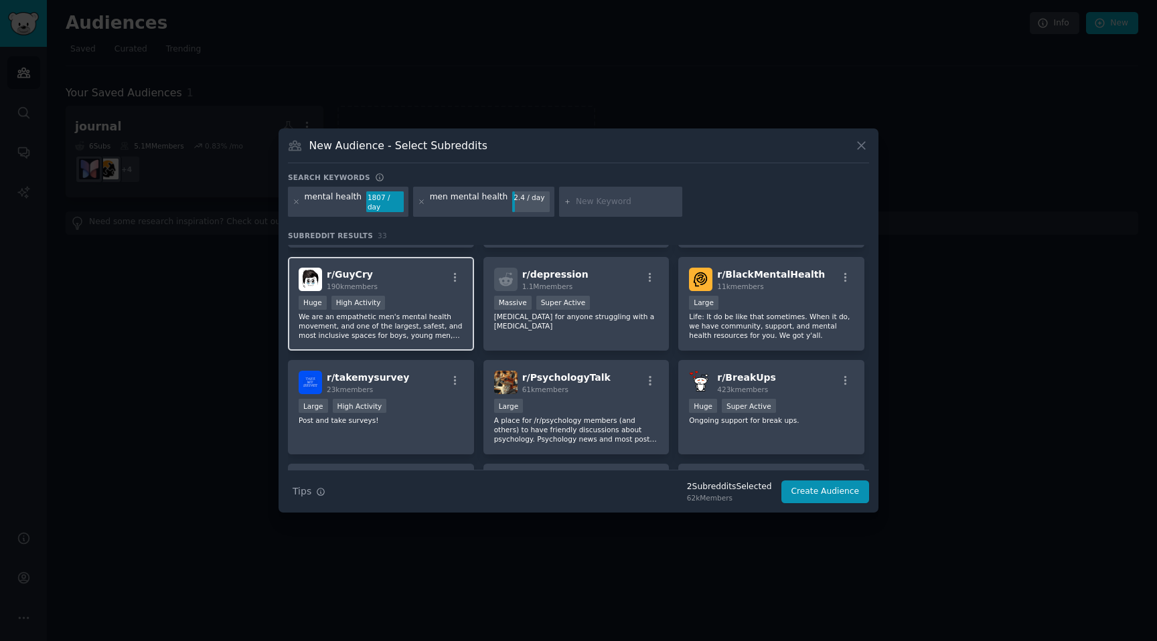
click at [413, 304] on div "Huge High Activity" at bounding box center [381, 304] width 165 height 17
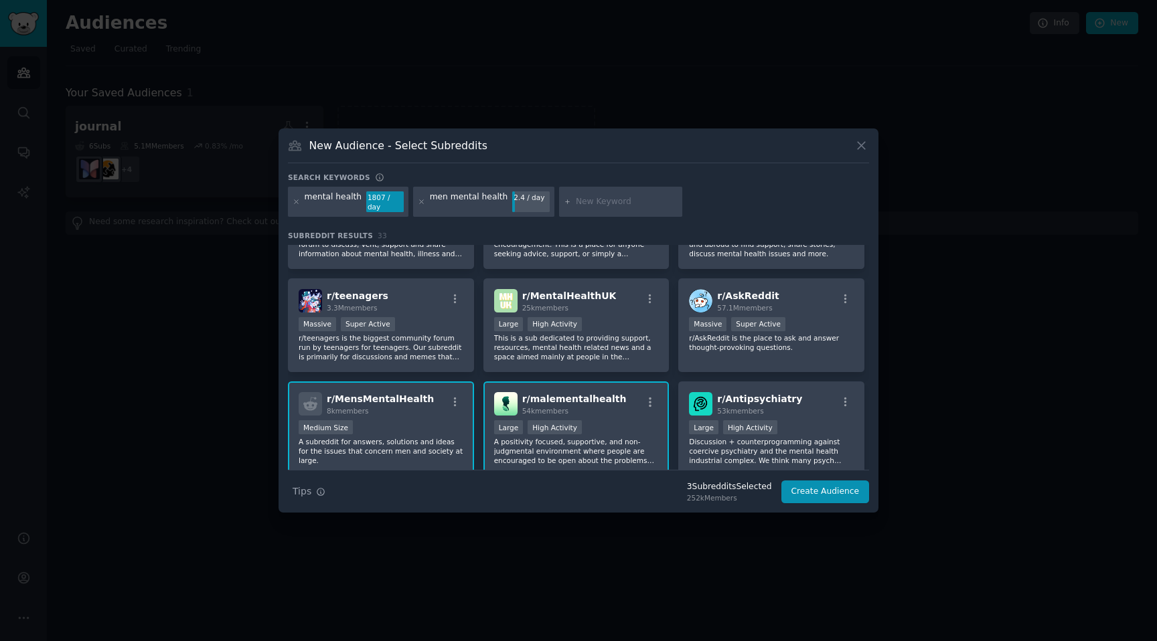
scroll to position [0, 0]
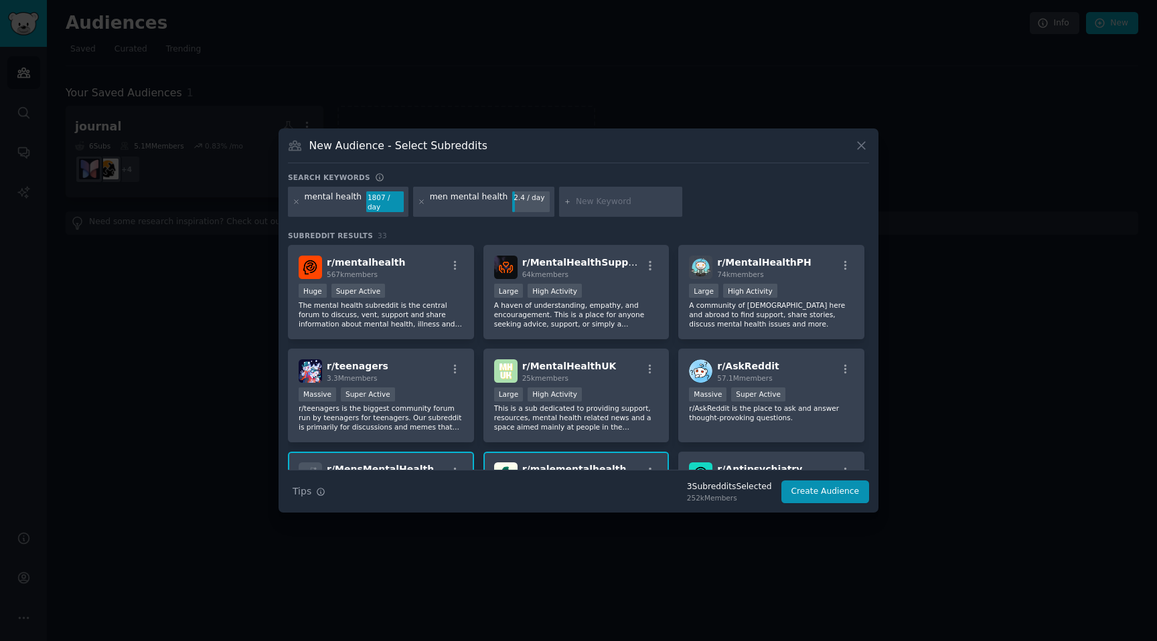
click at [587, 201] on input "text" at bounding box center [627, 202] width 102 height 12
type input "movember"
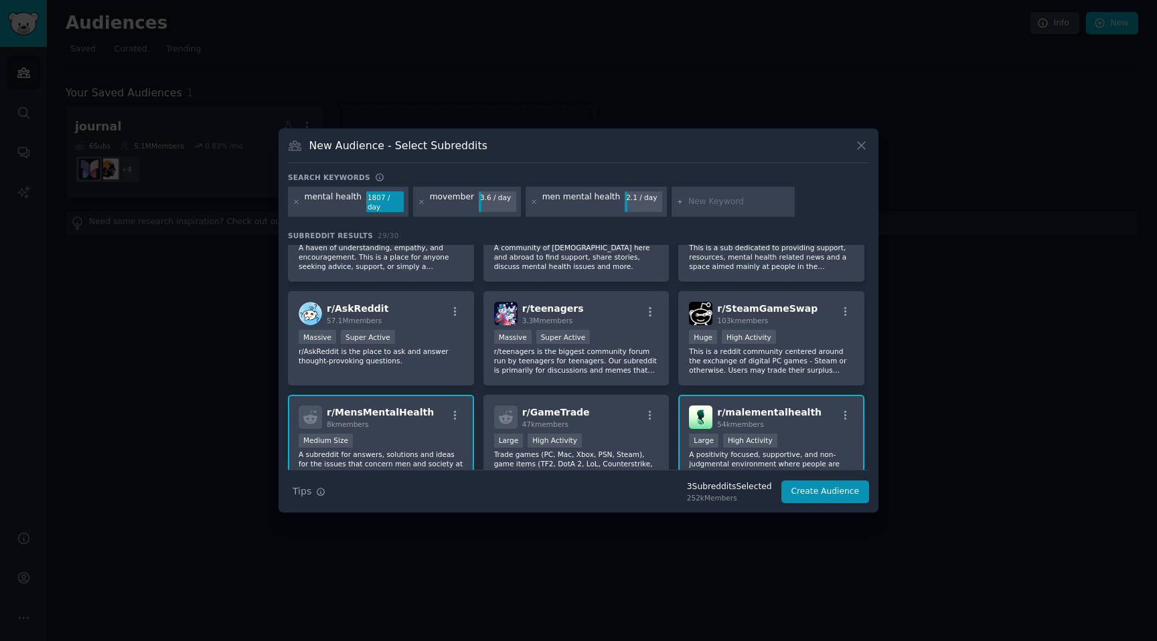
scroll to position [163, 0]
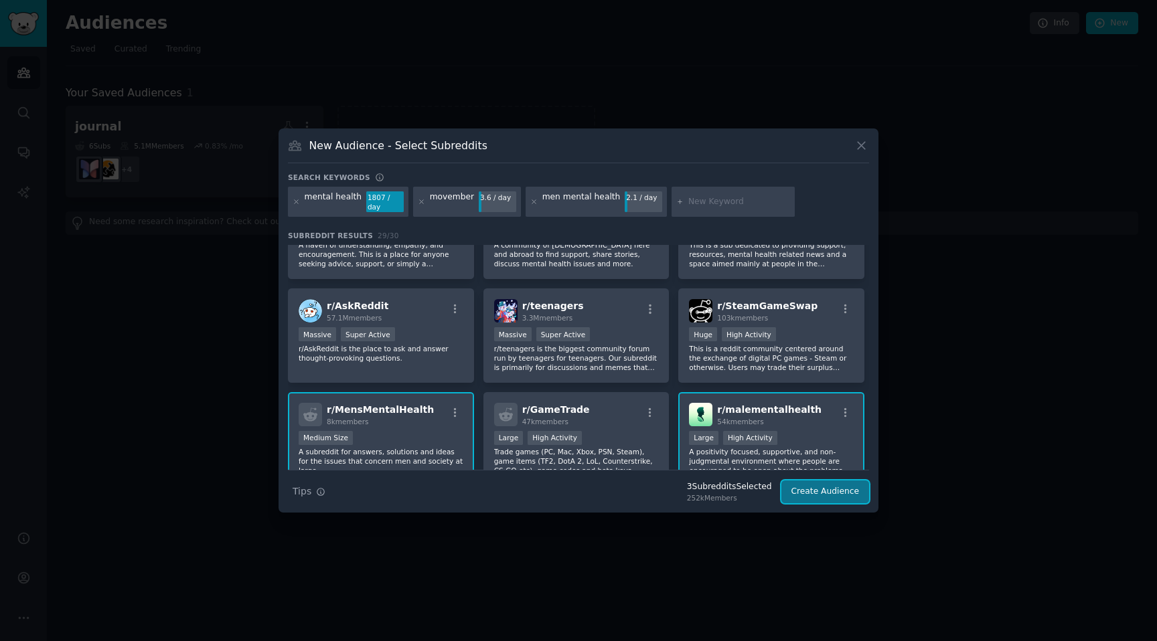
click at [807, 487] on button "Create Audience" at bounding box center [825, 492] width 88 height 23
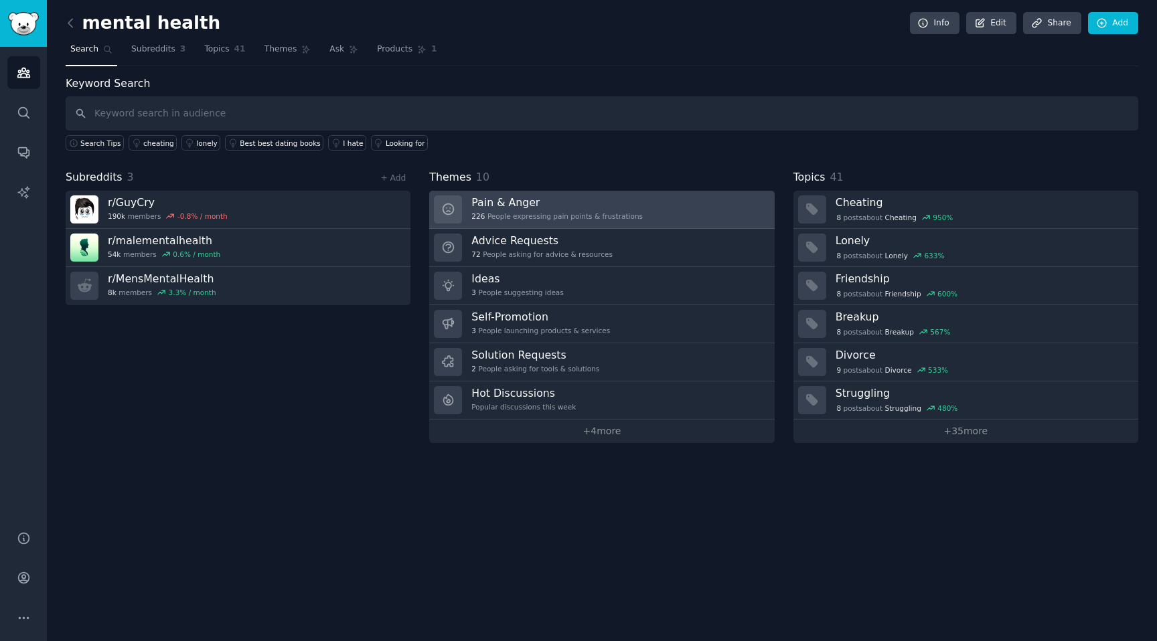
click at [564, 210] on div "Pain & Anger 226 People expressing pain points & frustrations" at bounding box center [556, 210] width 171 height 28
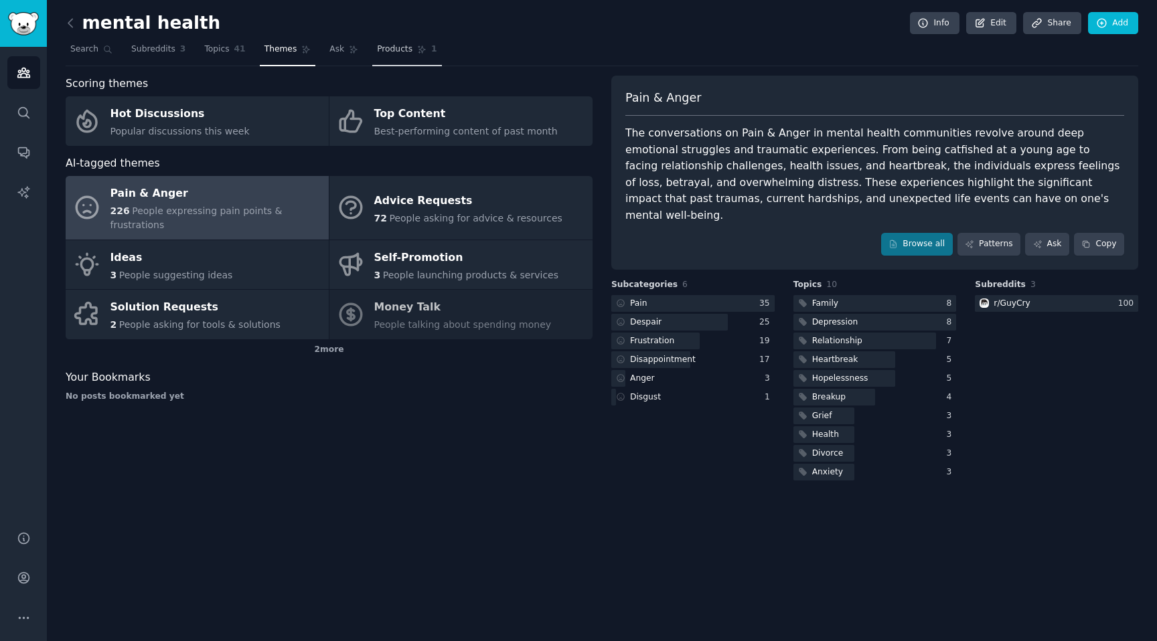
click at [379, 50] on span "Products" at bounding box center [394, 50] width 35 height 12
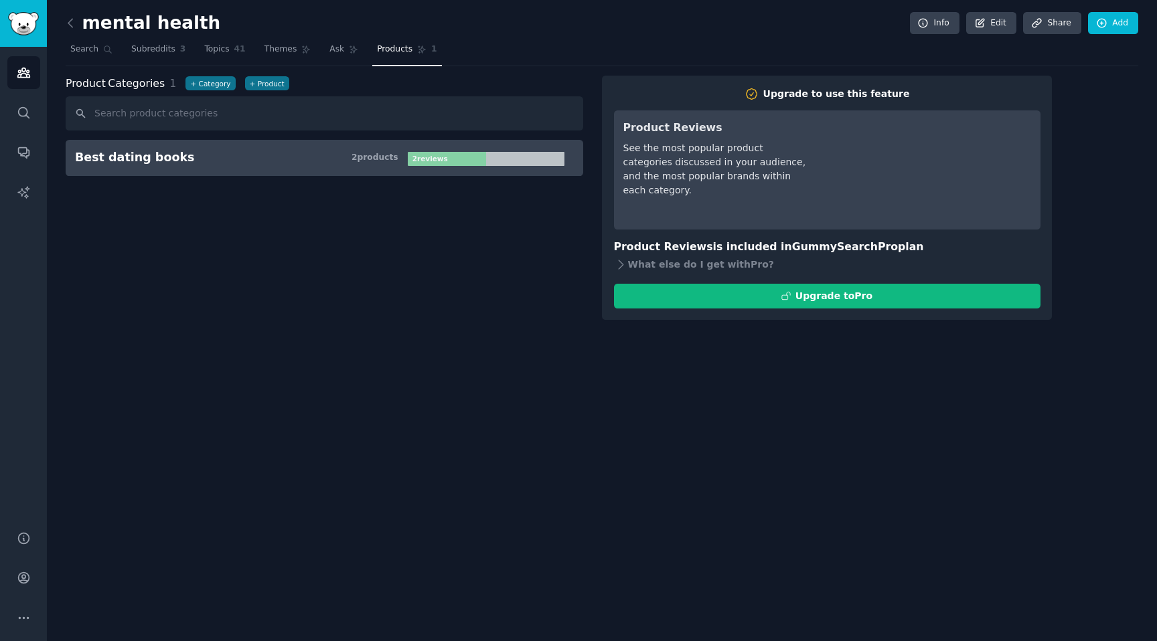
click at [392, 154] on div "2 product s" at bounding box center [375, 158] width 47 height 12
click at [367, 157] on div "2 product s" at bounding box center [375, 158] width 47 height 12
click at [660, 310] on div "Upgrade to use this feature Product Reviews See the most popular product catego…" at bounding box center [827, 198] width 450 height 245
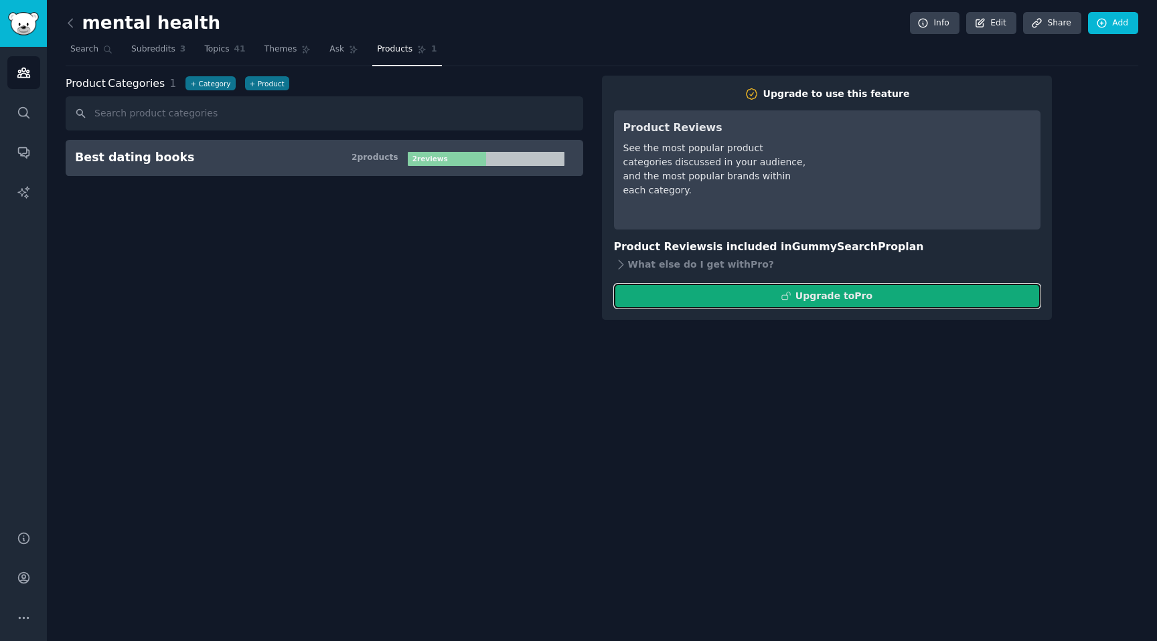
click at [665, 296] on button "Upgrade to Pro" at bounding box center [827, 296] width 426 height 25
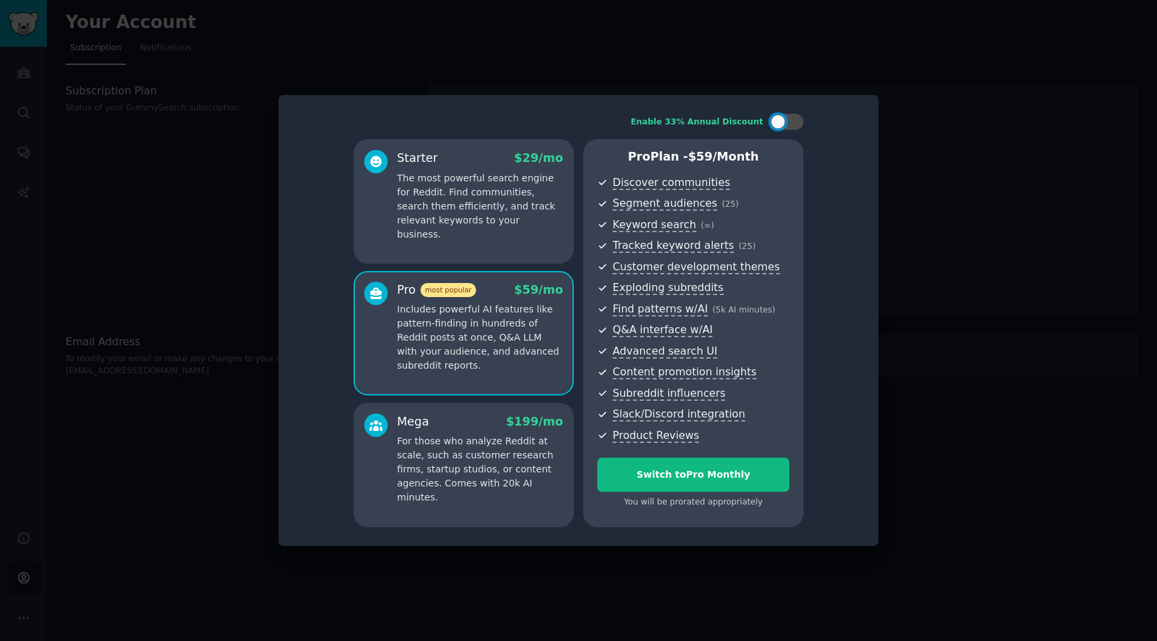
click at [977, 96] on div at bounding box center [578, 320] width 1157 height 641
click at [913, 222] on div at bounding box center [578, 320] width 1157 height 641
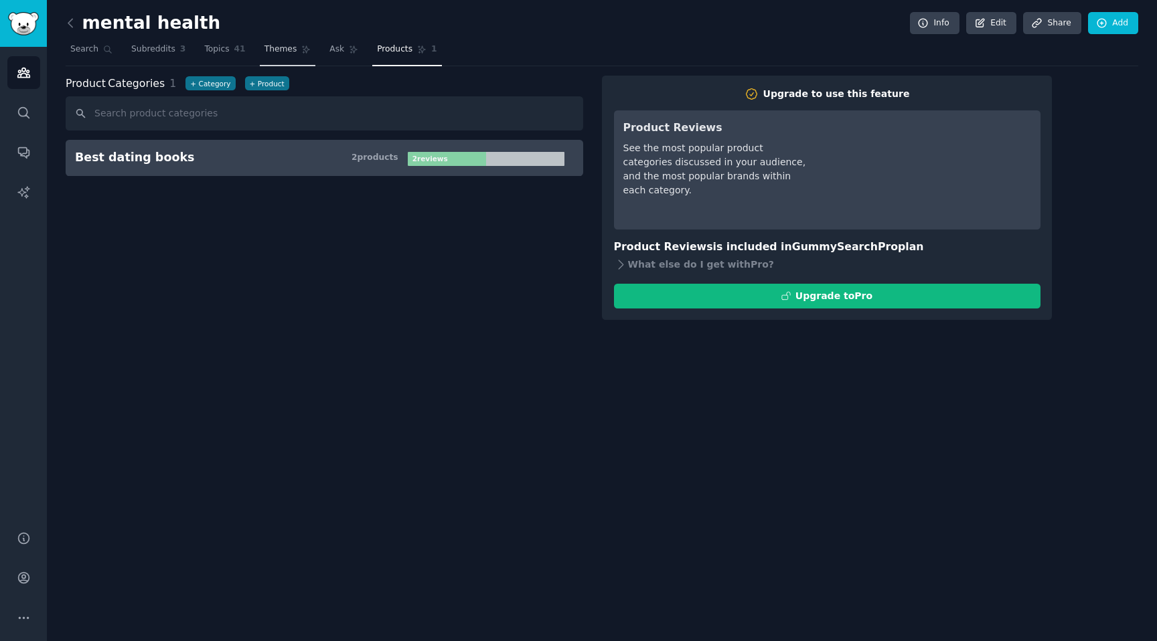
click at [285, 48] on span "Themes" at bounding box center [280, 50] width 33 height 12
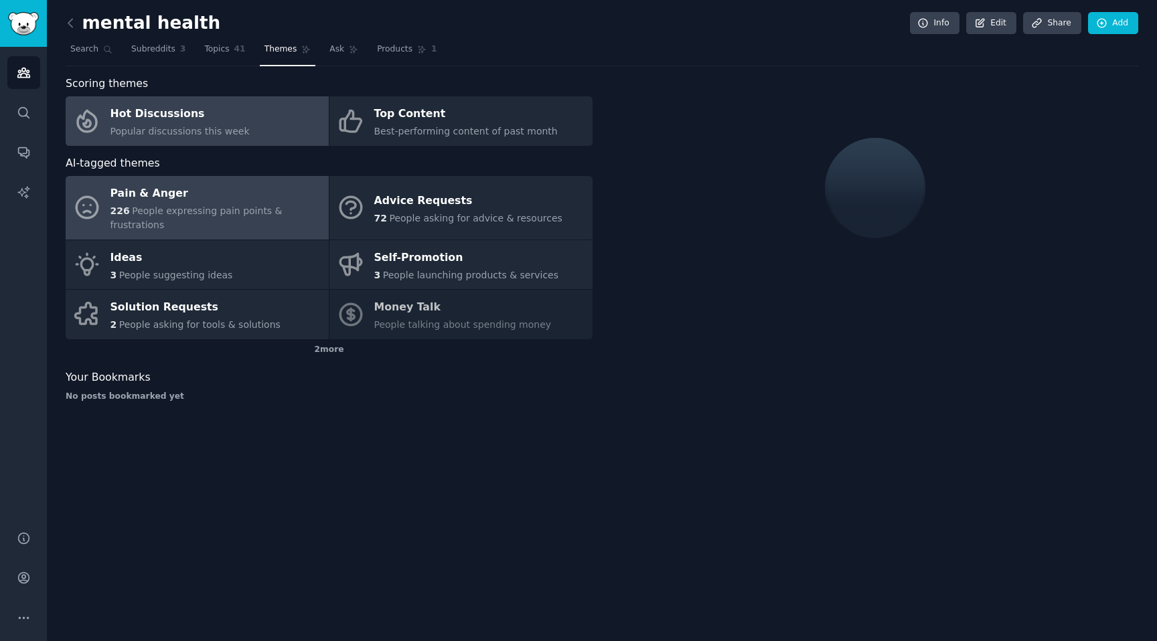
click at [264, 202] on div "Pain & Anger" at bounding box center [216, 193] width 212 height 21
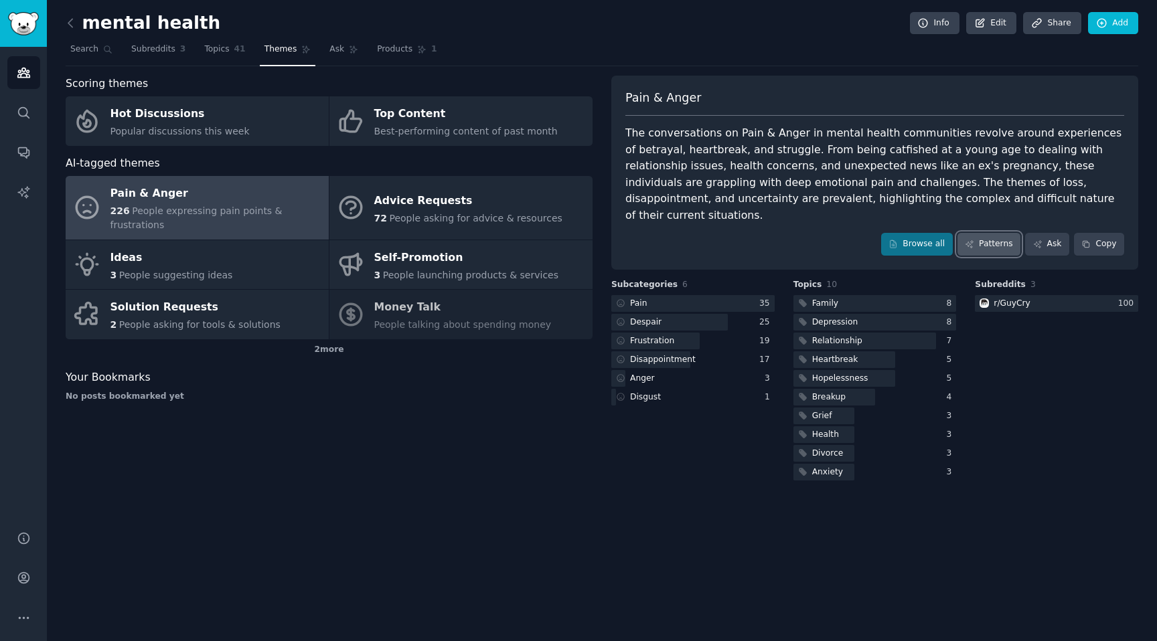
click at [995, 233] on link "Patterns" at bounding box center [988, 244] width 63 height 23
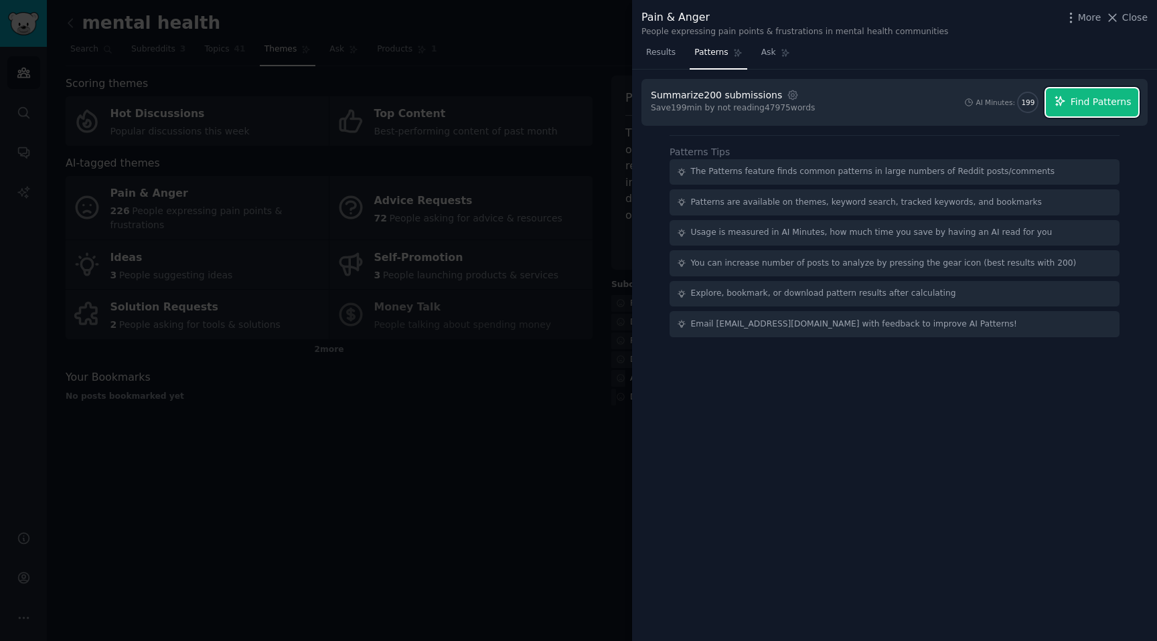
click at [1088, 104] on span "Find Patterns" at bounding box center [1101, 102] width 61 height 14
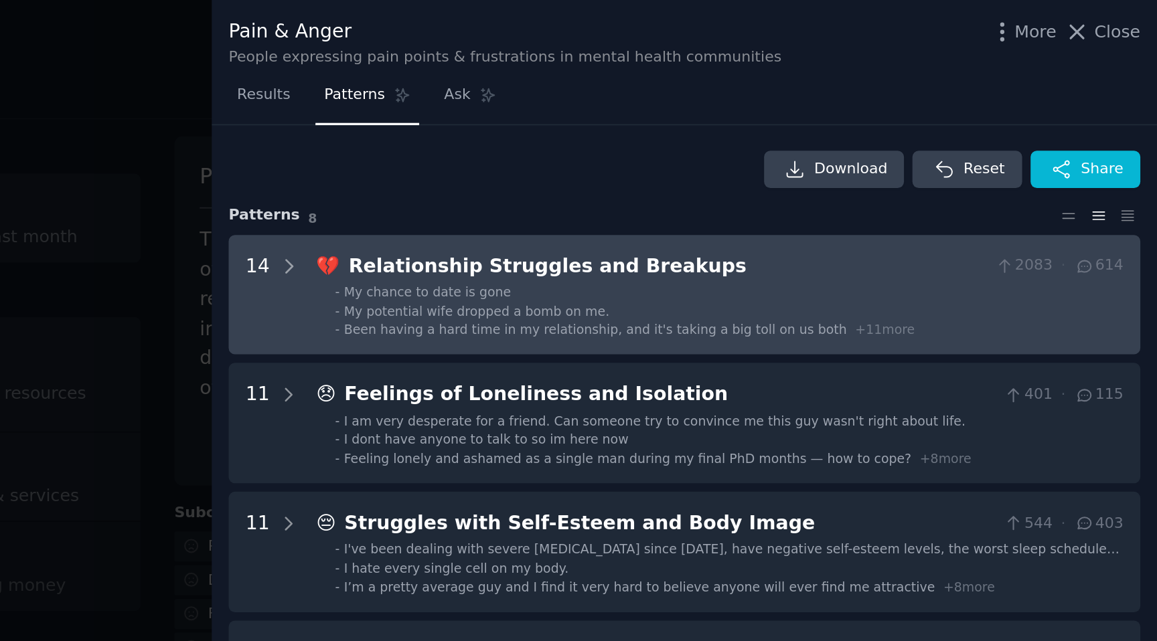
click at [757, 157] on div "💔 Relationship Struggles and Breakups 2083 · 614 - My chance to date is gone - …" at bounding box center [914, 164] width 448 height 48
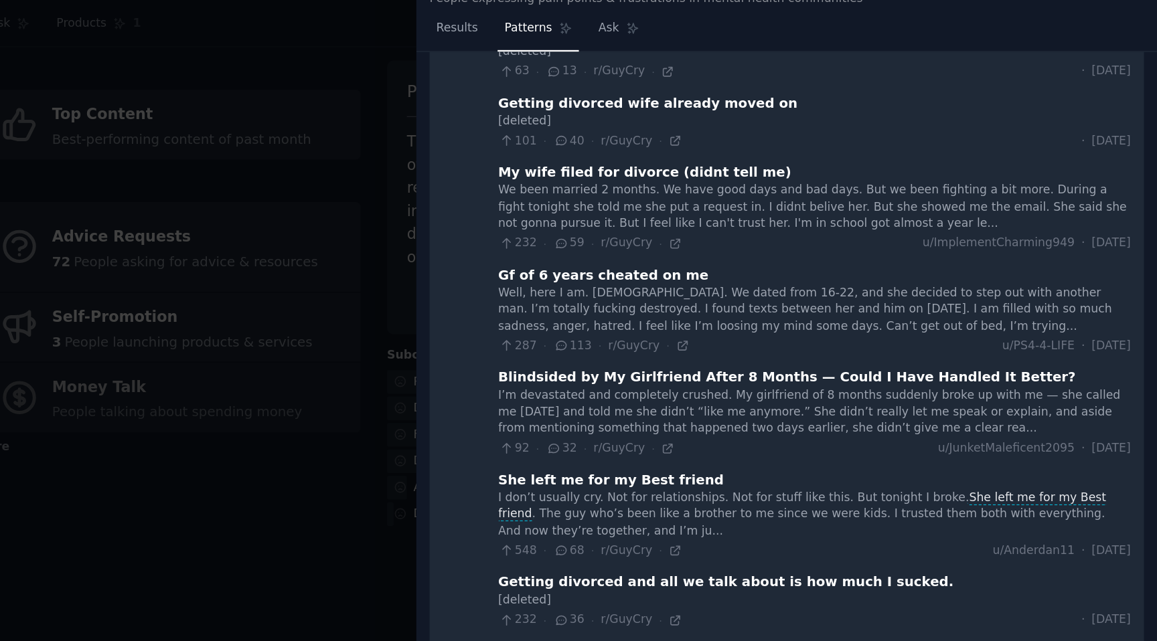
click at [716, 212] on div "My chance to date is gone I am a [DEMOGRAPHIC_DATA] man with no relationship ex…" at bounding box center [914, 232] width 448 height 910
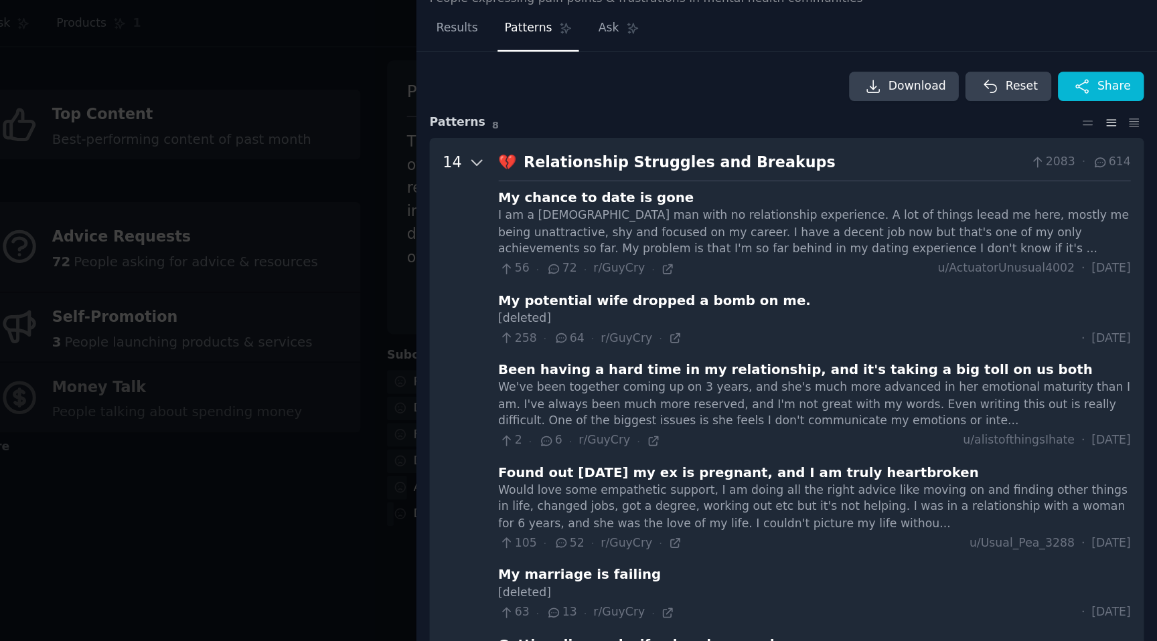
click at [674, 152] on icon at bounding box center [675, 148] width 12 height 12
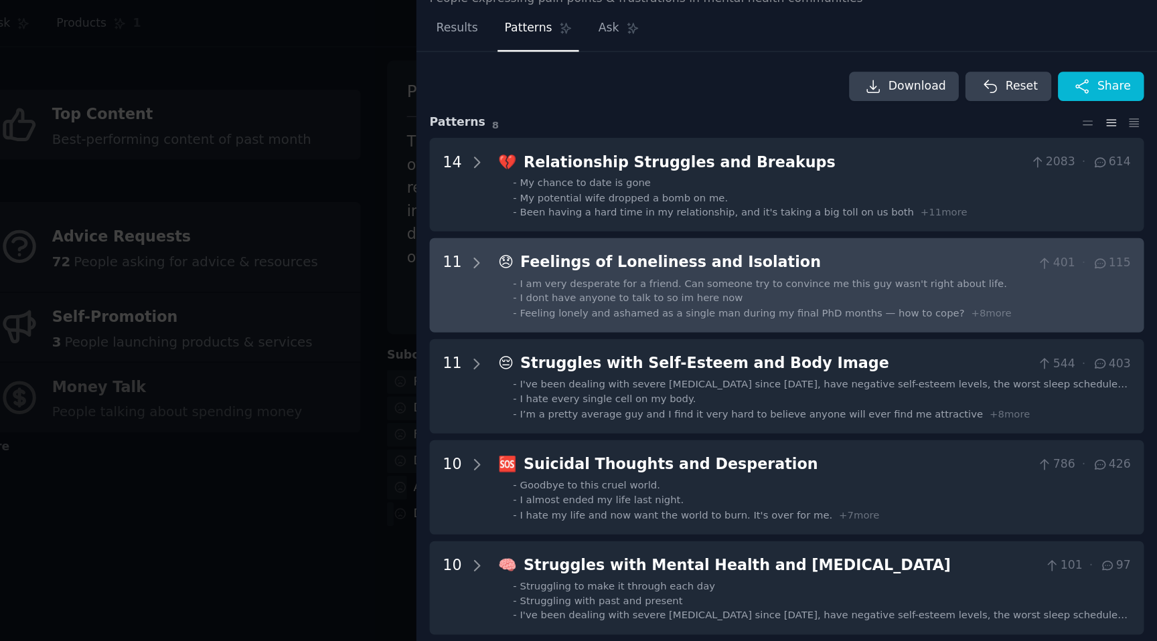
click at [795, 228] on div "😞 Feelings of Loneliness and Isolation 401 · 115 - I am very desperate for a fr…" at bounding box center [914, 235] width 448 height 48
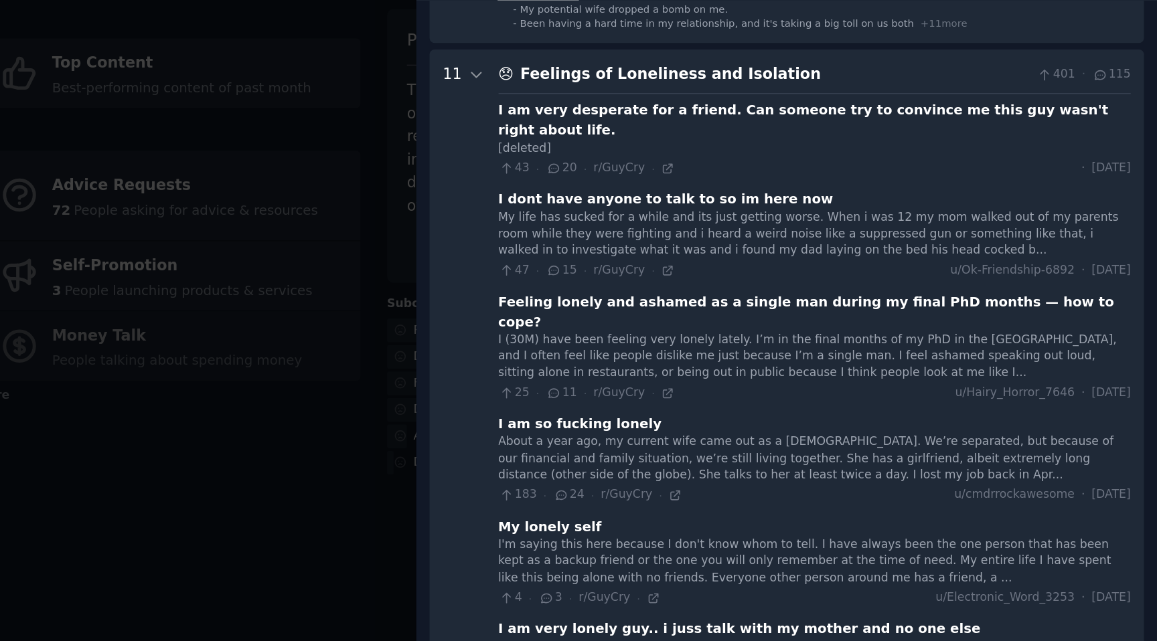
scroll to position [97, 0]
click at [899, 305] on div "I (30M) have been feeling very lonely lately. I’m in the final months of my PhD…" at bounding box center [914, 322] width 448 height 35
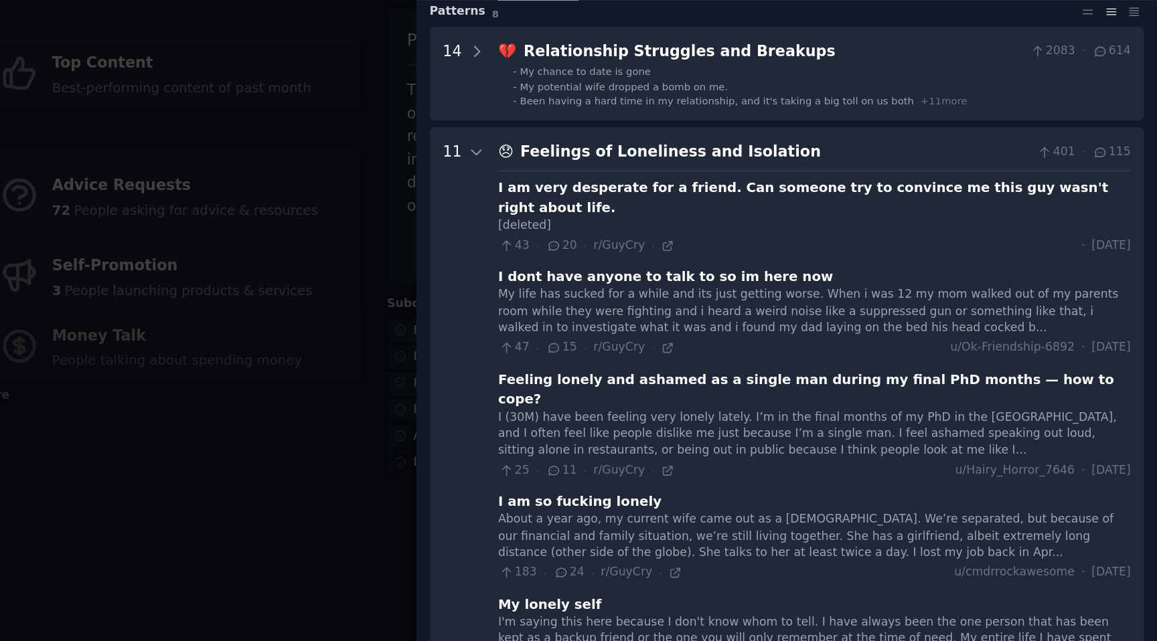
scroll to position [0, 0]
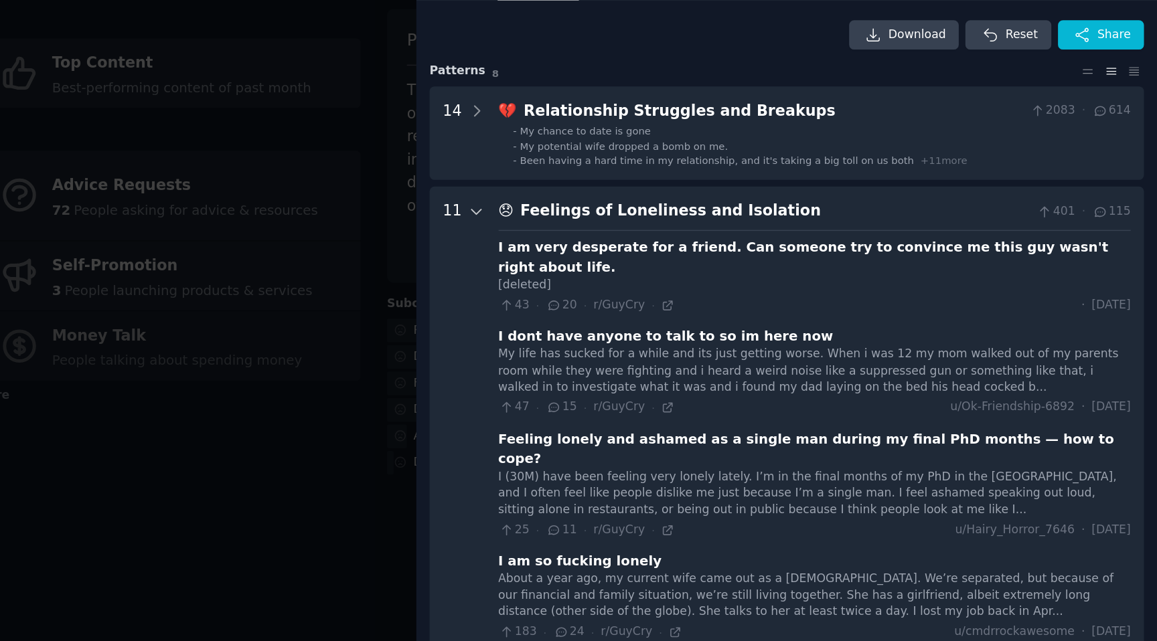
click at [669, 215] on icon at bounding box center [675, 220] width 12 height 12
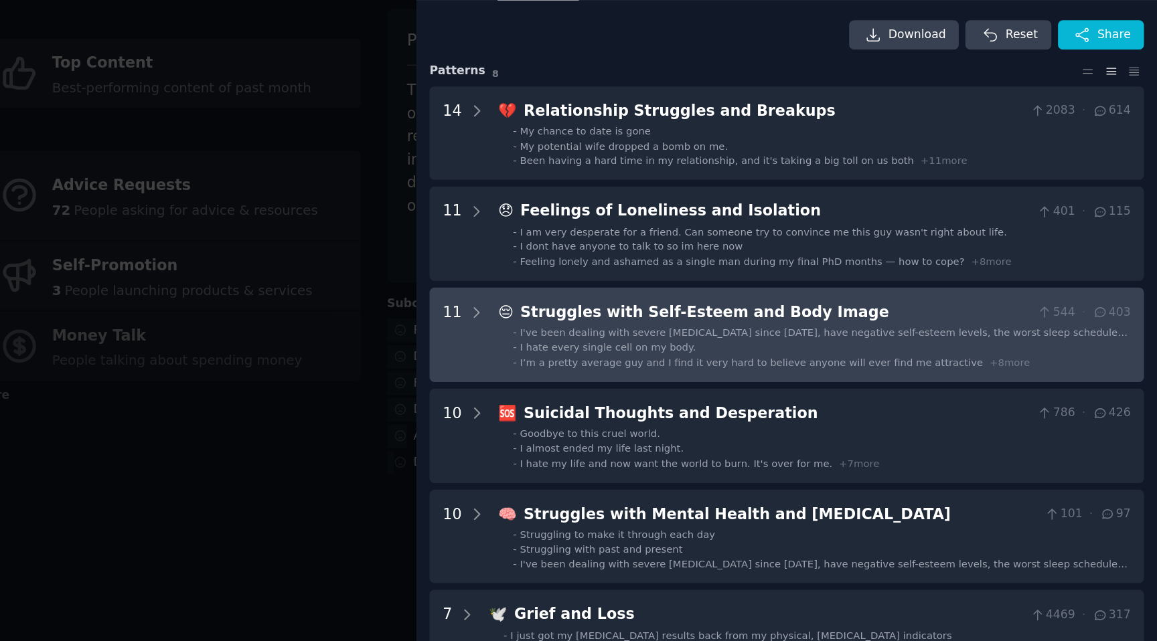
click at [769, 320] on ul "- I've been dealing with severe [MEDICAL_DATA] since [DATE], have negative self…" at bounding box center [914, 315] width 447 height 31
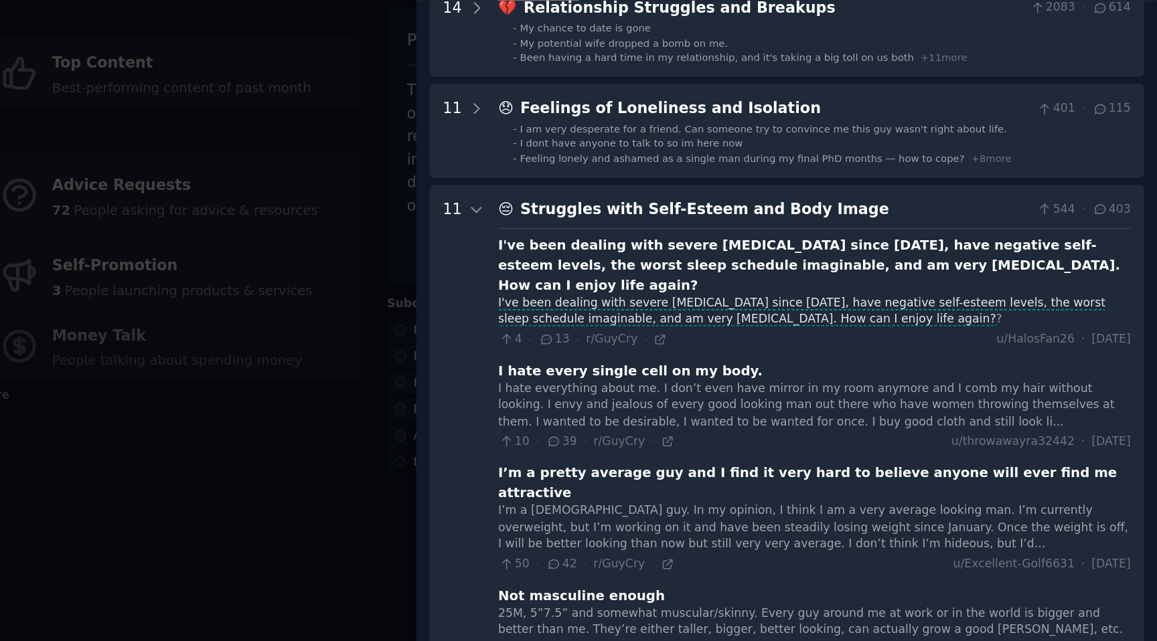
scroll to position [71, 0]
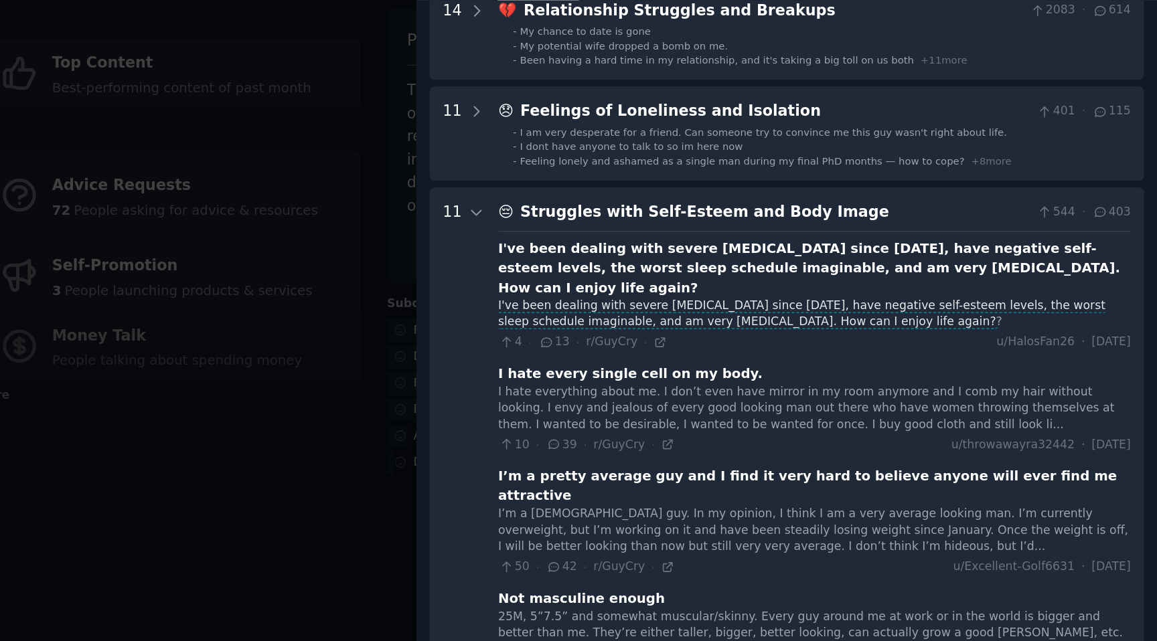
click at [841, 252] on div "I've been dealing with severe [MEDICAL_DATA] since [DATE], have negative self-e…" at bounding box center [914, 259] width 448 height 42
click at [800, 307] on icon at bounding box center [804, 311] width 9 height 9
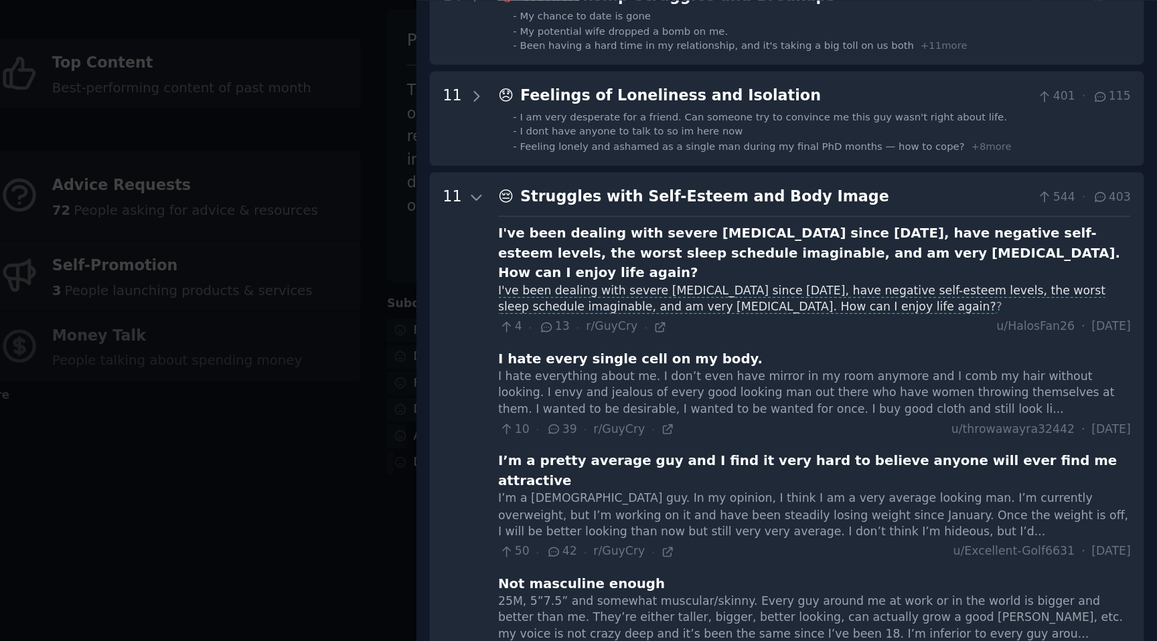
scroll to position [0, 0]
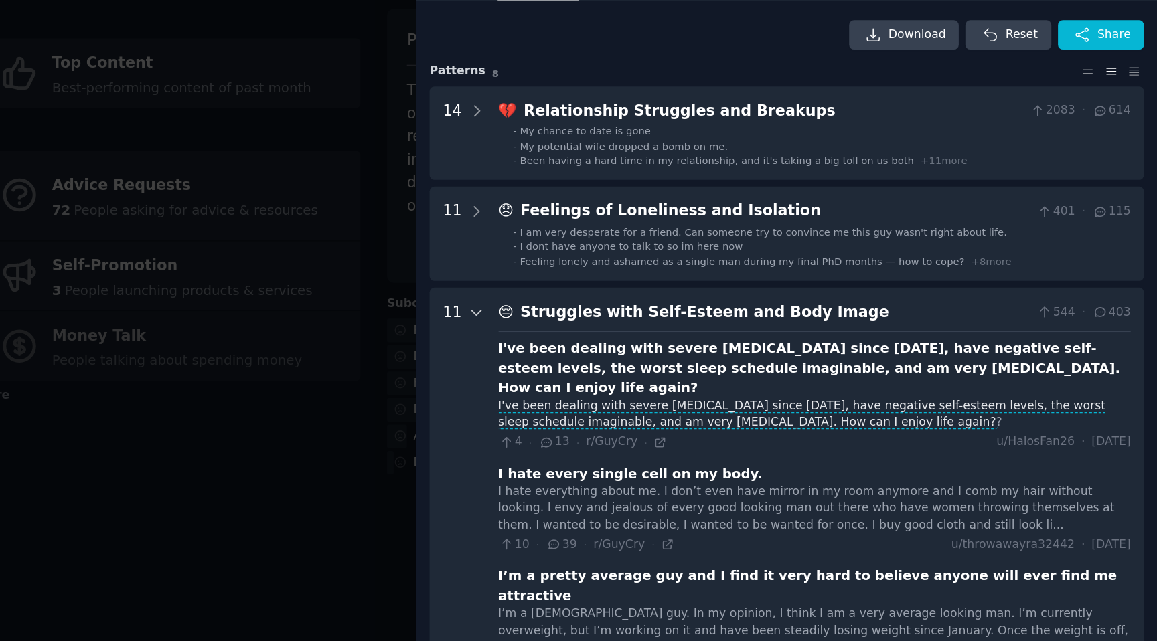
click at [673, 291] on icon at bounding box center [675, 290] width 7 height 3
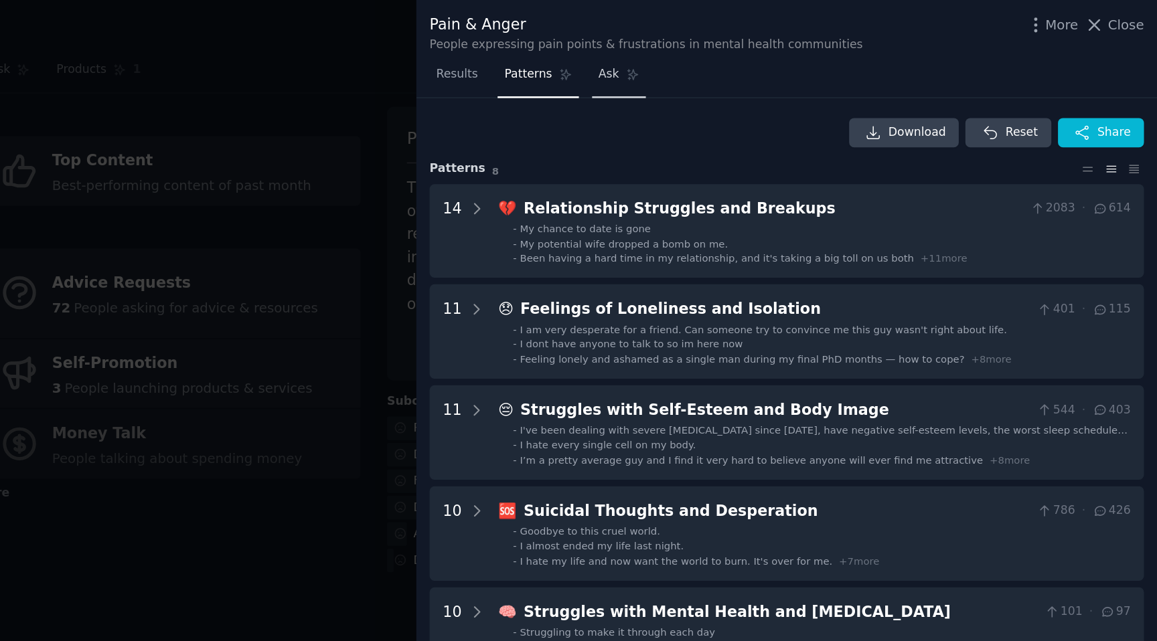
click at [781, 50] on icon at bounding box center [785, 52] width 9 height 9
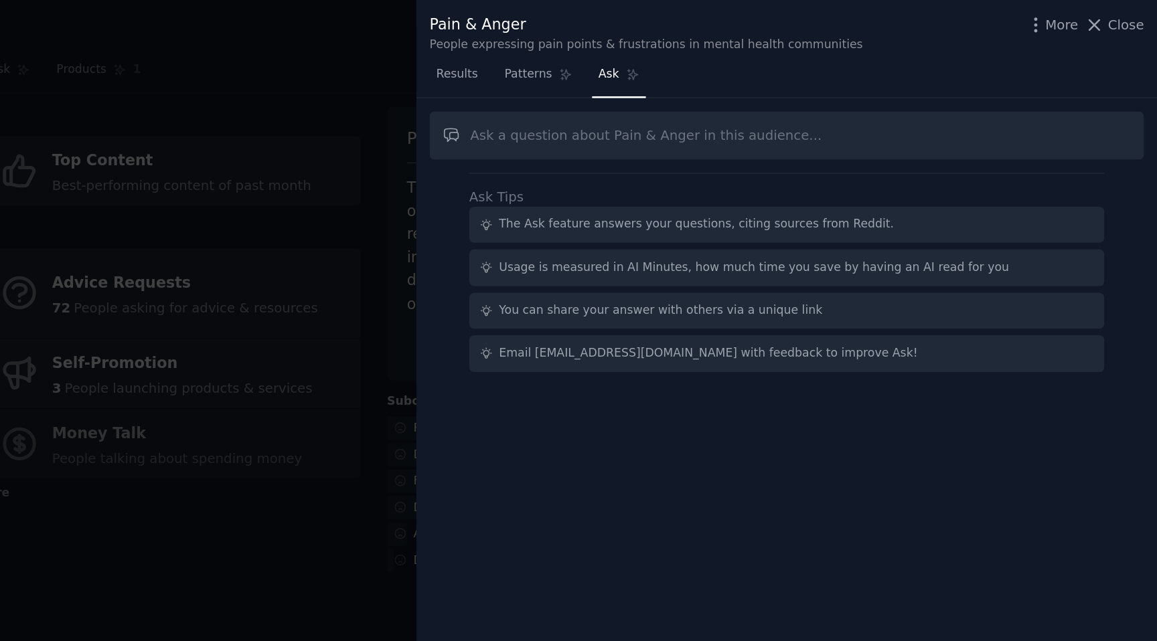
click at [680, 50] on nav "Results Patterns Ask" at bounding box center [717, 55] width 153 height 27
click at [668, 51] on span "Results" at bounding box center [660, 53] width 29 height 12
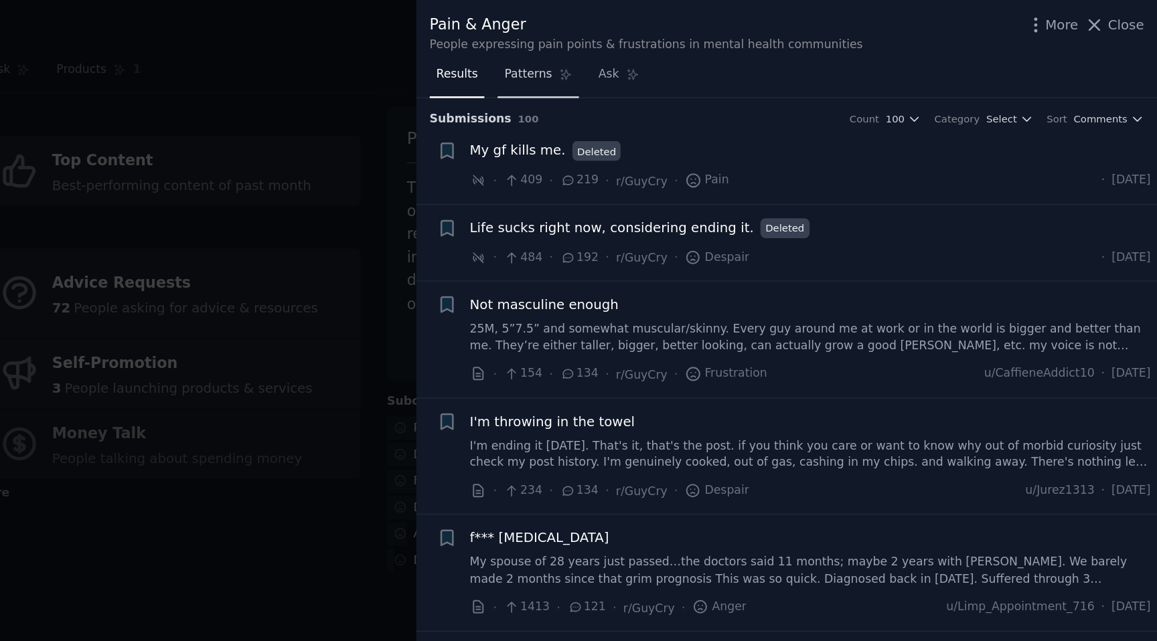
click at [705, 54] on span "Patterns" at bounding box center [710, 53] width 33 height 12
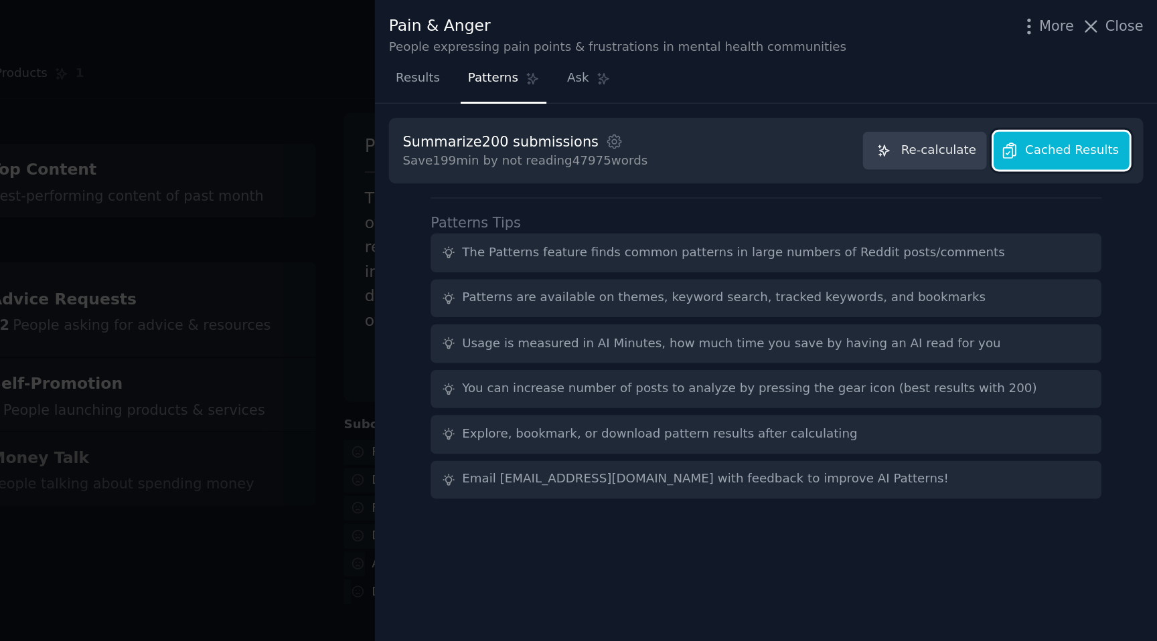
click at [1081, 104] on span "Cached Results" at bounding box center [1100, 101] width 63 height 12
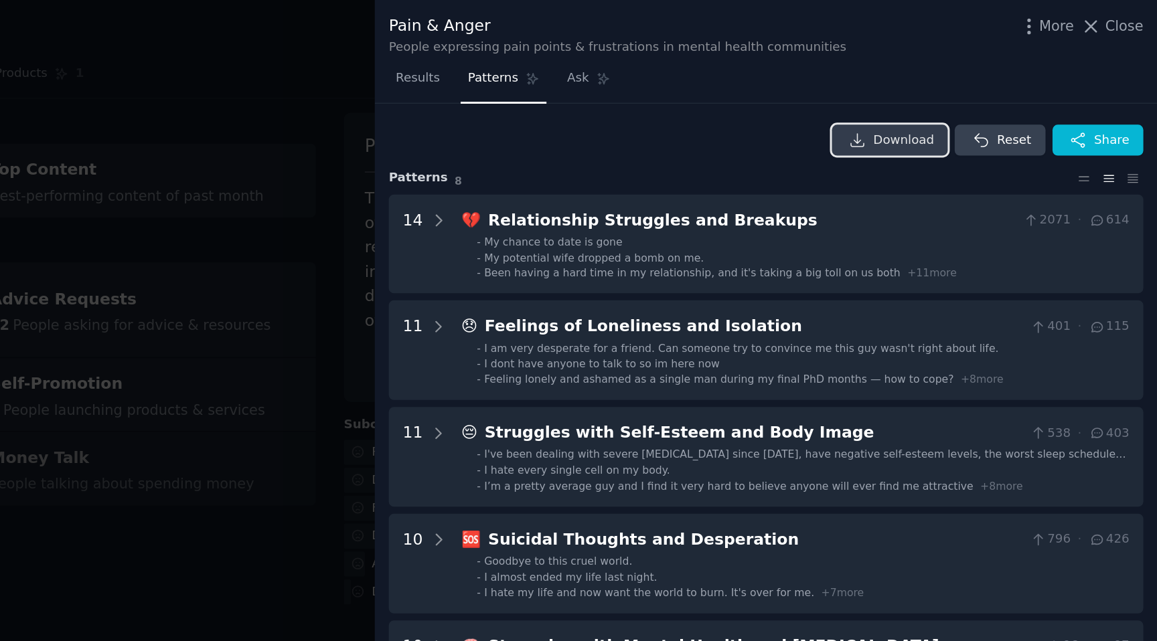
click at [994, 100] on link "Download" at bounding box center [978, 94] width 78 height 21
click at [1071, 18] on icon "button" at bounding box center [1070, 17] width 1 height 9
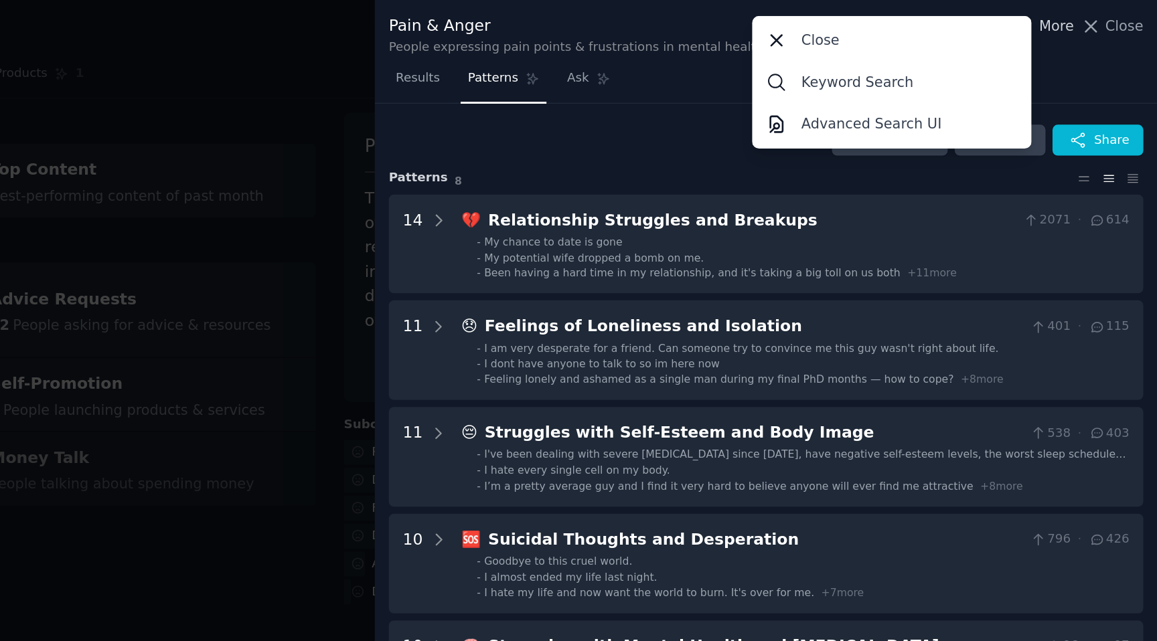
click at [1095, 13] on span "More" at bounding box center [1089, 18] width 23 height 14
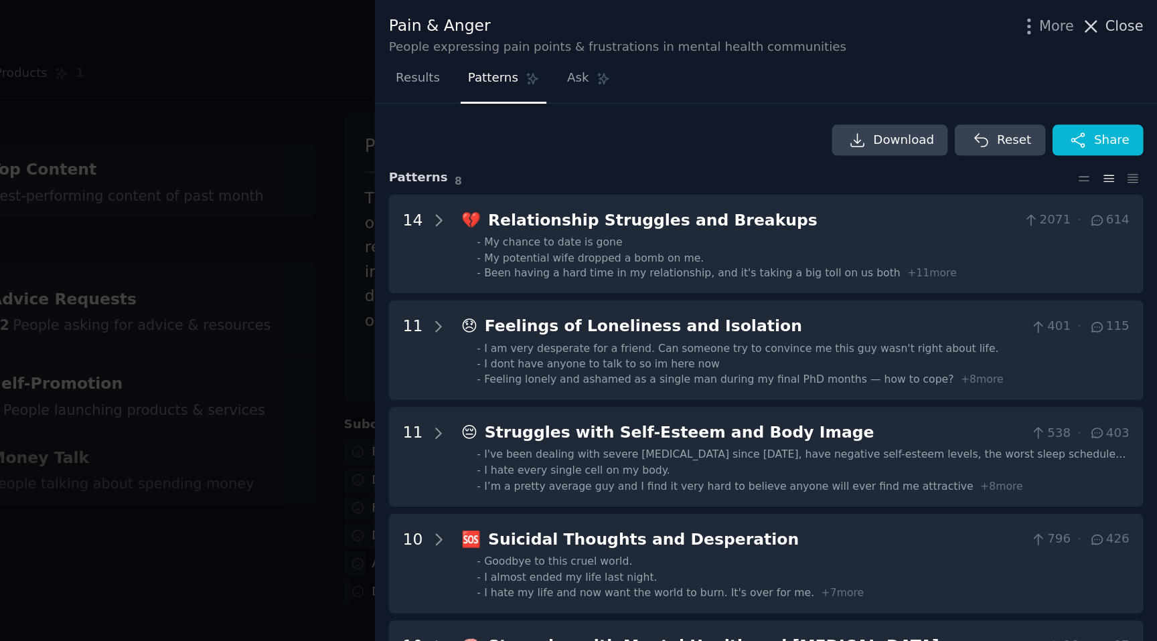
click at [1126, 17] on span "Close" at bounding box center [1134, 18] width 25 height 14
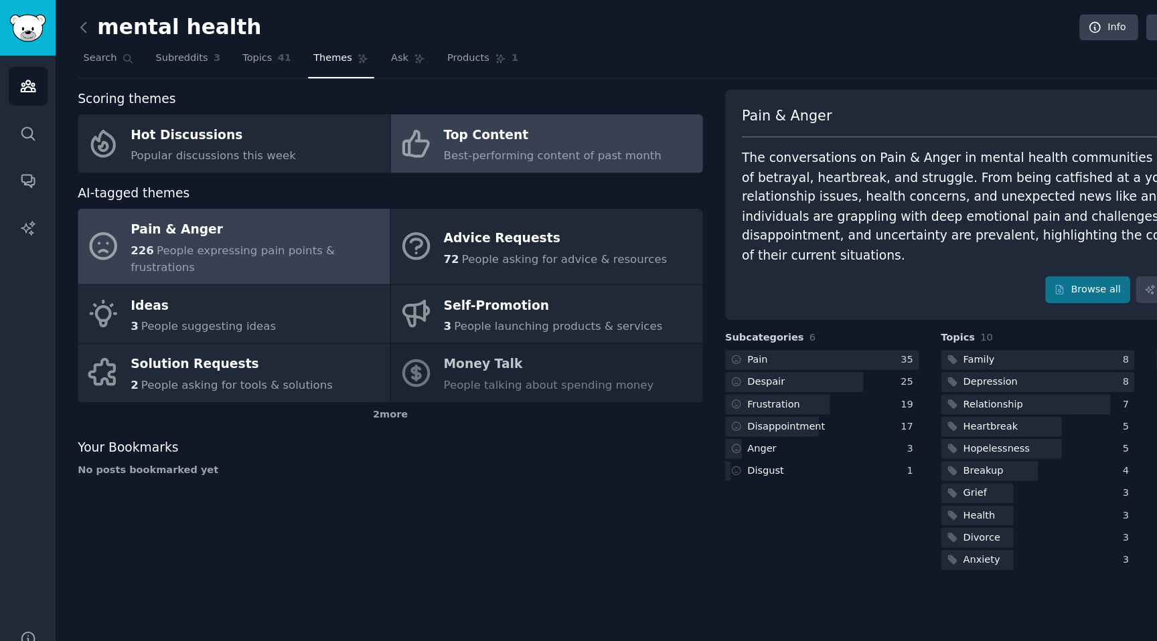
click at [416, 122] on div "Top Content" at bounding box center [465, 114] width 183 height 21
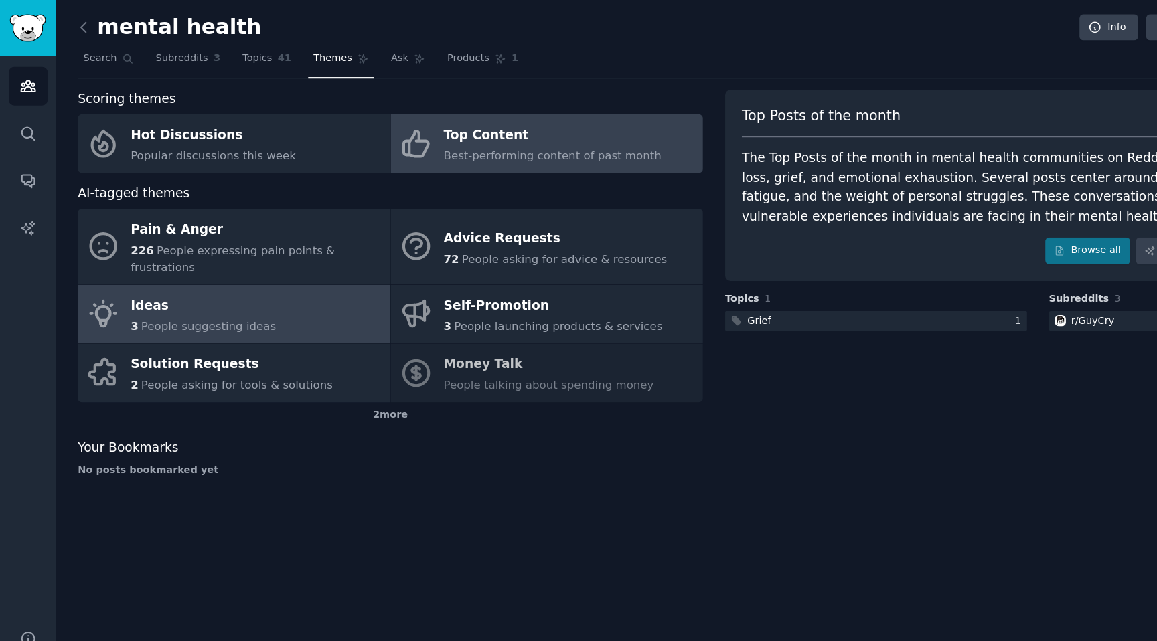
click at [218, 252] on div "Ideas" at bounding box center [171, 257] width 123 height 21
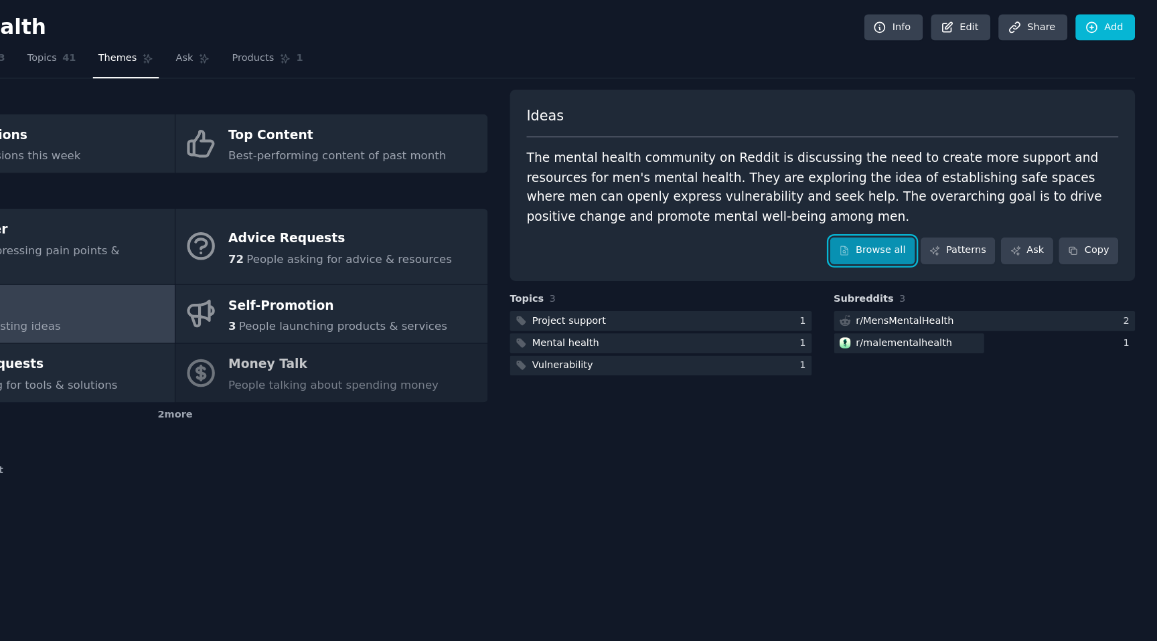
click at [916, 218] on link "Browse all" at bounding box center [917, 211] width 72 height 23
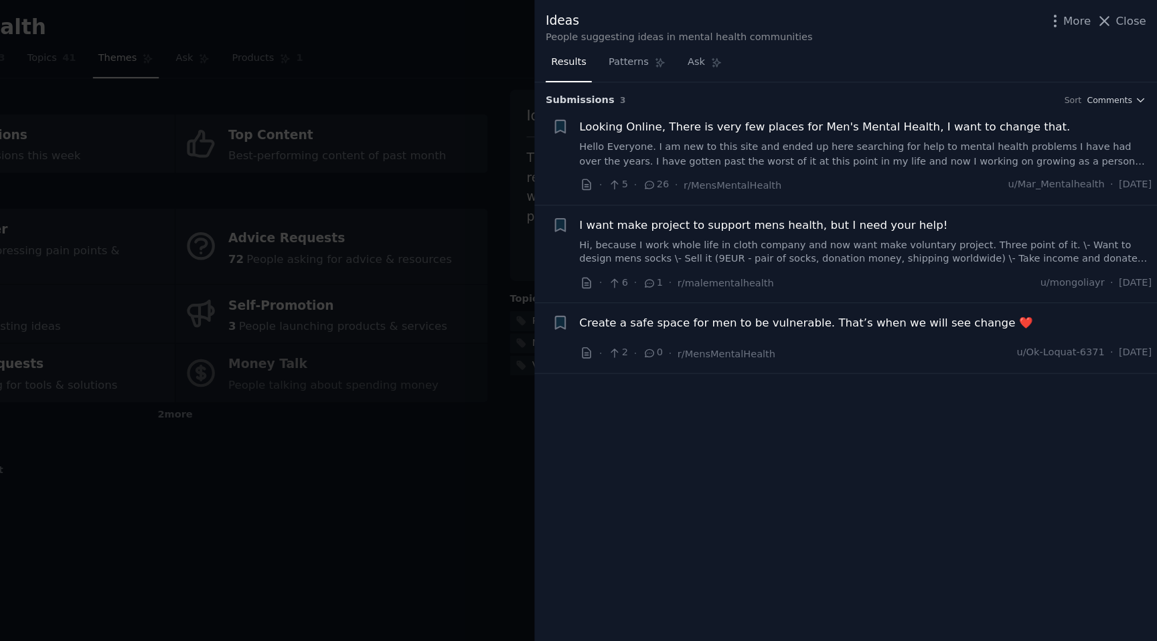
click at [835, 107] on span "Looking Online, There is very few places for Men's Mental Health, I want to cha…" at bounding box center [877, 107] width 414 height 14
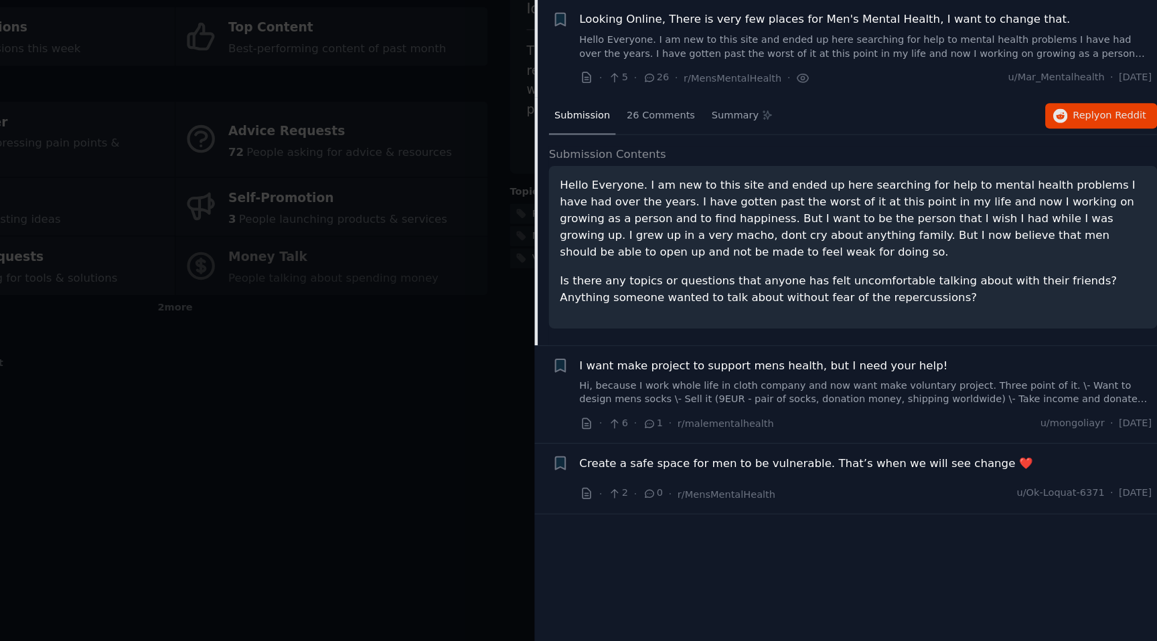
click at [831, 400] on span "I want make project to support mens health, but I need your help!" at bounding box center [825, 399] width 311 height 14
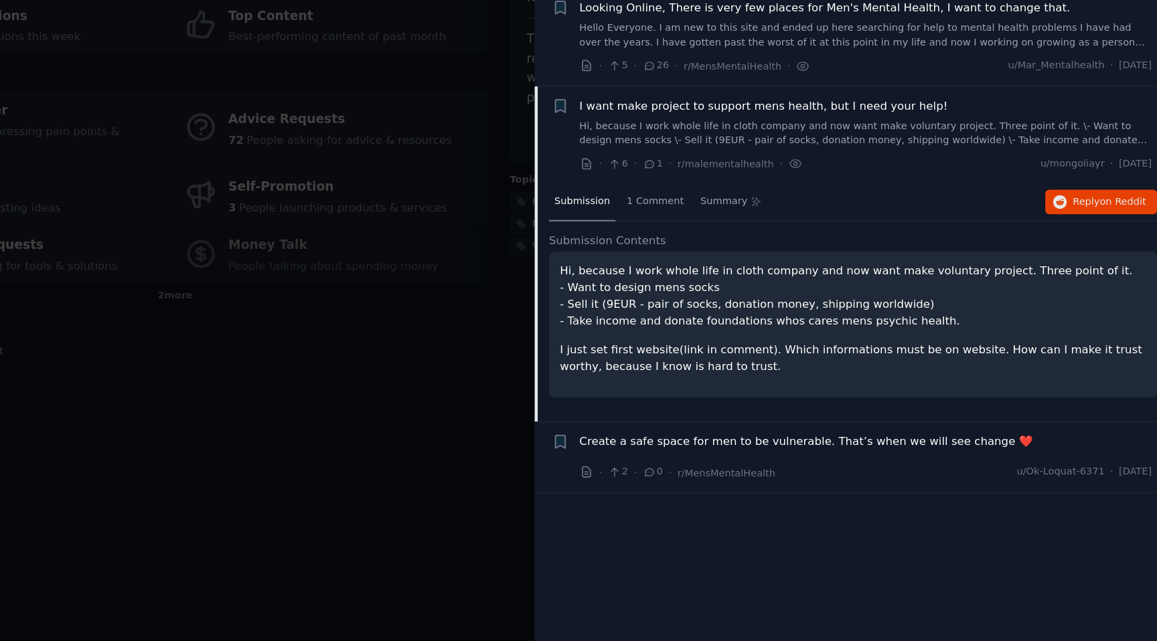
click at [799, 352] on p "Hi, because I work whole life in cloth company and now want make voluntary proj…" at bounding box center [900, 350] width 494 height 56
click at [1093, 268] on span "Reply on Reddit" at bounding box center [1117, 271] width 62 height 12
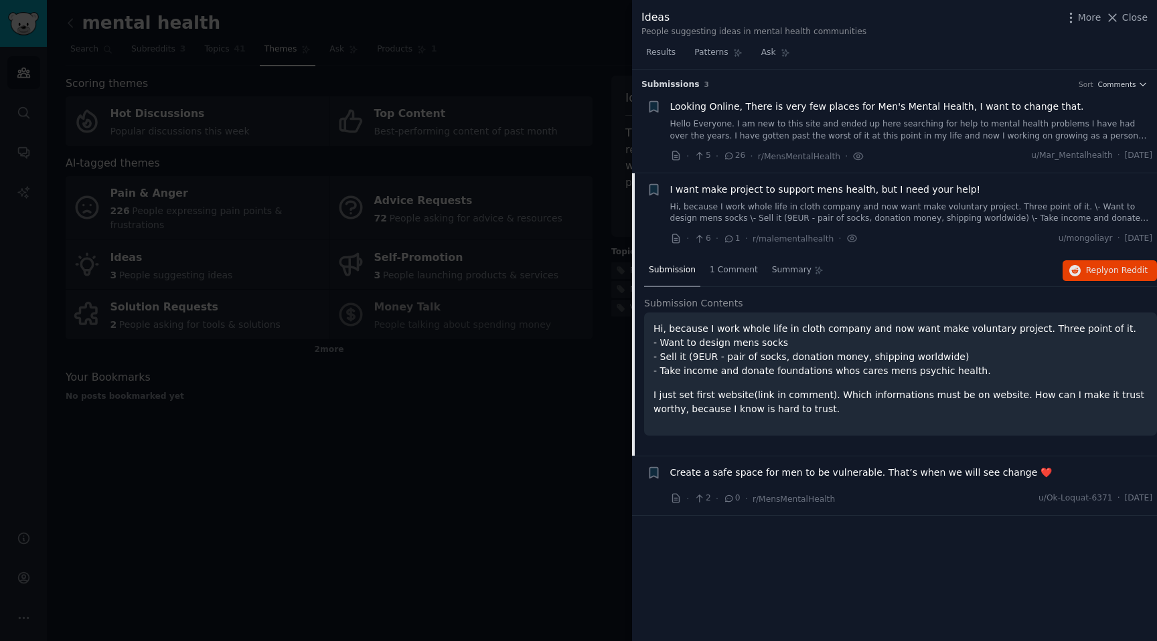
click at [697, 471] on span "Create a safe space for men to be vulnerable. That’s when we will see change ❤️" at bounding box center [861, 473] width 382 height 14
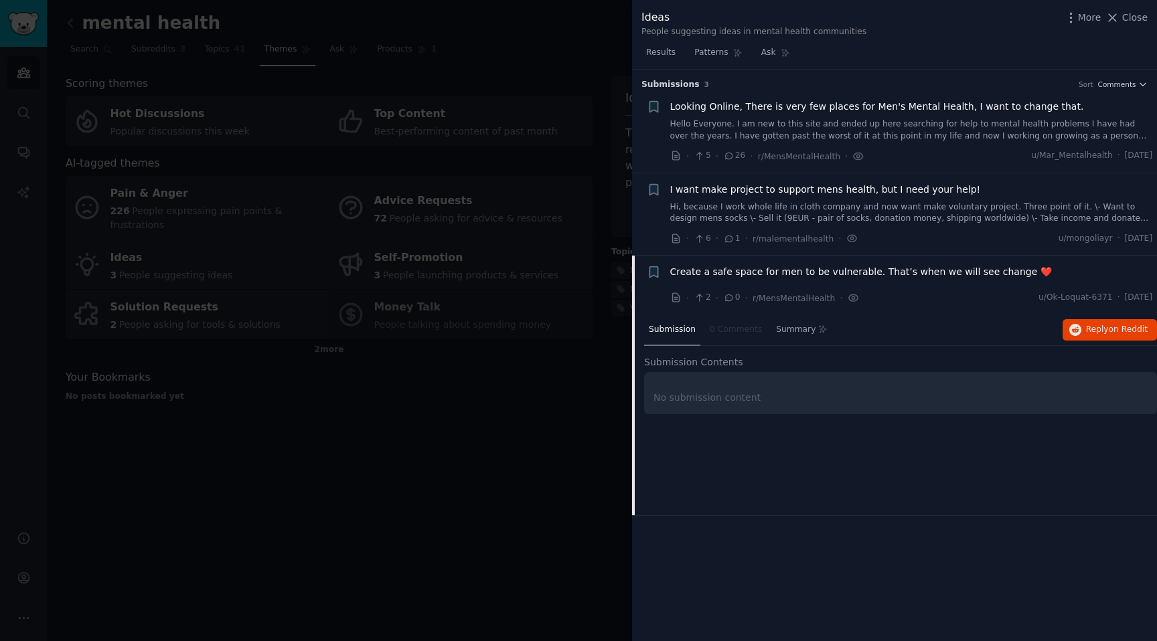
click at [1109, 341] on div "Submission 0 Comments Summary Reply on Reddit" at bounding box center [900, 331] width 513 height 32
click at [1103, 334] on span "Reply on Reddit" at bounding box center [1117, 330] width 62 height 12
click at [288, 159] on div at bounding box center [578, 320] width 1157 height 641
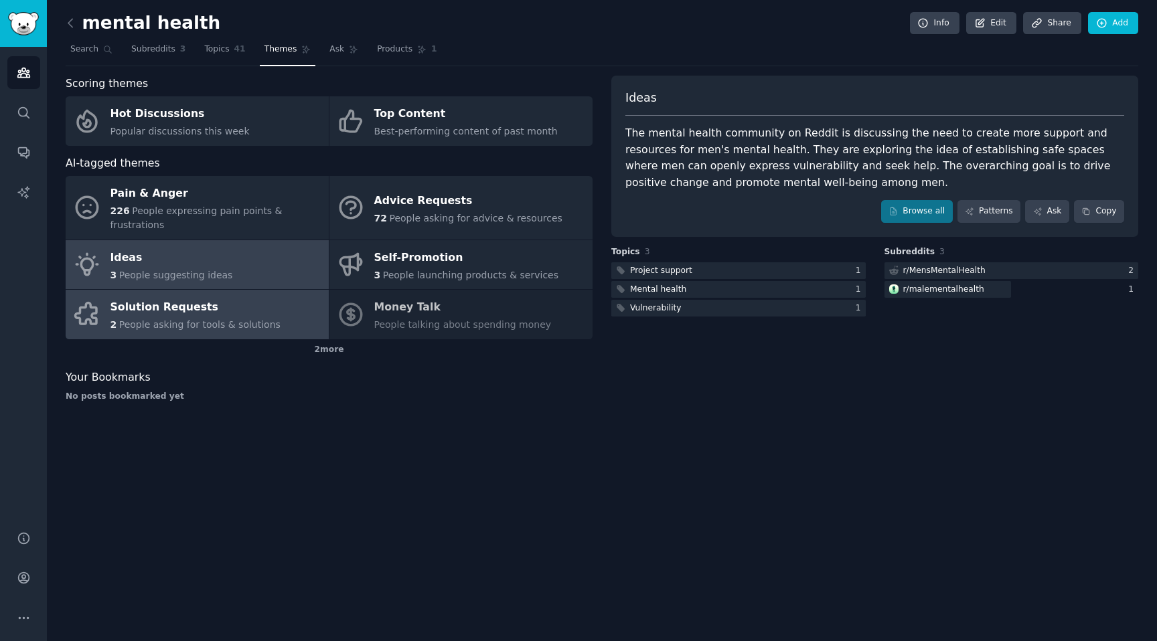
click at [196, 299] on div "Solution Requests" at bounding box center [195, 307] width 170 height 21
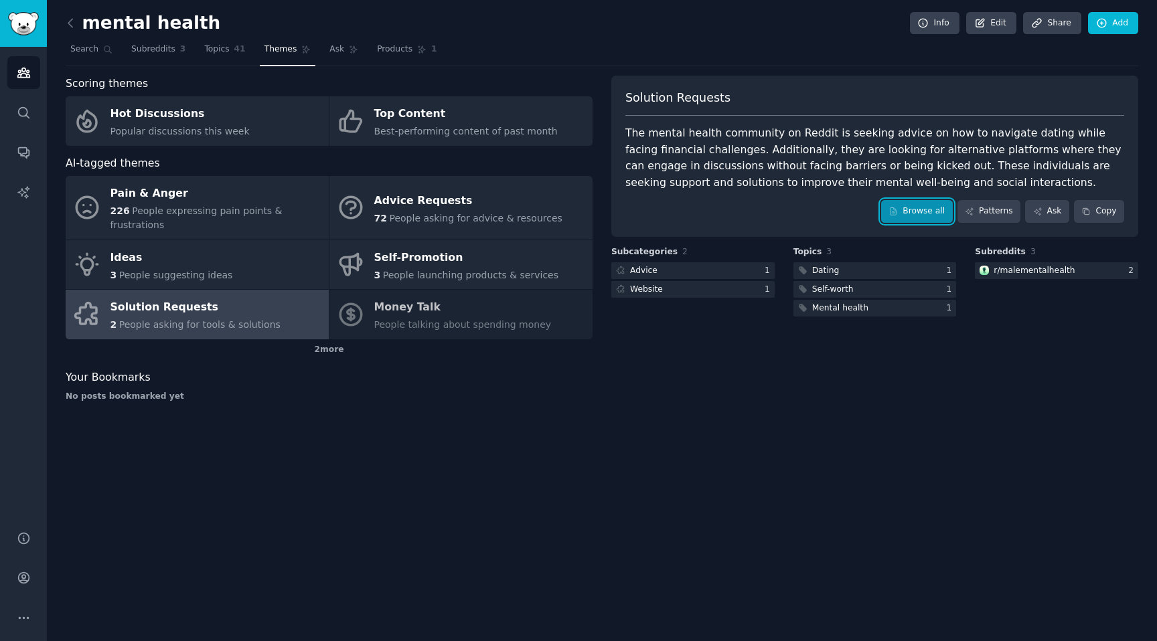
click at [909, 207] on link "Browse all" at bounding box center [917, 211] width 72 height 23
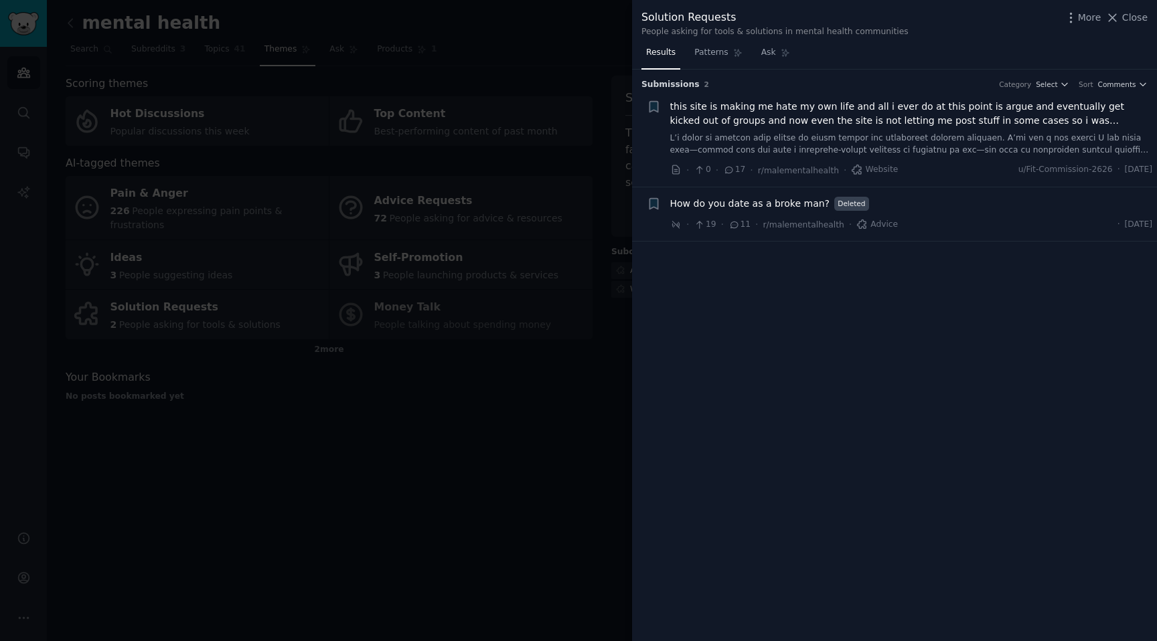
click at [864, 114] on span "this site is making me hate my own life and all i ever do at this point is argu…" at bounding box center [911, 114] width 483 height 28
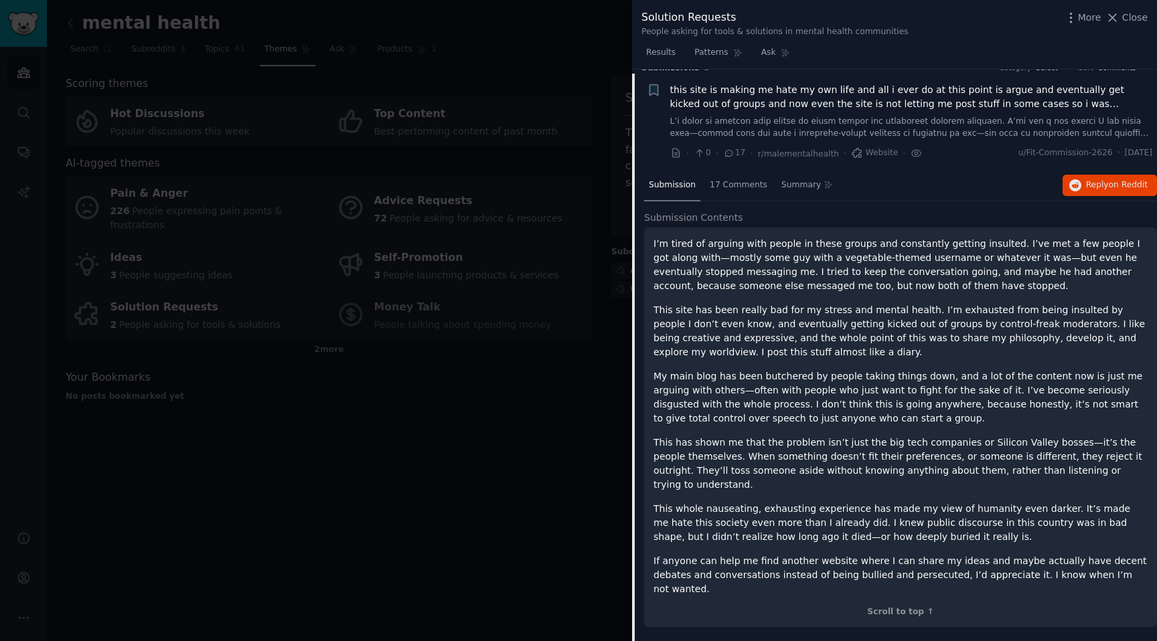
scroll to position [21, 0]
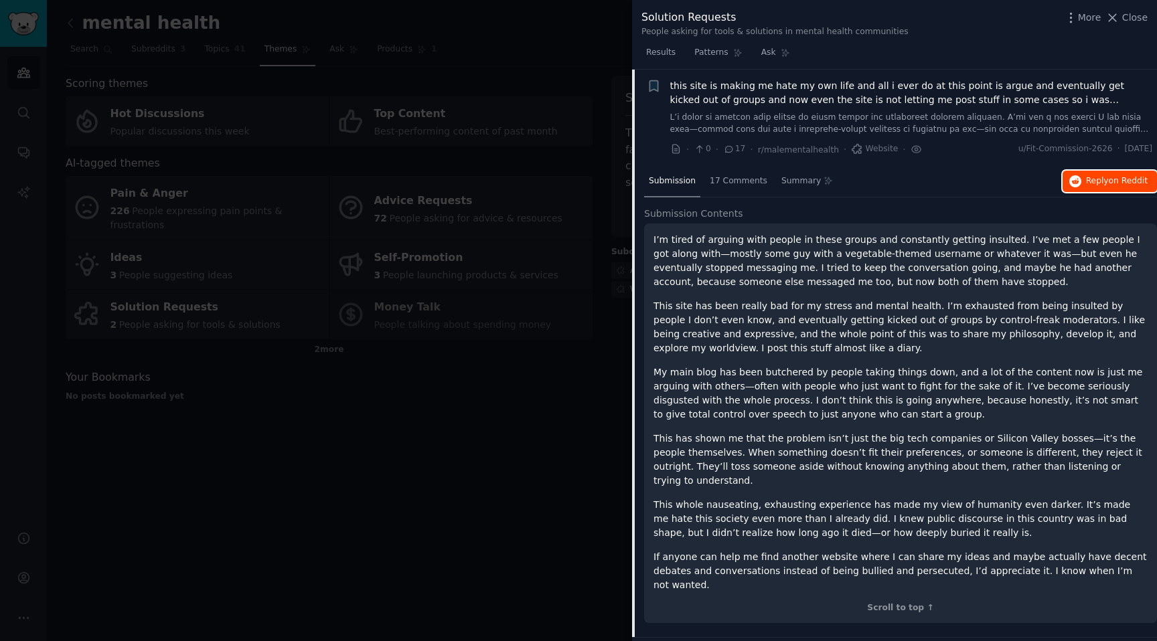
click at [1096, 181] on span "Reply on Reddit" at bounding box center [1117, 181] width 62 height 12
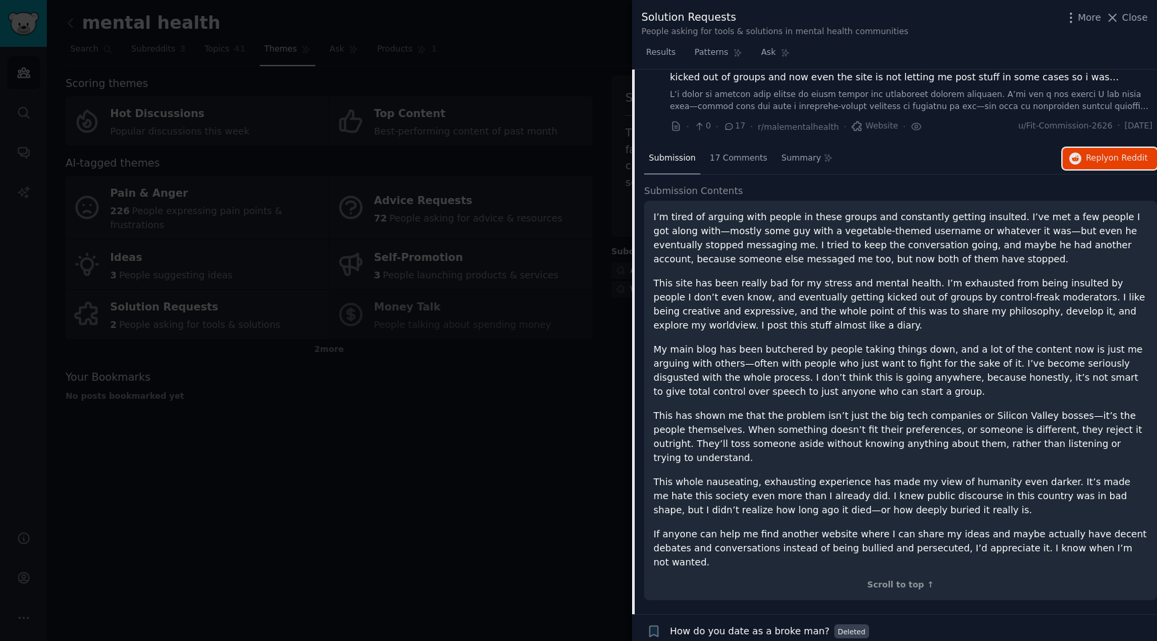
scroll to position [0, 0]
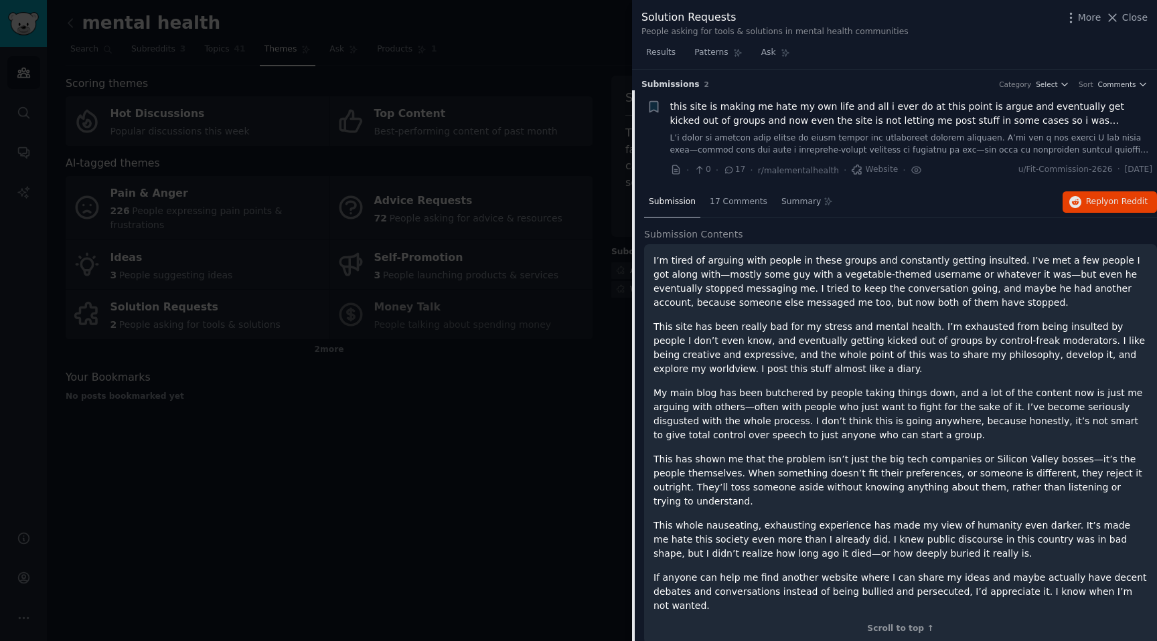
click at [924, 119] on span "this site is making me hate my own life and all i ever do at this point is argu…" at bounding box center [911, 114] width 483 height 28
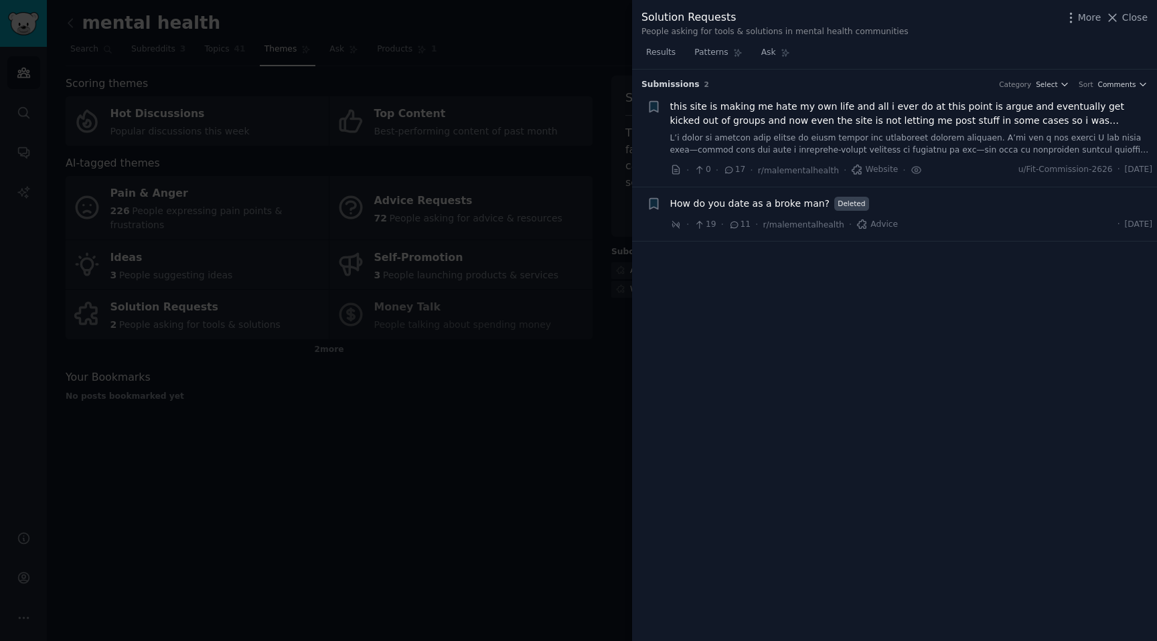
click at [1130, 24] on div "More Close" at bounding box center [1106, 17] width 84 height 17
click at [1134, 15] on span "Close" at bounding box center [1134, 18] width 25 height 14
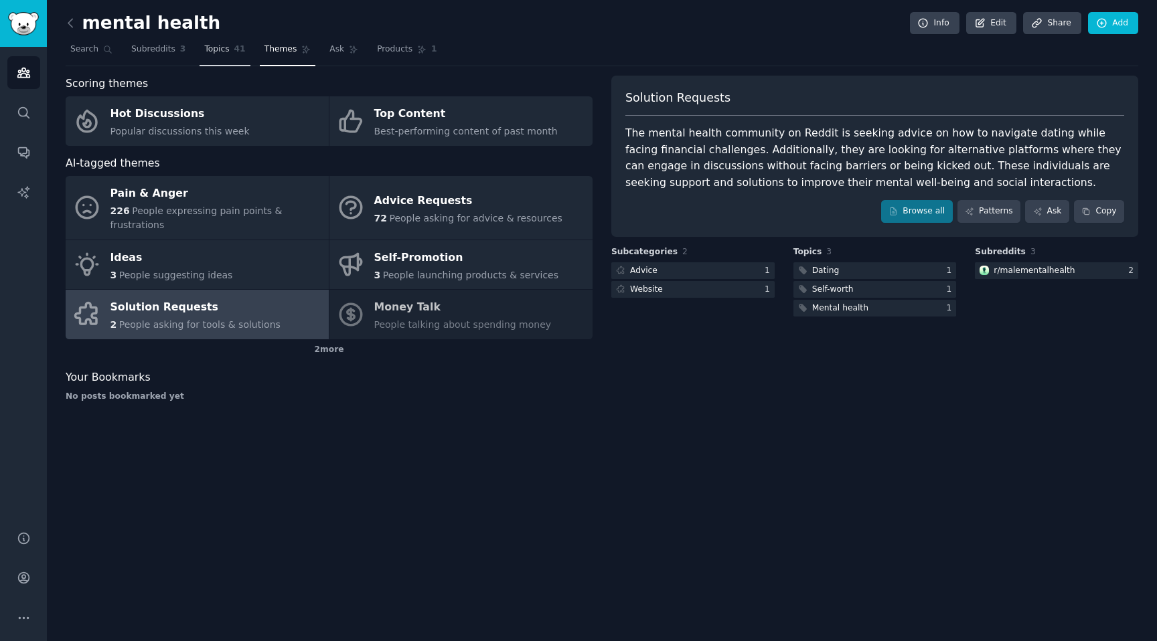
click at [220, 51] on span "Topics" at bounding box center [216, 50] width 25 height 12
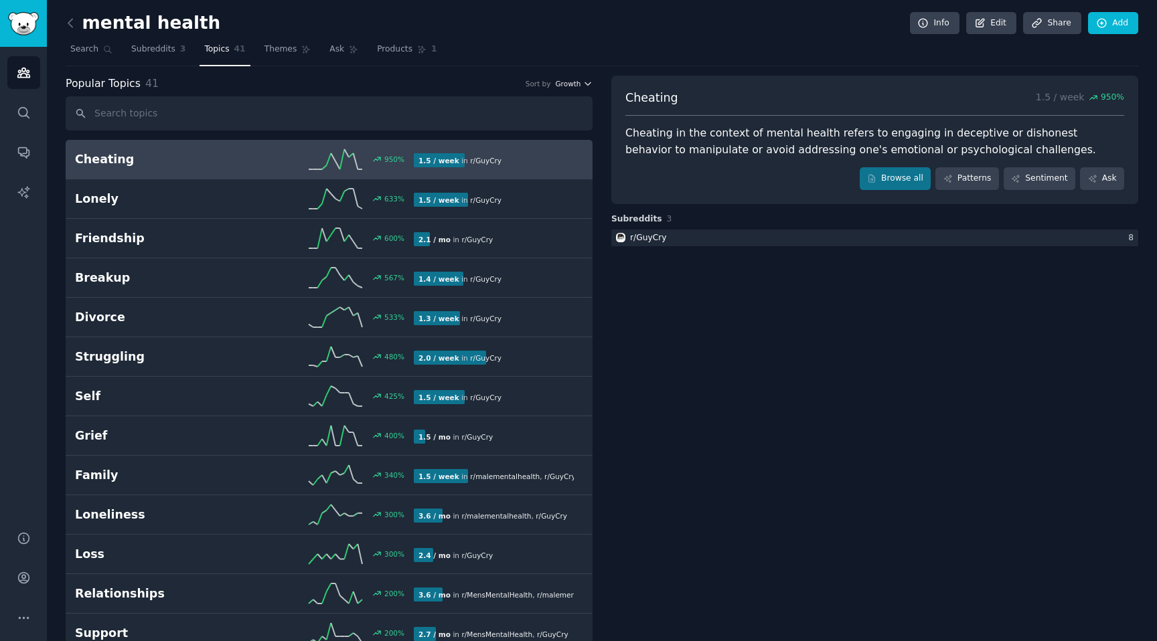
click at [580, 80] on button "Growth" at bounding box center [573, 83] width 37 height 9
click at [474, 60] on nav "Search Subreddits 3 Topics 41 Themes Ask Products 1" at bounding box center [602, 52] width 1073 height 27
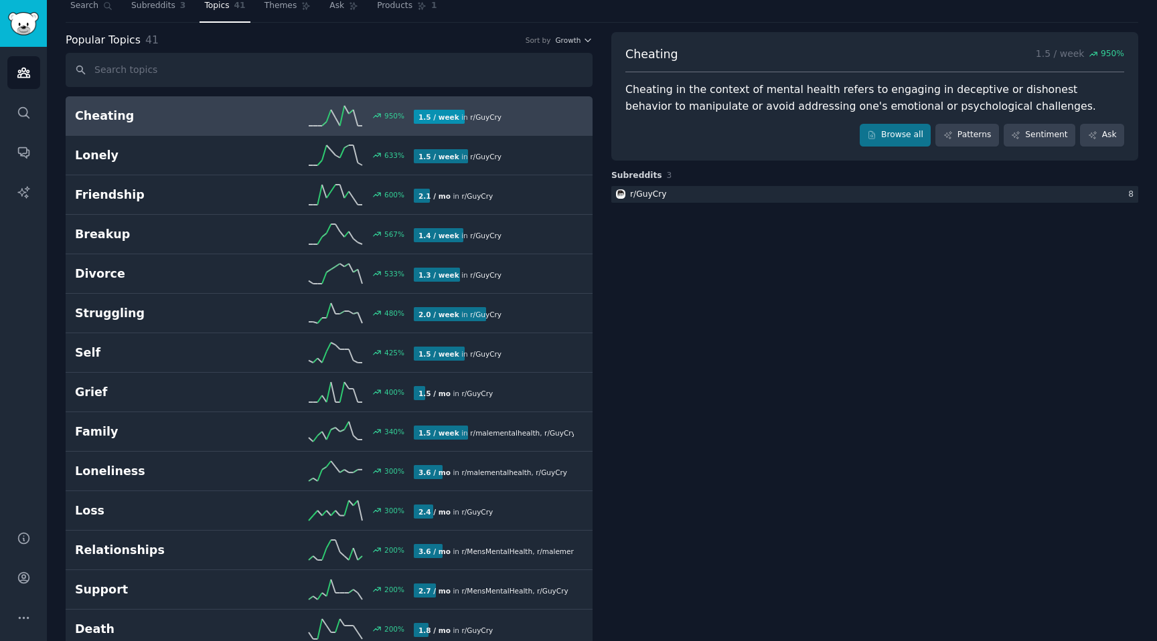
scroll to position [40, 0]
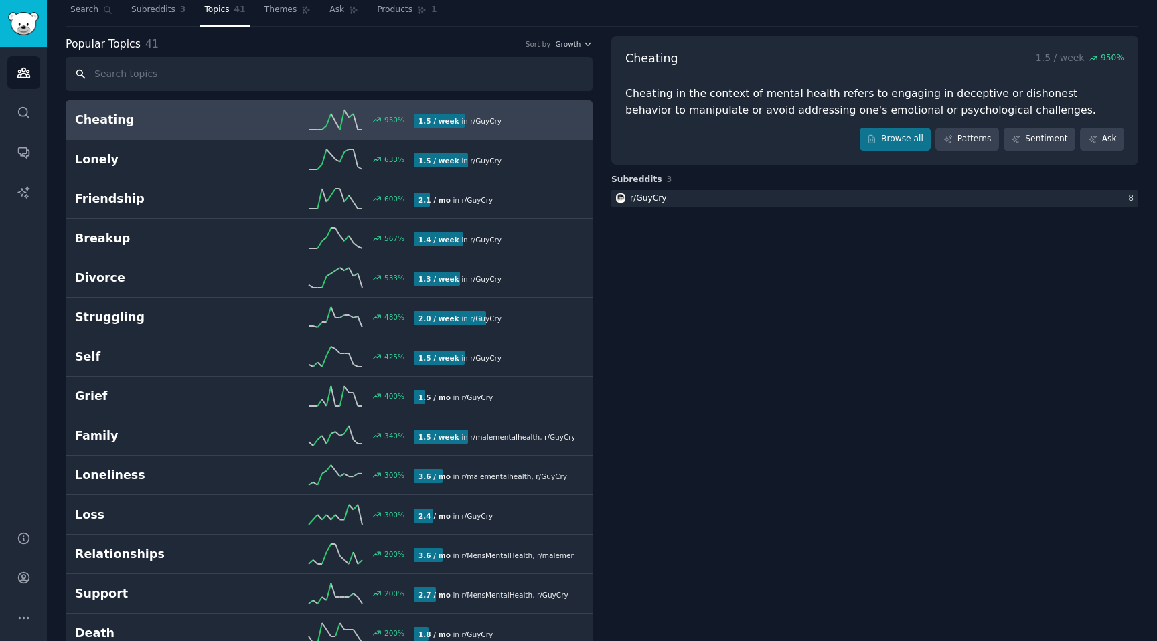
click at [149, 76] on input "text" at bounding box center [329, 74] width 527 height 34
click at [153, 12] on span "Subreddits" at bounding box center [153, 10] width 44 height 12
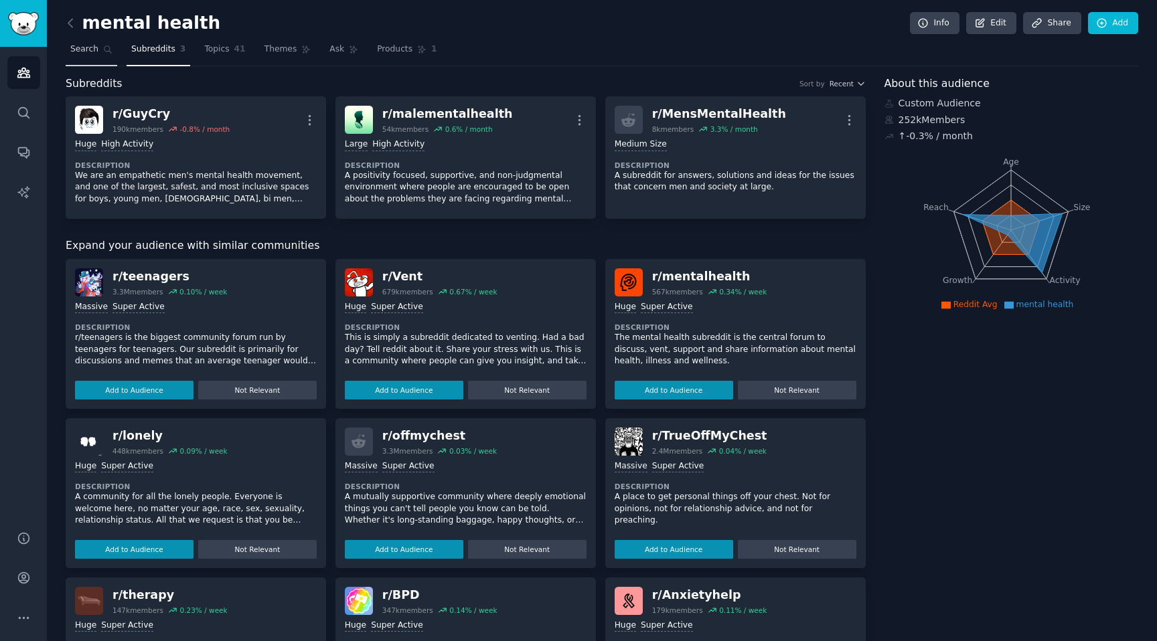
click at [88, 53] on span "Search" at bounding box center [84, 50] width 28 height 12
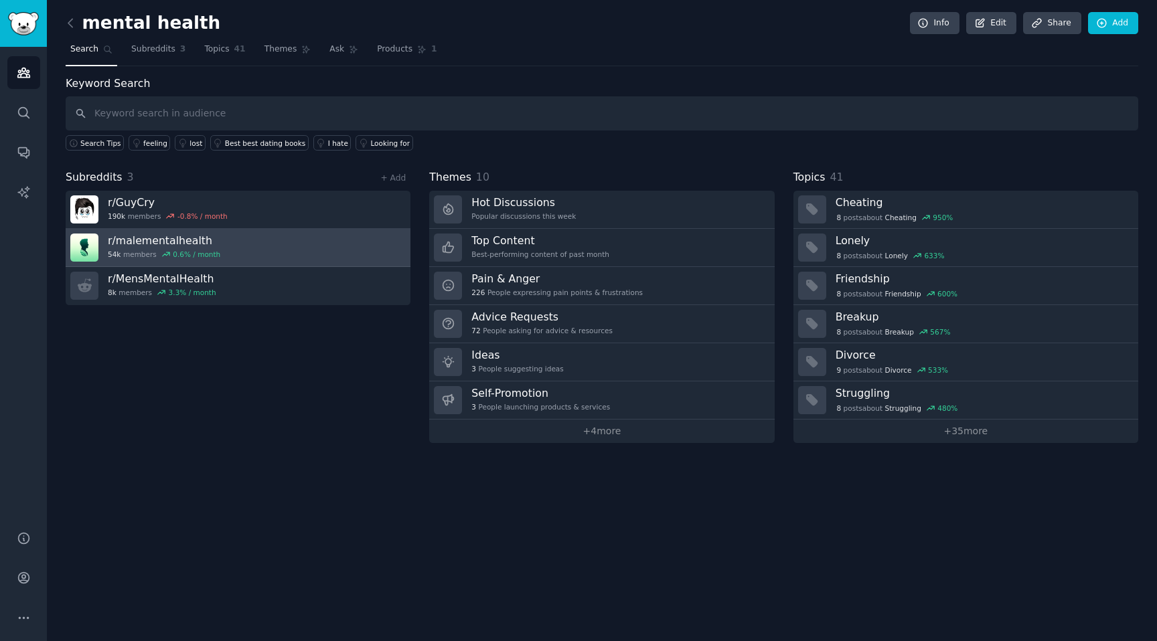
click at [159, 235] on h3 "r/ malementalhealth" at bounding box center [164, 241] width 112 height 14
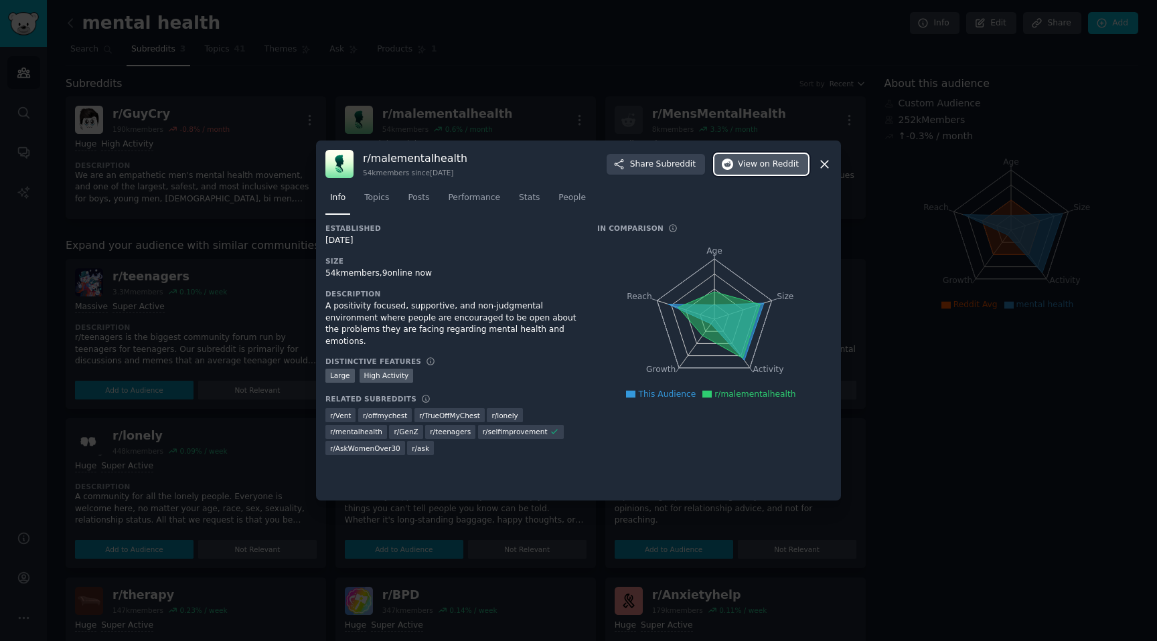
click at [767, 167] on span "on Reddit" at bounding box center [779, 165] width 39 height 12
click at [184, 195] on div at bounding box center [578, 320] width 1157 height 641
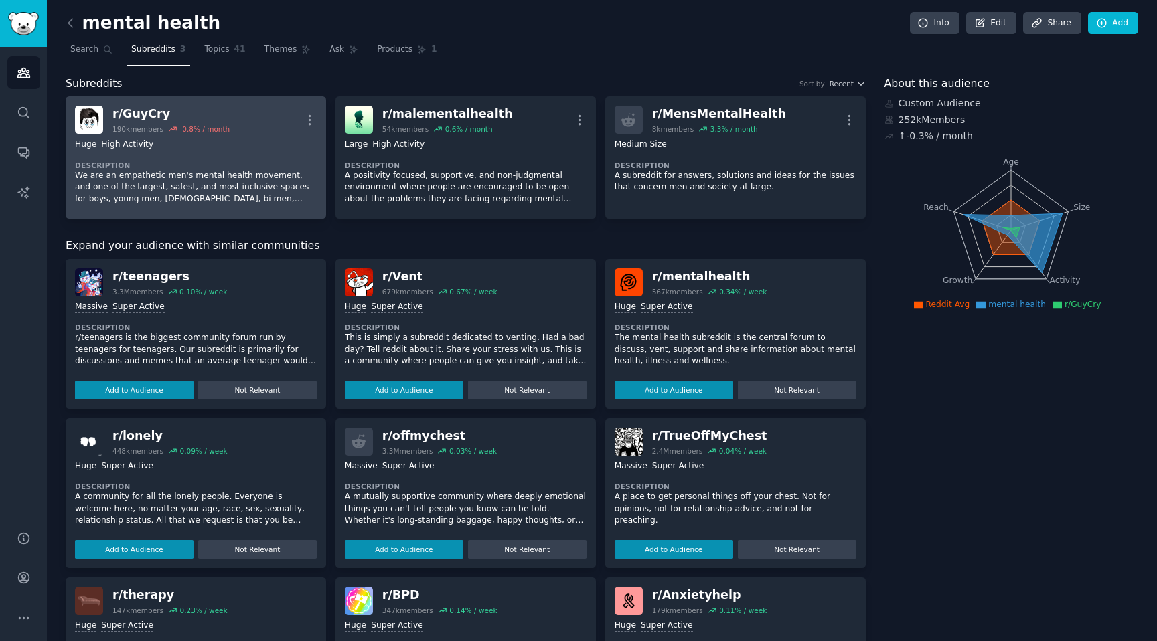
click at [189, 139] on div "Huge High Activity" at bounding box center [196, 145] width 242 height 13
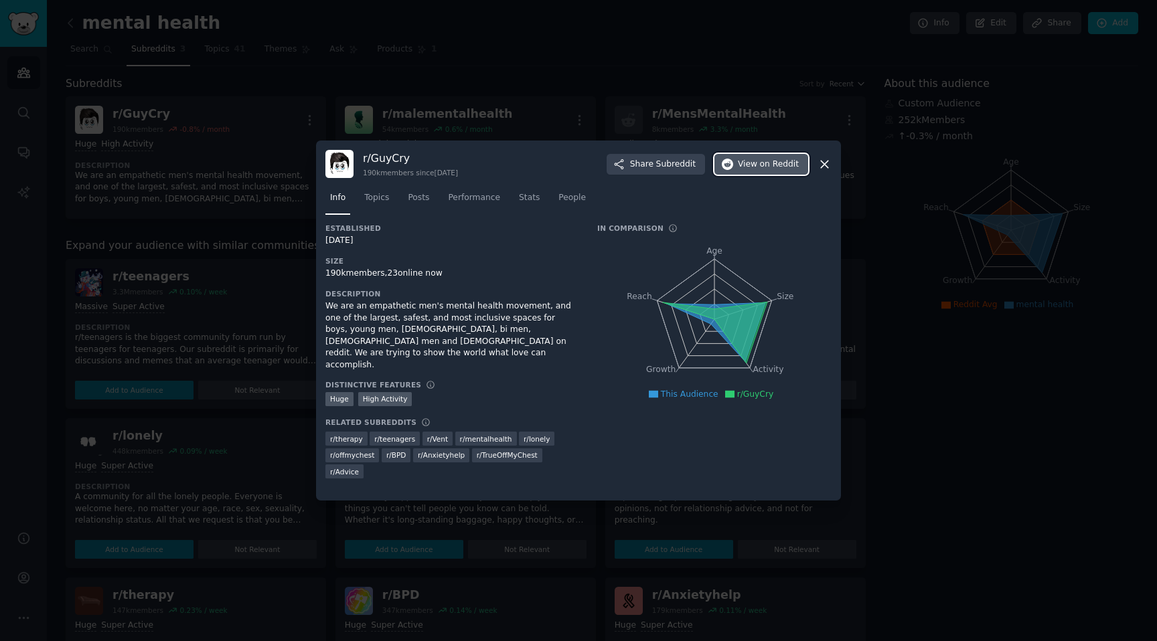
click at [736, 167] on button "View on Reddit" at bounding box center [761, 164] width 94 height 21
click at [456, 61] on div at bounding box center [578, 320] width 1157 height 641
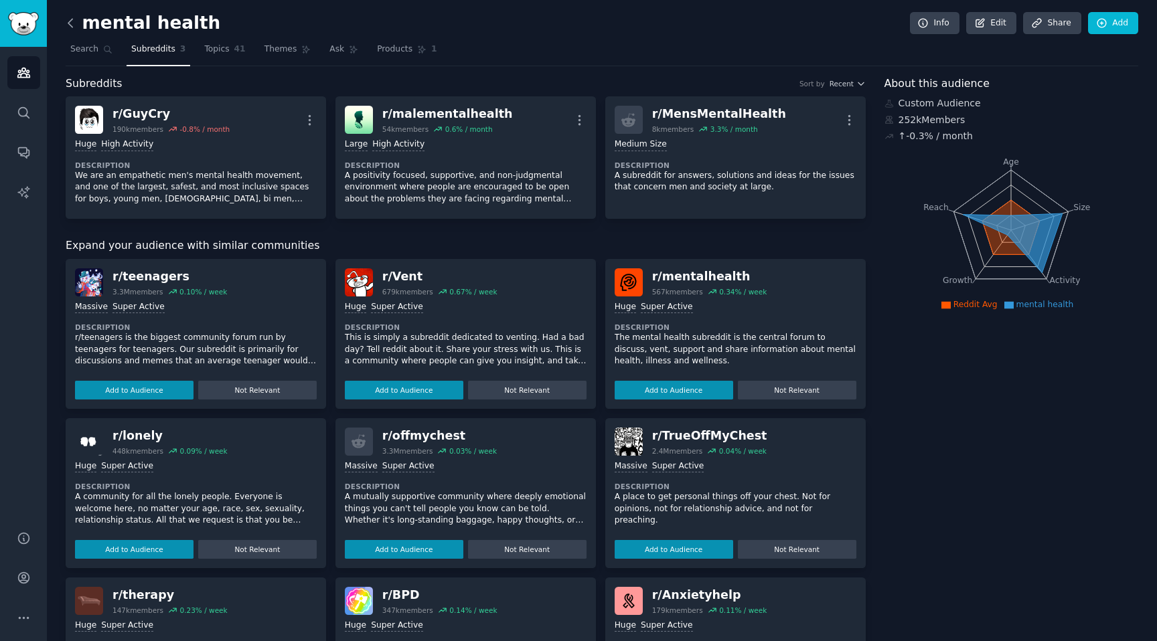
click at [70, 27] on icon at bounding box center [71, 23] width 14 height 14
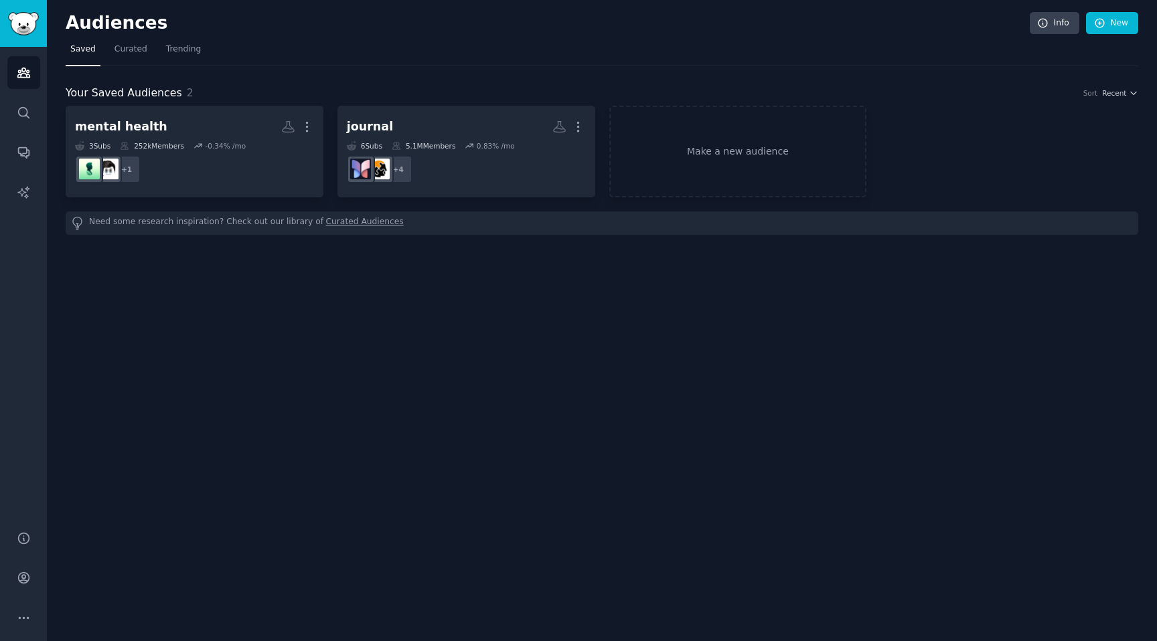
click at [328, 222] on link "Curated Audiences" at bounding box center [365, 223] width 78 height 14
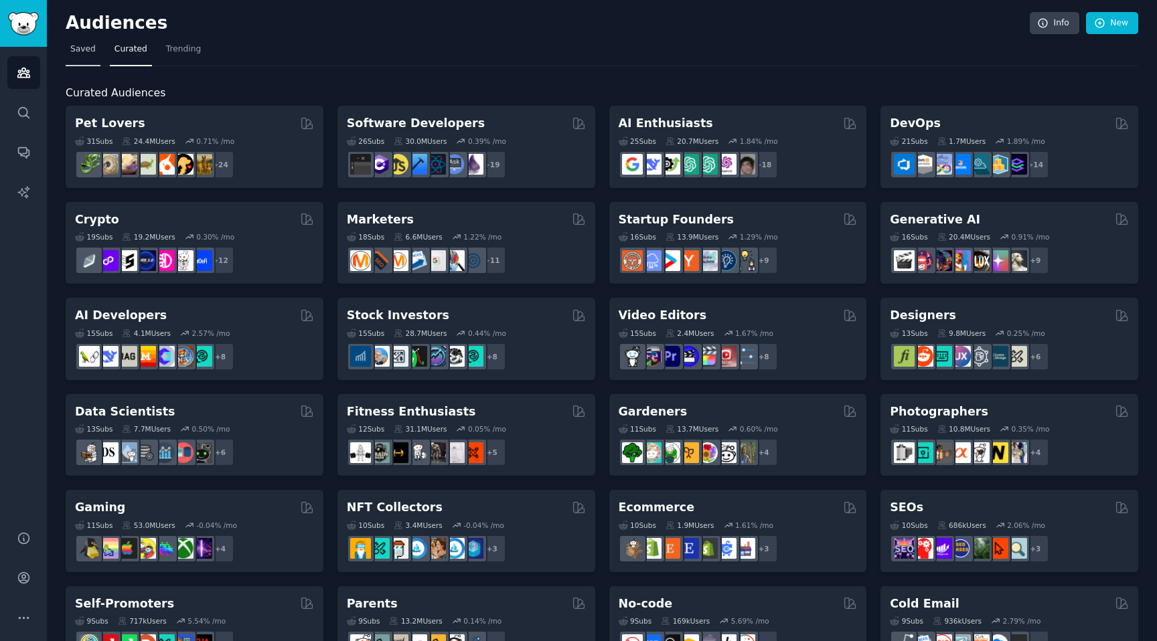
click at [87, 47] on span "Saved" at bounding box center [82, 50] width 25 height 12
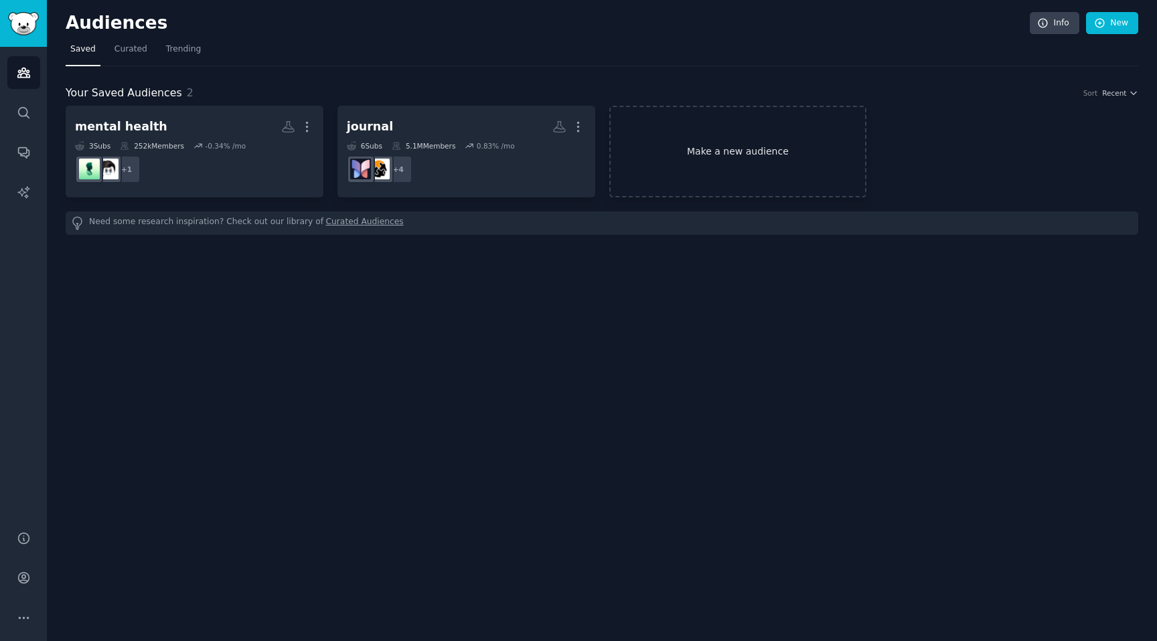
click at [714, 144] on link "Make a new audience" at bounding box center [738, 152] width 258 height 92
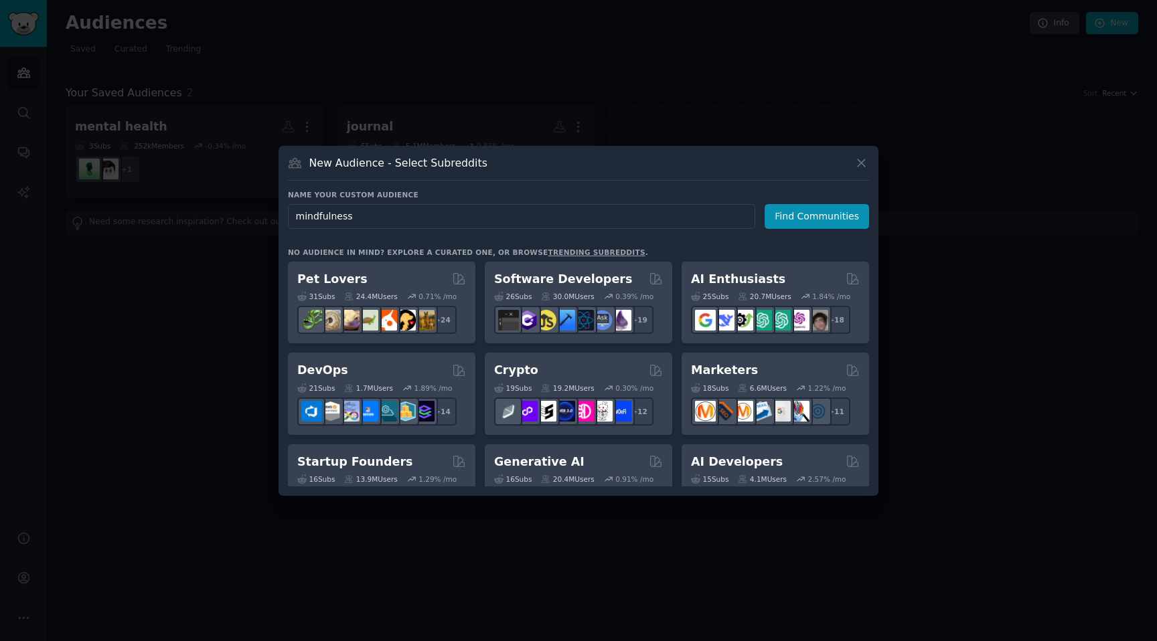
type input "mindfulnes"
click button "Find Communities" at bounding box center [817, 216] width 104 height 25
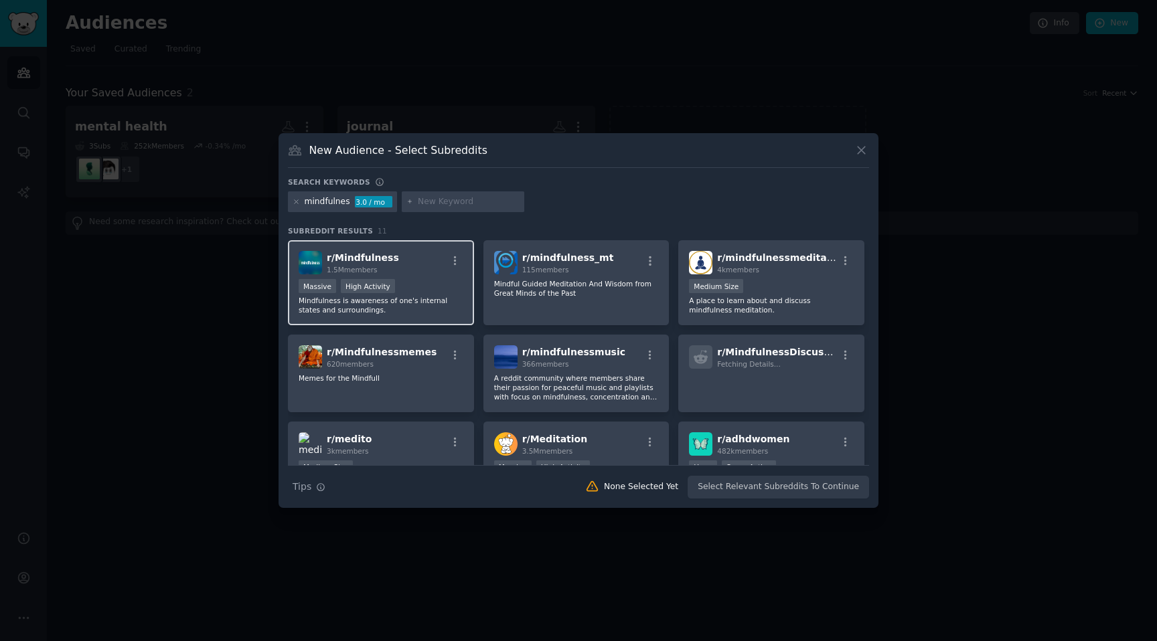
click at [391, 258] on div "r/ Mindfulness 1.5M members" at bounding box center [381, 262] width 165 height 23
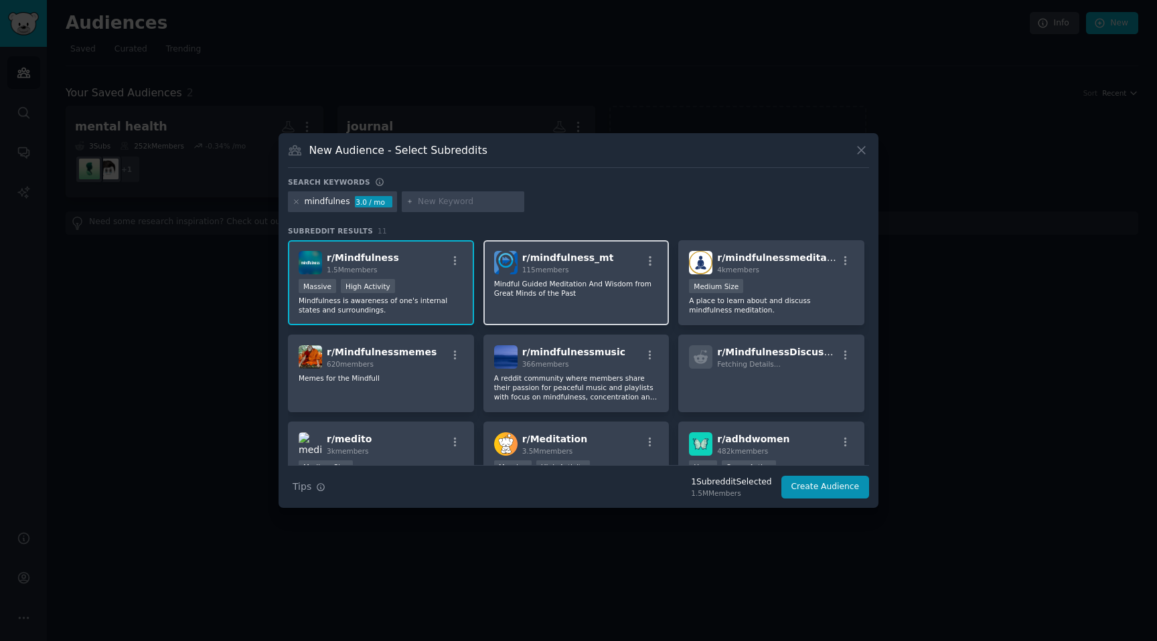
click at [607, 298] on div "r/ mindfulness_mt 115 members Mindful Guided Meditation And Wisdom from Great M…" at bounding box center [576, 282] width 186 height 85
click at [540, 289] on p "Mindful Guided Meditation And Wisdom from Great Minds of the Past" at bounding box center [576, 288] width 165 height 19
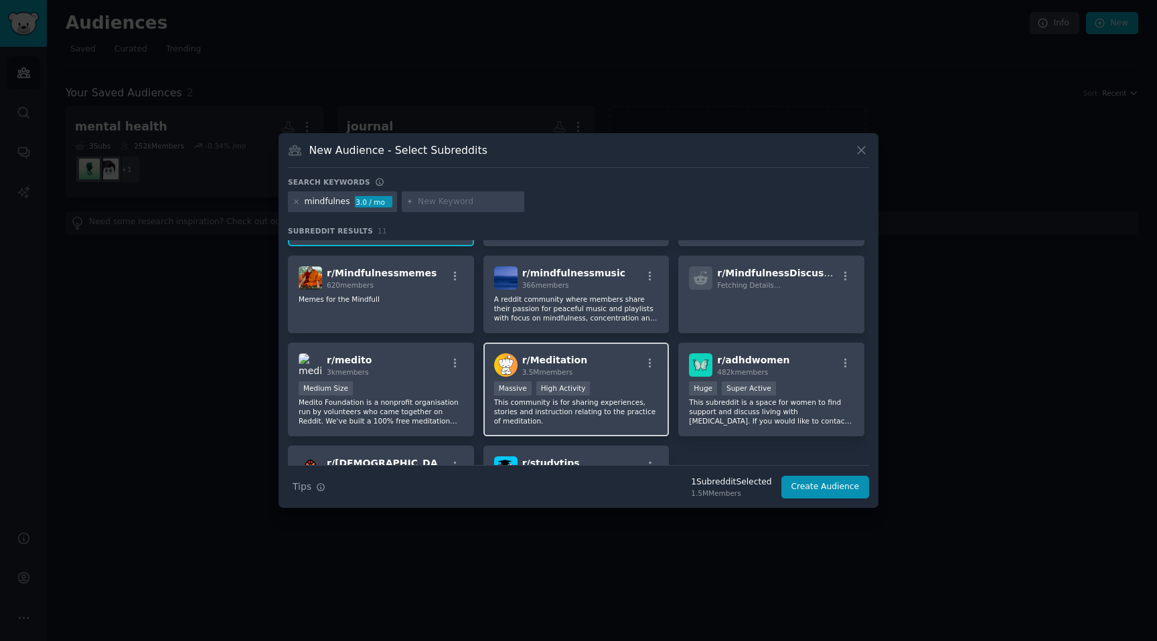
scroll to position [78, 0]
click at [597, 371] on div "r/ Meditation 3.5M members" at bounding box center [576, 365] width 165 height 23
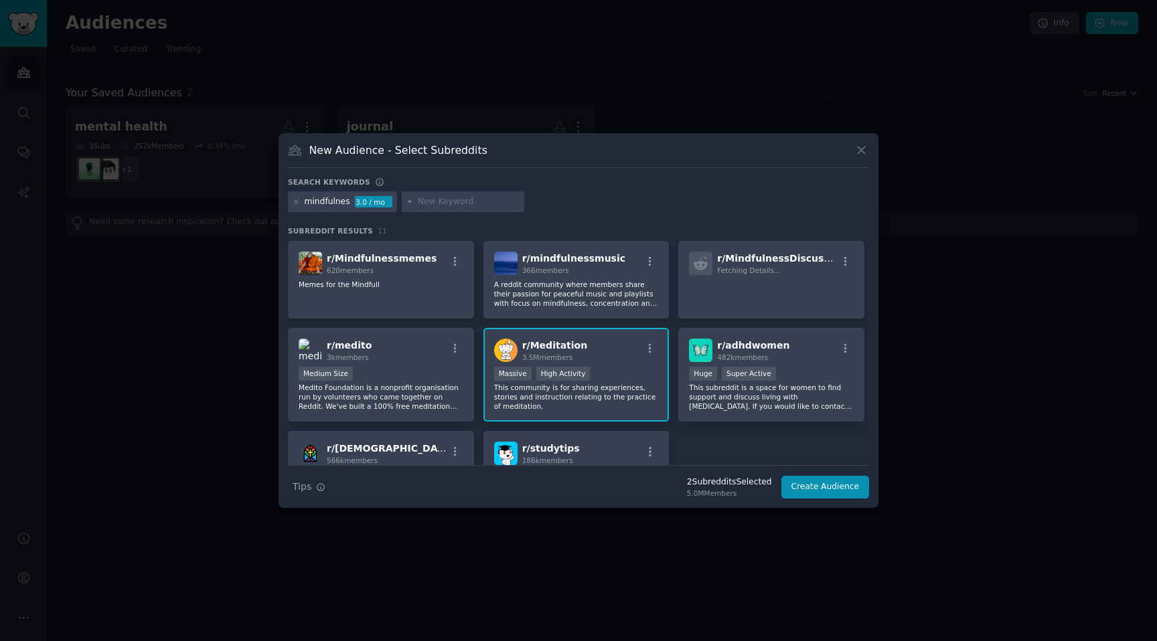
scroll to position [0, 0]
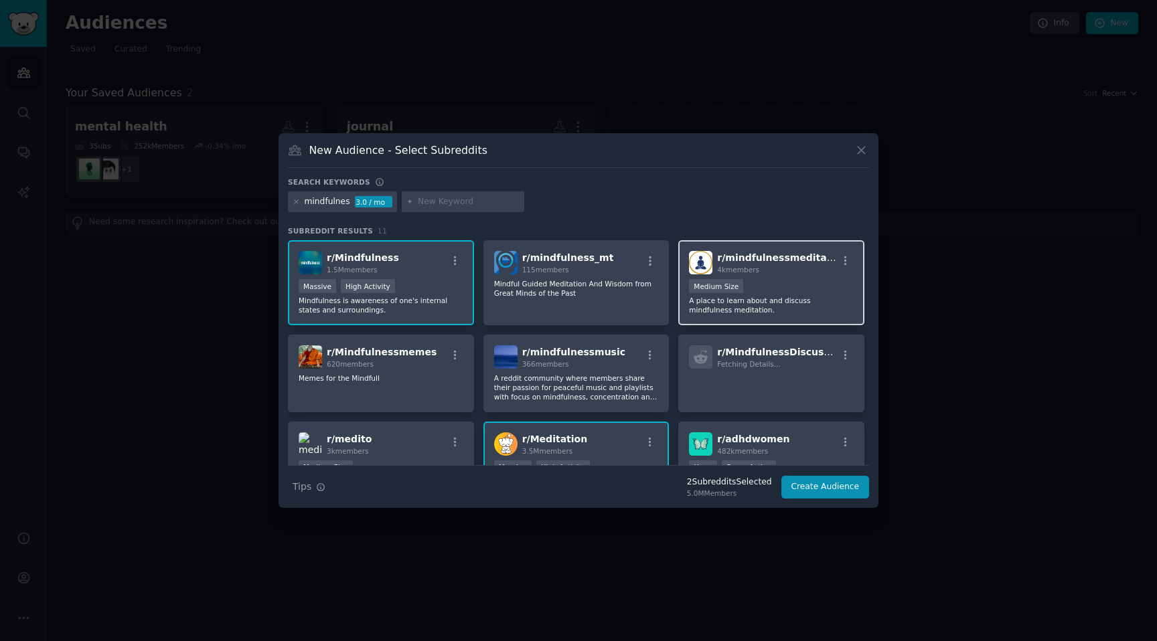
click at [832, 291] on div "Medium Size" at bounding box center [771, 287] width 165 height 17
click at [830, 493] on button "Create Audience" at bounding box center [825, 487] width 88 height 23
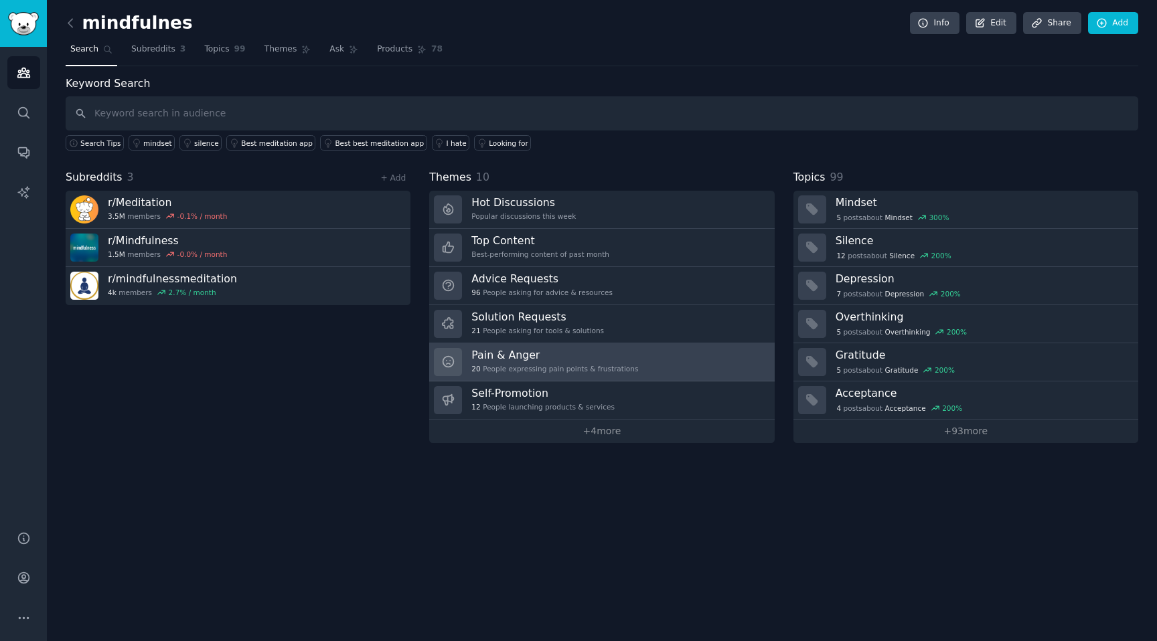
click at [542, 361] on h3 "Pain & Anger" at bounding box center [554, 355] width 167 height 14
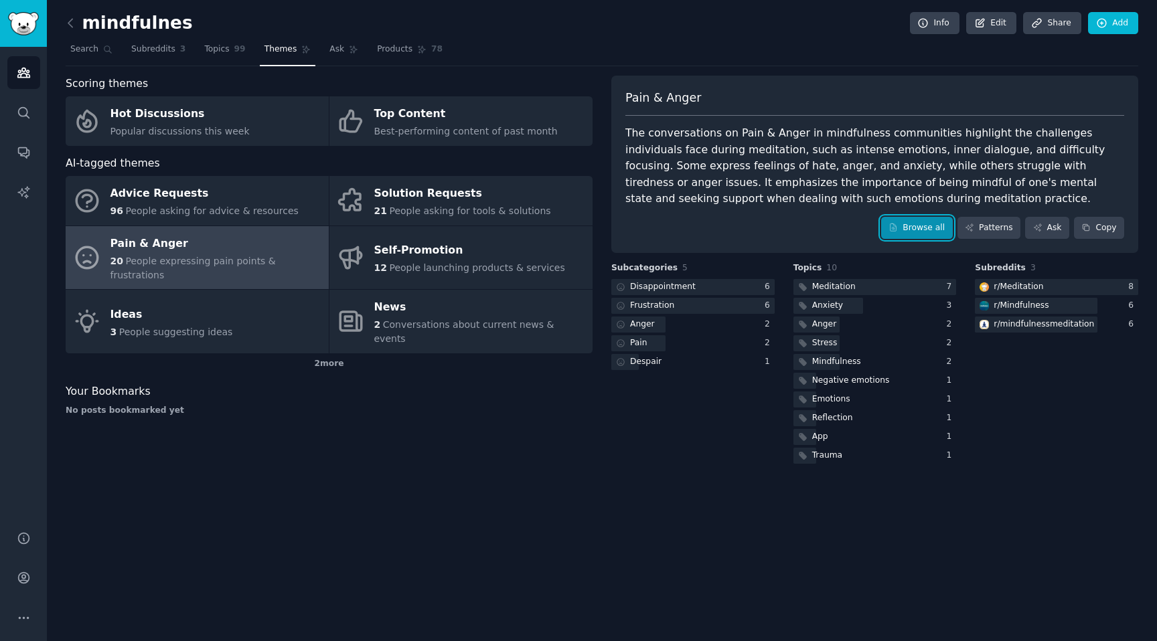
click at [926, 229] on link "Browse all" at bounding box center [917, 228] width 72 height 23
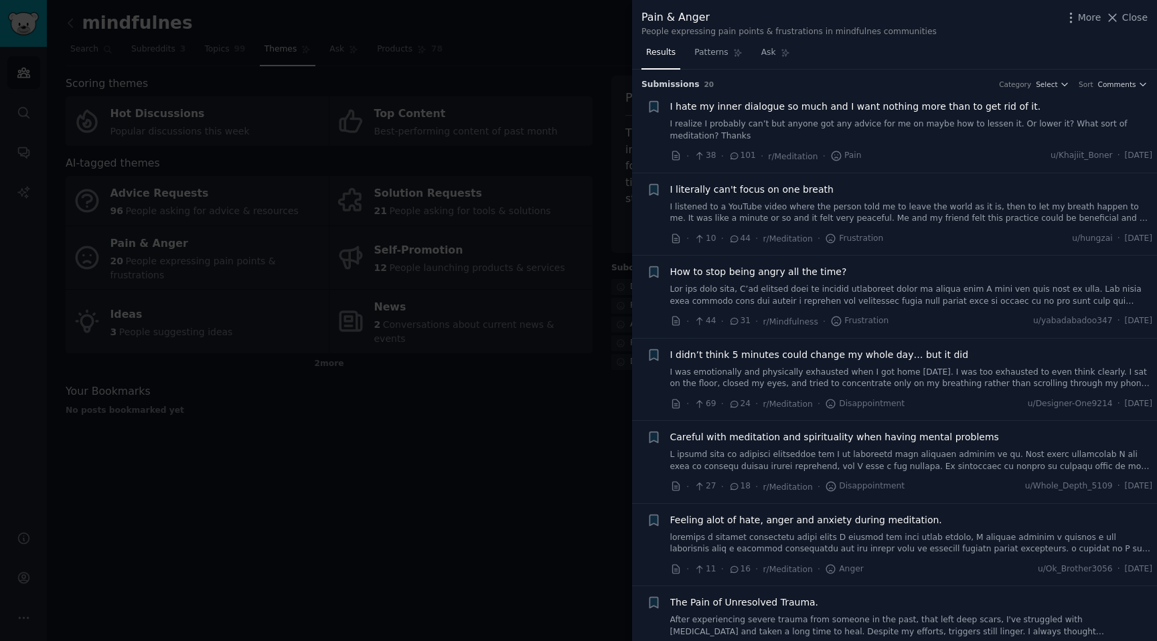
click at [905, 108] on span "I hate my inner dialogue so much and I want nothing more than to get rid of it." at bounding box center [855, 107] width 371 height 14
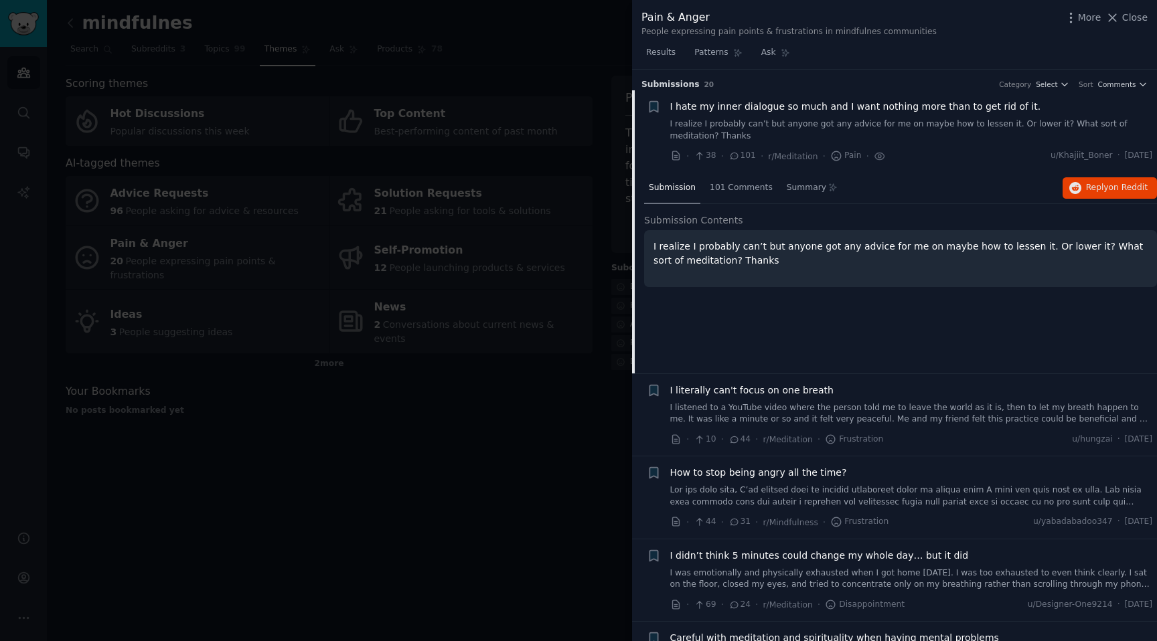
scroll to position [21, 0]
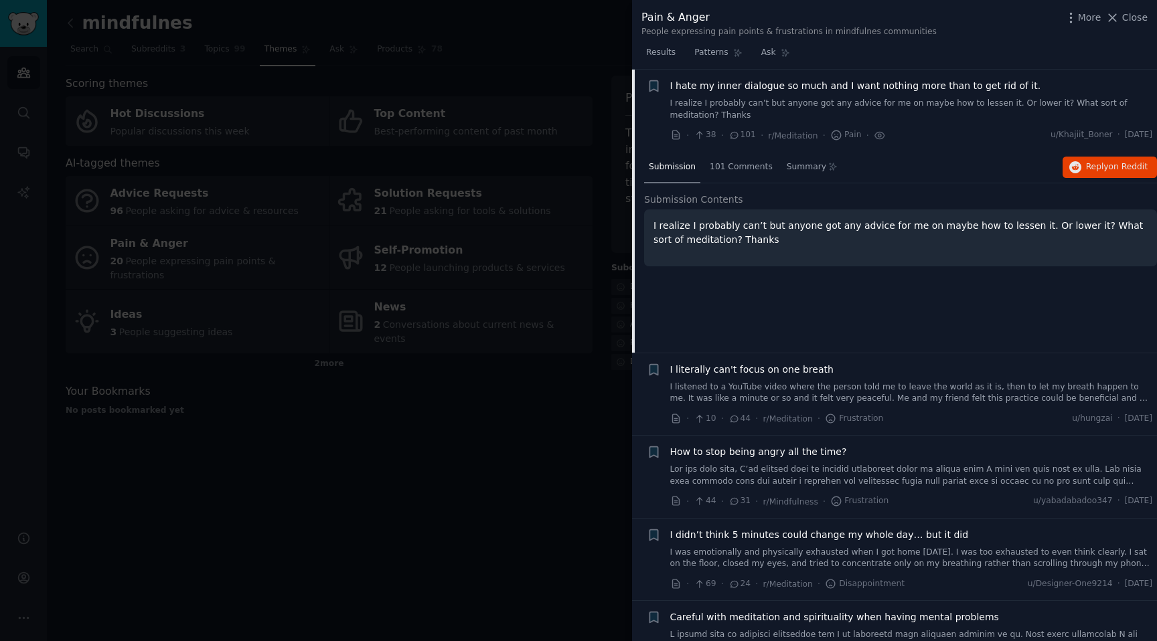
click at [807, 85] on span "I hate my inner dialogue so much and I want nothing more than to get rid of it." at bounding box center [855, 86] width 371 height 14
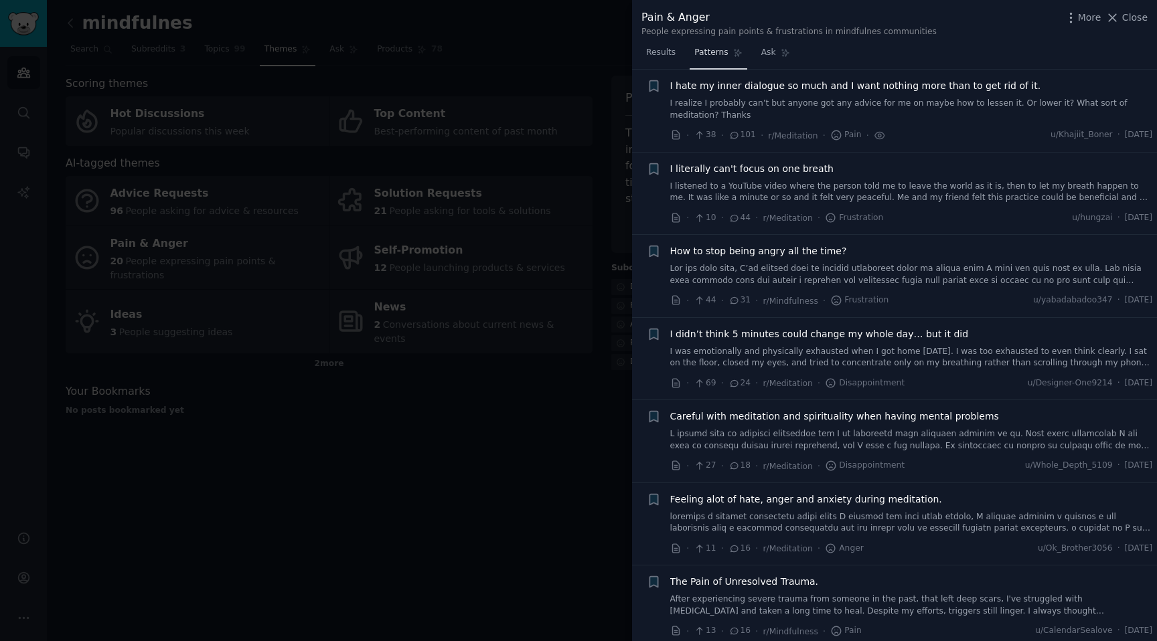
click at [704, 51] on span "Patterns" at bounding box center [710, 53] width 33 height 12
